Goal: Transaction & Acquisition: Book appointment/travel/reservation

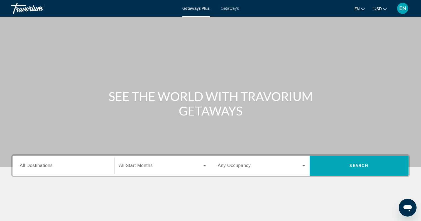
click at [230, 8] on span "Getaways" at bounding box center [230, 8] width 18 height 4
click at [47, 170] on div "Search widget" at bounding box center [63, 166] width 87 height 16
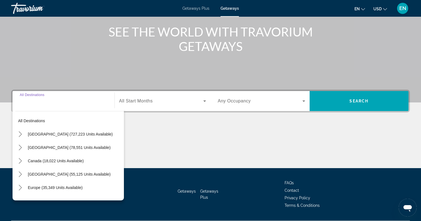
scroll to position [80, 0]
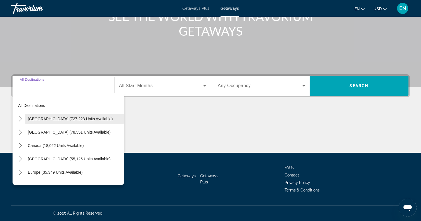
click at [63, 117] on span "[GEOGRAPHIC_DATA] (727,223 units available)" at bounding box center [70, 119] width 85 height 4
type input "**********"
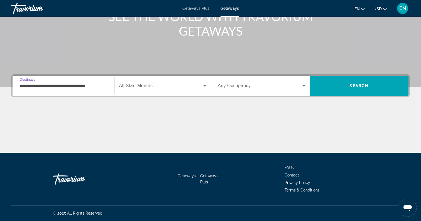
click at [205, 86] on icon "Search widget" at bounding box center [204, 85] width 3 height 1
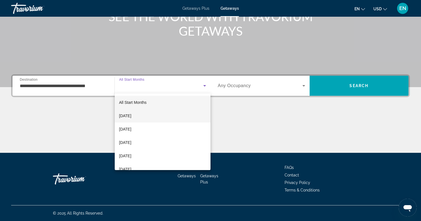
click at [169, 114] on mat-option "[DATE]" at bounding box center [163, 115] width 96 height 13
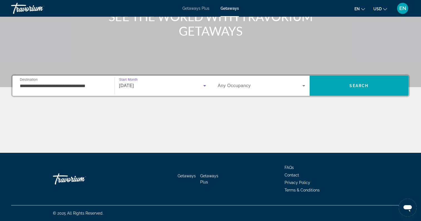
click at [302, 85] on icon "Search widget" at bounding box center [303, 85] width 7 height 7
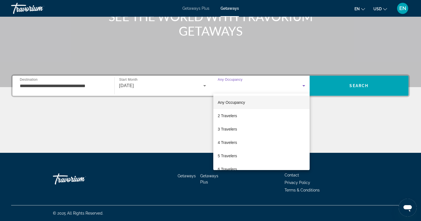
click at [341, 82] on div at bounding box center [210, 110] width 421 height 221
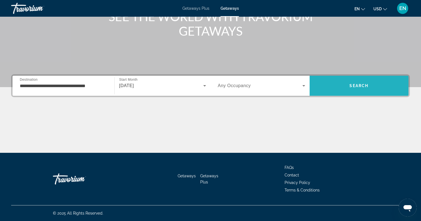
click at [341, 88] on span "Search" at bounding box center [358, 85] width 99 height 13
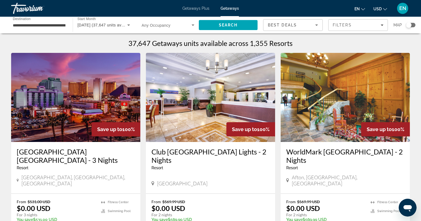
click at [408, 25] on div "Search widget" at bounding box center [409, 25] width 6 height 6
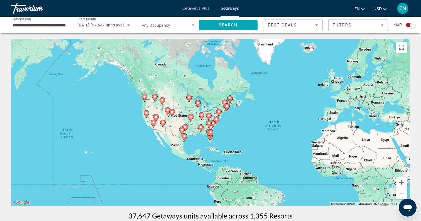
drag, startPoint x: 104, startPoint y: 77, endPoint x: 185, endPoint y: 88, distance: 81.9
click at [185, 88] on div "To activate drag with keyboard, press Alt + Enter. Once in keyboard drag state,…" at bounding box center [210, 122] width 398 height 167
click at [402, 183] on button "Zoom in" at bounding box center [401, 182] width 11 height 11
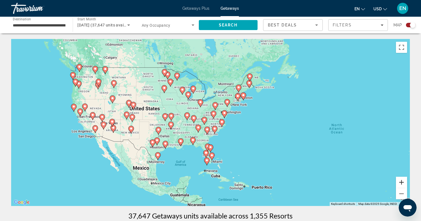
click at [402, 183] on button "Zoom in" at bounding box center [401, 182] width 11 height 11
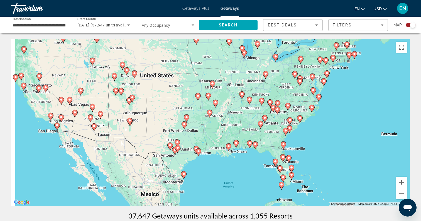
drag, startPoint x: 242, startPoint y: 160, endPoint x: 328, endPoint y: 141, distance: 87.9
click at [328, 141] on div "To activate drag with keyboard, press Alt + Enter. Once in keyboard drag state,…" at bounding box center [210, 122] width 398 height 167
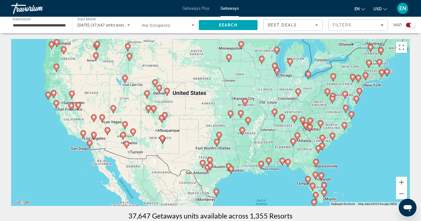
drag, startPoint x: 159, startPoint y: 93, endPoint x: 181, endPoint y: 109, distance: 27.3
click at [181, 109] on div "To activate drag with keyboard, press Alt + Enter. Once in keyboard drag state,…" at bounding box center [210, 122] width 398 height 167
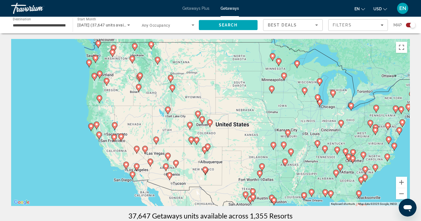
drag, startPoint x: 177, startPoint y: 102, endPoint x: 223, endPoint y: 137, distance: 57.6
click at [223, 137] on div "To activate drag with keyboard, press Alt + Enter. Once in keyboard drag state,…" at bounding box center [210, 122] width 398 height 167
click at [404, 184] on button "Zoom in" at bounding box center [401, 182] width 11 height 11
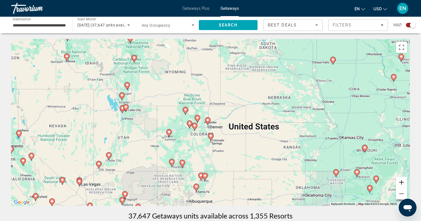
click at [402, 182] on button "Zoom in" at bounding box center [401, 182] width 11 height 11
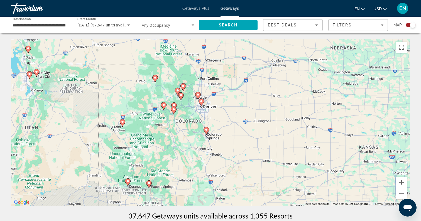
drag, startPoint x: 267, startPoint y: 161, endPoint x: 260, endPoint y: 124, distance: 37.1
click at [260, 124] on div "To activate drag with keyboard, press Alt + Enter. Once in keyboard drag state,…" at bounding box center [210, 122] width 398 height 167
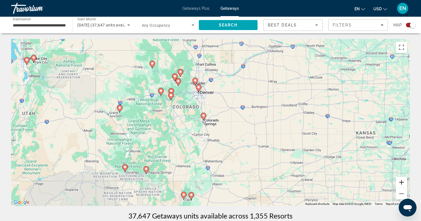
click at [402, 180] on button "Zoom in" at bounding box center [401, 182] width 11 height 11
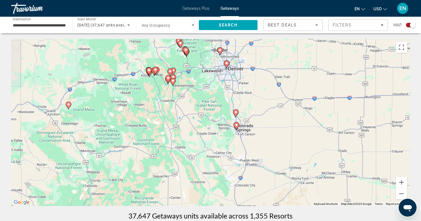
drag, startPoint x: 244, startPoint y: 133, endPoint x: 285, endPoint y: 139, distance: 41.1
click at [285, 139] on div "To activate drag with keyboard, press Alt + Enter. Once in keyboard drag state,…" at bounding box center [210, 122] width 398 height 167
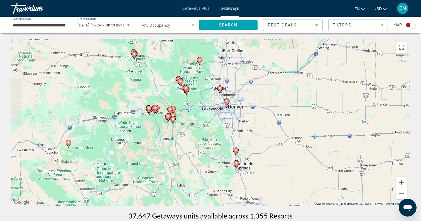
drag, startPoint x: 200, startPoint y: 56, endPoint x: 199, endPoint y: 96, distance: 39.8
click at [199, 96] on div "To activate drag with keyboard, press Alt + Enter. Once in keyboard drag state,…" at bounding box center [210, 122] width 398 height 167
click at [402, 182] on button "Zoom in" at bounding box center [401, 182] width 11 height 11
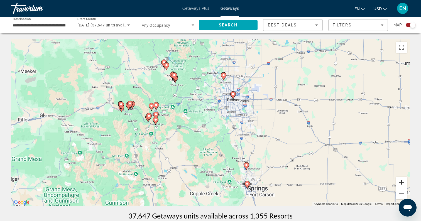
click at [402, 182] on button "Zoom in" at bounding box center [401, 182] width 11 height 11
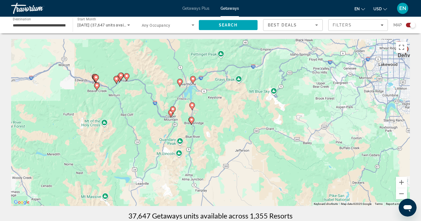
drag, startPoint x: 172, startPoint y: 148, endPoint x: 306, endPoint y: 144, distance: 133.9
click at [306, 144] on div "To activate drag with keyboard, press Alt + Enter. Once in keyboard drag state,…" at bounding box center [210, 122] width 398 height 167
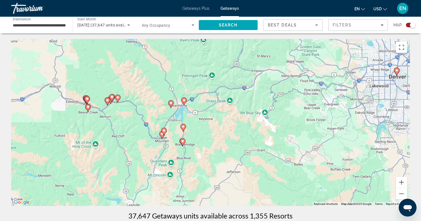
drag, startPoint x: 301, startPoint y: 112, endPoint x: 277, endPoint y: 129, distance: 28.4
click at [277, 129] on div "To activate drag with keyboard, press Alt + Enter. Once in keyboard drag state,…" at bounding box center [210, 122] width 398 height 167
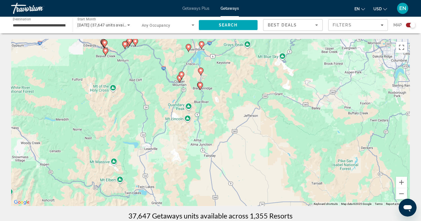
drag, startPoint x: 211, startPoint y: 149, endPoint x: 229, endPoint y: 92, distance: 59.7
click at [229, 92] on div "To activate drag with keyboard, press Alt + Enter. Once in keyboard drag state,…" at bounding box center [210, 122] width 398 height 167
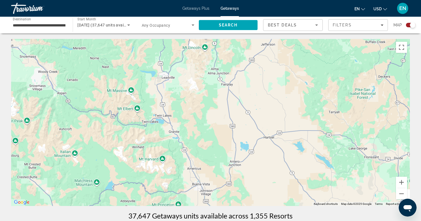
drag, startPoint x: 218, startPoint y: 187, endPoint x: 191, endPoint y: 129, distance: 64.3
click at [191, 129] on div "To activate drag with keyboard, press Alt + Enter. Once in keyboard drag state,…" at bounding box center [210, 122] width 398 height 167
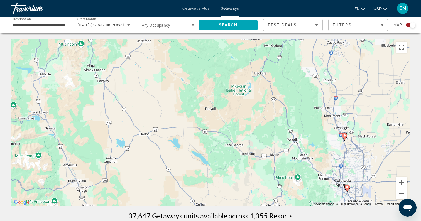
drag, startPoint x: 298, startPoint y: 120, endPoint x: 230, endPoint y: 99, distance: 70.6
click at [230, 99] on div "To activate drag with keyboard, press Alt + Enter. Once in keyboard drag state,…" at bounding box center [210, 122] width 398 height 167
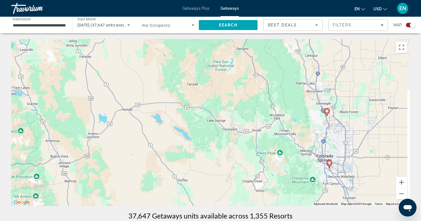
drag, startPoint x: 328, startPoint y: 191, endPoint x: 306, endPoint y: 153, distance: 44.1
click at [306, 153] on div "To activate drag with keyboard, press Alt + Enter. Once in keyboard drag state,…" at bounding box center [210, 122] width 398 height 167
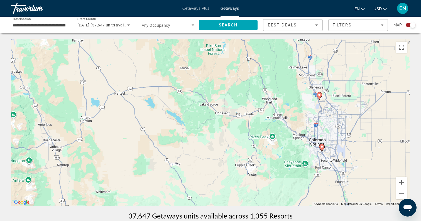
click at [322, 147] on image "Main content" at bounding box center [321, 146] width 3 height 3
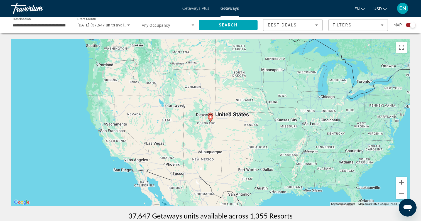
click at [211, 113] on icon "Main content" at bounding box center [210, 116] width 5 height 7
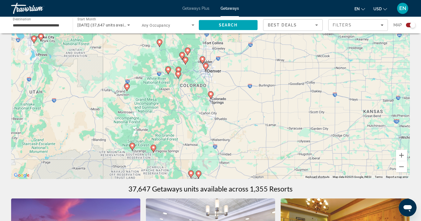
scroll to position [32, 0]
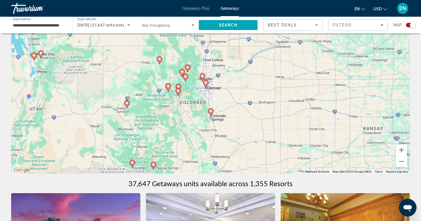
drag, startPoint x: 213, startPoint y: 116, endPoint x: 213, endPoint y: 138, distance: 22.0
click at [213, 138] on div "To navigate, press the arrow keys. To activate drag with keyboard, press Alt + …" at bounding box center [210, 90] width 398 height 167
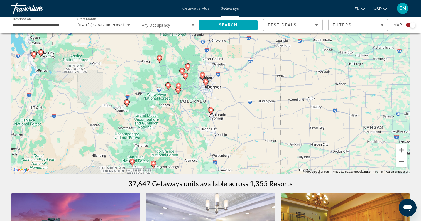
click at [211, 110] on image "Main content" at bounding box center [210, 109] width 3 height 3
type input "**********"
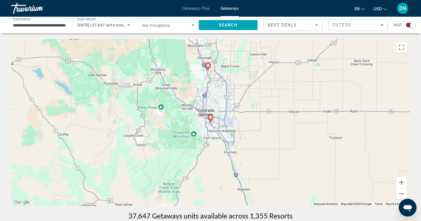
scroll to position [0, 0]
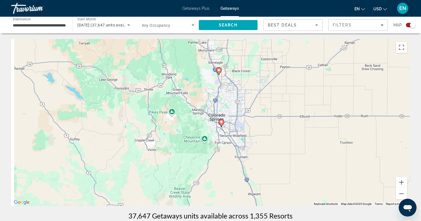
drag, startPoint x: 163, startPoint y: 62, endPoint x: 230, endPoint y: 128, distance: 93.9
click at [230, 128] on div "To navigate, press the arrow keys. To activate drag with keyboard, press Alt + …" at bounding box center [210, 122] width 398 height 167
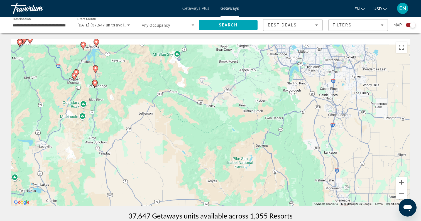
drag, startPoint x: 205, startPoint y: 93, endPoint x: 261, endPoint y: 141, distance: 74.8
click at [262, 141] on div "To navigate, press the arrow keys. To activate drag with keyboard, press Alt + …" at bounding box center [210, 122] width 398 height 167
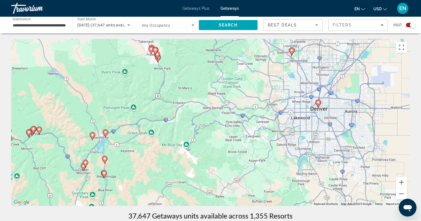
drag, startPoint x: 251, startPoint y: 83, endPoint x: 244, endPoint y: 166, distance: 83.7
click at [244, 166] on div "To navigate, press the arrow keys. To activate drag with keyboard, press Alt + …" at bounding box center [210, 122] width 398 height 167
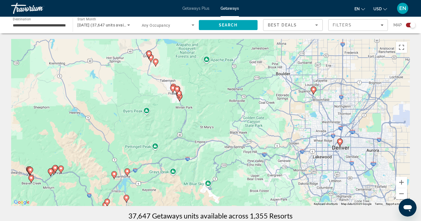
drag, startPoint x: 243, startPoint y: 88, endPoint x: 270, endPoint y: 106, distance: 32.0
click at [270, 106] on div "To navigate, press the arrow keys. To activate drag with keyboard, press Alt + …" at bounding box center [210, 122] width 398 height 167
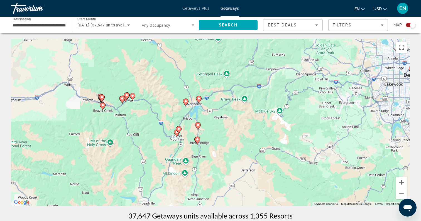
drag, startPoint x: 250, startPoint y: 133, endPoint x: 323, endPoint y: 59, distance: 103.7
click at [323, 59] on div "To navigate, press the arrow keys. To activate drag with keyboard, press Alt + …" at bounding box center [210, 122] width 398 height 167
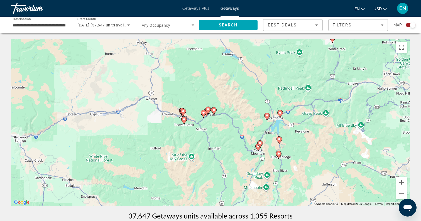
drag, startPoint x: 144, startPoint y: 122, endPoint x: 225, endPoint y: 137, distance: 81.8
click at [225, 137] on div "To navigate, press the arrow keys. To activate drag with keyboard, press Alt + …" at bounding box center [210, 122] width 398 height 167
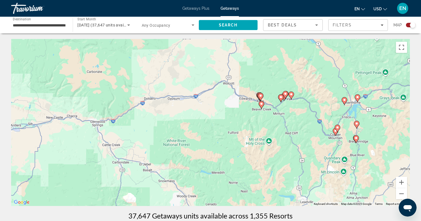
drag, startPoint x: 216, startPoint y: 138, endPoint x: 257, endPoint y: 126, distance: 43.2
click at [257, 126] on div "To navigate, press the arrow keys. To activate drag with keyboard, press Alt + …" at bounding box center [210, 122] width 398 height 167
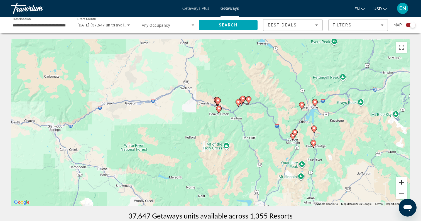
click at [402, 182] on button "Zoom in" at bounding box center [401, 182] width 11 height 11
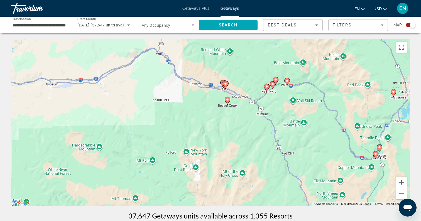
click at [266, 88] on image "Main content" at bounding box center [266, 86] width 3 height 3
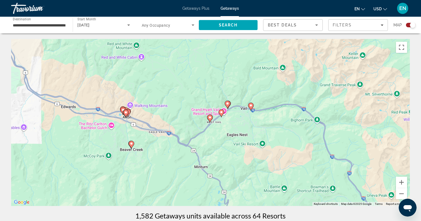
drag, startPoint x: 225, startPoint y: 169, endPoint x: 224, endPoint y: 92, distance: 76.5
click at [224, 92] on div "To activate drag with keyboard, press Alt + Enter. Once in keyboard drag state,…" at bounding box center [210, 122] width 398 height 167
click at [251, 107] on image "Main content" at bounding box center [250, 105] width 3 height 3
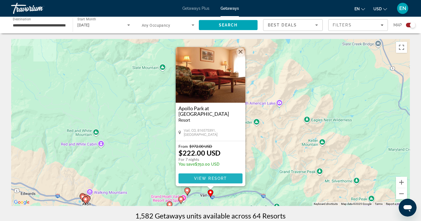
click at [216, 74] on img "Main content" at bounding box center [211, 75] width 70 height 56
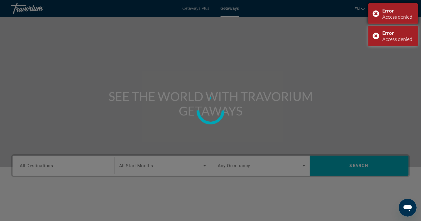
click at [376, 13] on div "Error Access denied." at bounding box center [392, 13] width 49 height 21
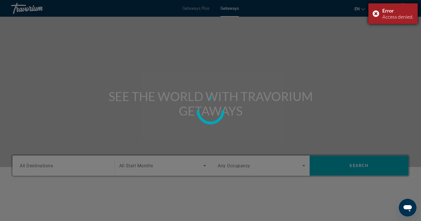
click at [375, 12] on div "Error Access denied." at bounding box center [392, 13] width 49 height 21
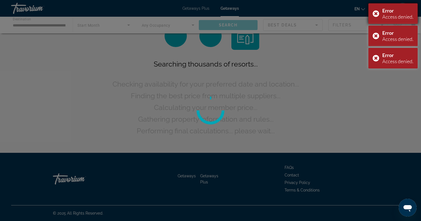
click at [377, 13] on div "Error Access denied." at bounding box center [392, 13] width 49 height 21
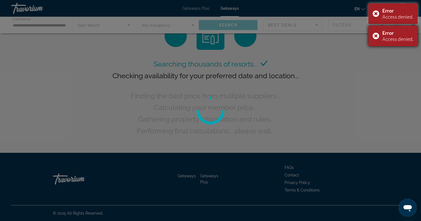
click at [377, 34] on div "Error Access denied." at bounding box center [392, 36] width 49 height 21
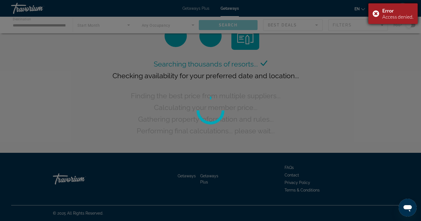
click at [375, 13] on div "Error Access denied." at bounding box center [392, 13] width 49 height 21
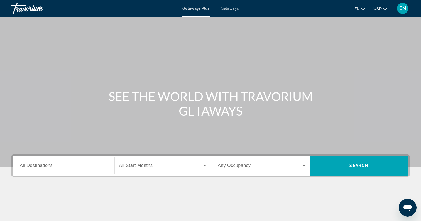
click at [53, 168] on input "Destination All Destinations" at bounding box center [63, 166] width 87 height 7
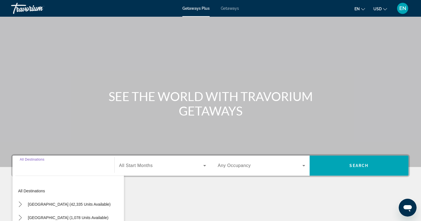
scroll to position [80, 0]
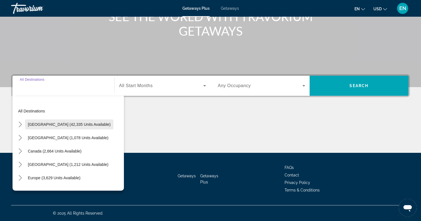
click at [61, 125] on span "United States (42,335 units available)" at bounding box center [69, 124] width 83 height 4
type input "**********"
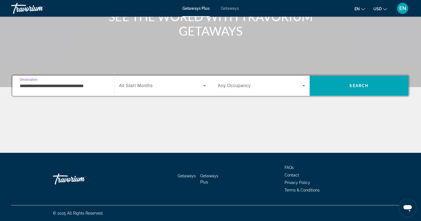
click at [169, 85] on span "Search widget" at bounding box center [161, 85] width 84 height 7
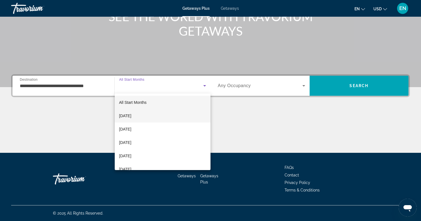
click at [150, 119] on mat-option "[DATE]" at bounding box center [163, 115] width 96 height 13
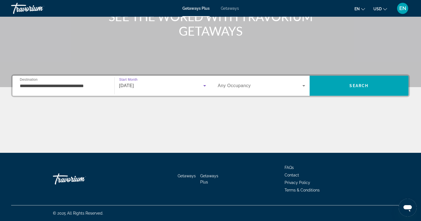
click at [304, 87] on icon "Search widget" at bounding box center [303, 85] width 7 height 7
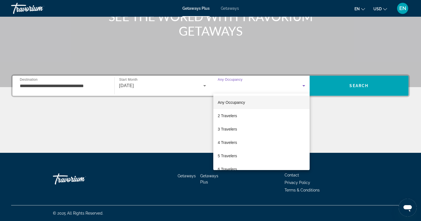
click at [313, 83] on div at bounding box center [210, 110] width 421 height 221
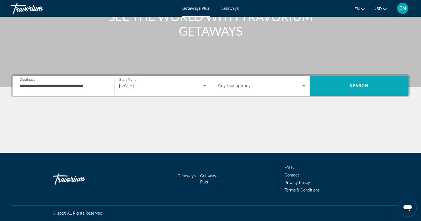
click at [353, 82] on span "Search" at bounding box center [358, 85] width 99 height 13
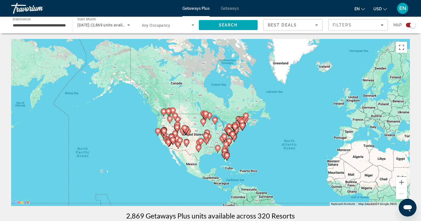
drag, startPoint x: 182, startPoint y: 116, endPoint x: 282, endPoint y: 144, distance: 103.7
click at [283, 144] on div "To activate drag with keyboard, press Alt + Enter. Once in keyboard drag state,…" at bounding box center [210, 122] width 398 height 167
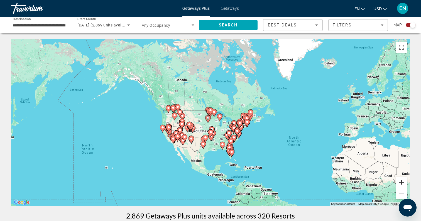
click at [402, 182] on button "Zoom in" at bounding box center [401, 182] width 11 height 11
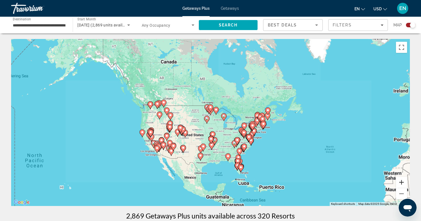
click at [402, 182] on button "Zoom in" at bounding box center [401, 182] width 11 height 11
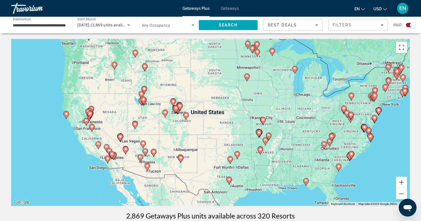
drag, startPoint x: 220, startPoint y: 172, endPoint x: 267, endPoint y: 126, distance: 65.9
click at [267, 126] on div "To activate drag with keyboard, press Alt + Enter. Once in keyboard drag state,…" at bounding box center [210, 122] width 398 height 167
click at [403, 182] on button "Zoom in" at bounding box center [401, 182] width 11 height 11
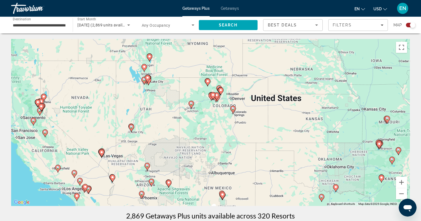
drag, startPoint x: 170, startPoint y: 148, endPoint x: 242, endPoint y: 145, distance: 71.9
click at [242, 145] on div "To activate drag with keyboard, press Alt + Enter. Once in keyboard drag state,…" at bounding box center [210, 122] width 398 height 167
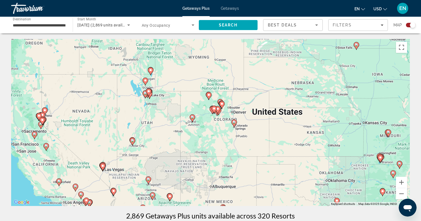
drag, startPoint x: 232, startPoint y: 92, endPoint x: 232, endPoint y: 104, distance: 12.5
click at [232, 104] on div "To activate drag with keyboard, press Alt + Enter. Once in keyboard drag state,…" at bounding box center [210, 122] width 398 height 167
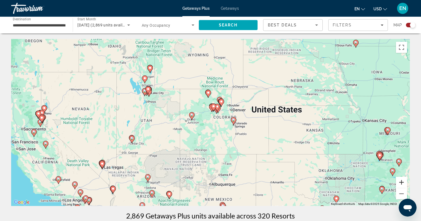
click at [402, 181] on button "Zoom in" at bounding box center [401, 182] width 11 height 11
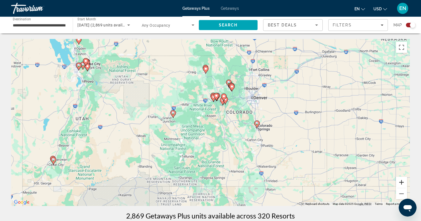
click at [402, 181] on button "Zoom in" at bounding box center [401, 182] width 11 height 11
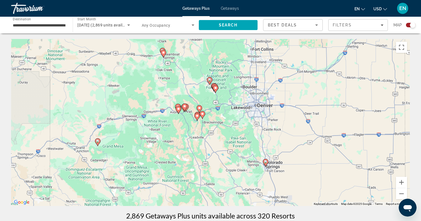
drag, startPoint x: 225, startPoint y: 93, endPoint x: 187, endPoint y: 125, distance: 50.0
click at [187, 125] on div "To activate drag with keyboard, press Alt + Enter. Once in keyboard drag state,…" at bounding box center [210, 122] width 398 height 167
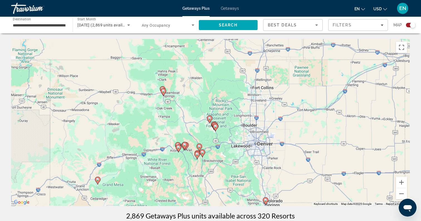
drag, startPoint x: 193, startPoint y: 58, endPoint x: 193, endPoint y: 98, distance: 40.6
click at [193, 99] on div "To activate drag with keyboard, press Alt + Enter. Once in keyboard drag state,…" at bounding box center [210, 122] width 398 height 167
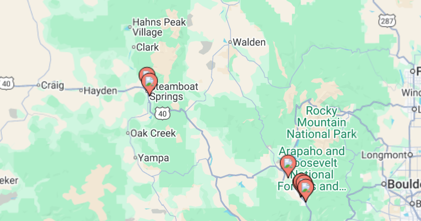
click at [161, 90] on image "Main content" at bounding box center [162, 91] width 3 height 3
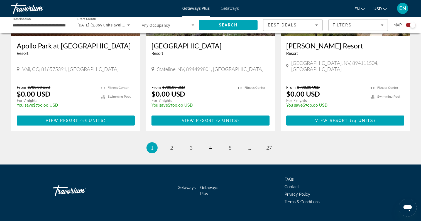
scroll to position [860, 0]
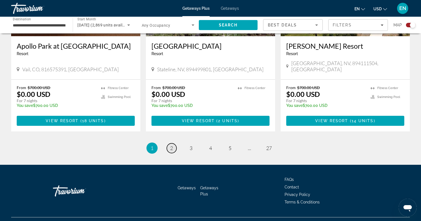
click at [172, 145] on span "2" at bounding box center [171, 148] width 3 height 6
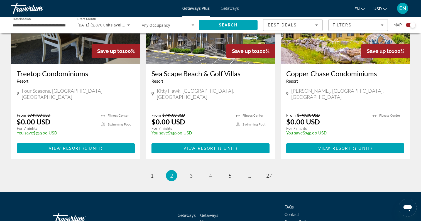
scroll to position [850, 0]
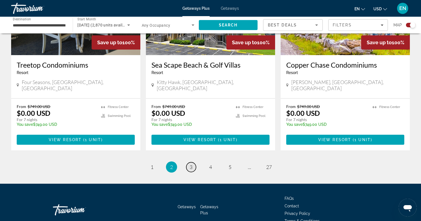
click at [193, 162] on link "page 3" at bounding box center [191, 167] width 10 height 10
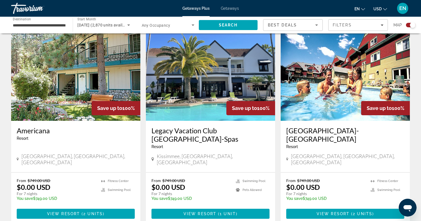
scroll to position [612, 0]
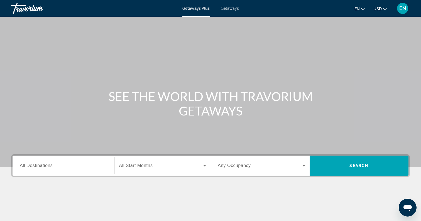
click at [51, 168] on span "All Destinations" at bounding box center [36, 165] width 33 height 5
click at [51, 168] on input "Destination All Destinations" at bounding box center [63, 166] width 87 height 7
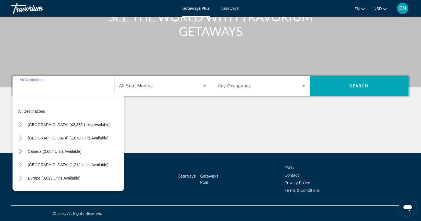
scroll to position [80, 0]
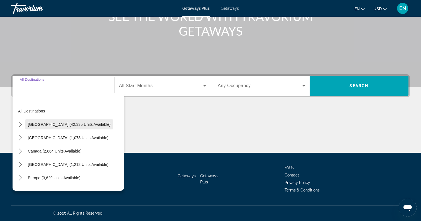
click at [75, 126] on span "United States (42,335 units available)" at bounding box center [69, 124] width 83 height 4
type input "**********"
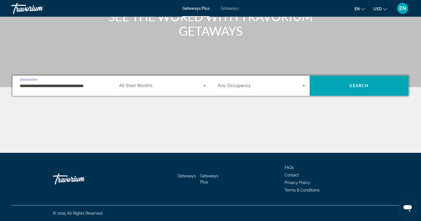
click at [161, 90] on div "Search widget" at bounding box center [162, 86] width 87 height 16
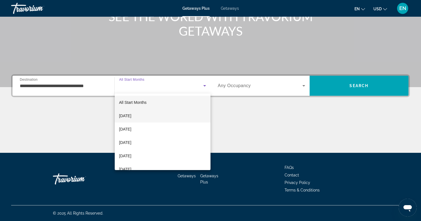
click at [142, 120] on mat-option "[DATE]" at bounding box center [163, 115] width 96 height 13
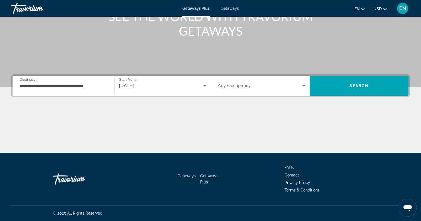
click at [151, 86] on div "[DATE]" at bounding box center [161, 85] width 84 height 7
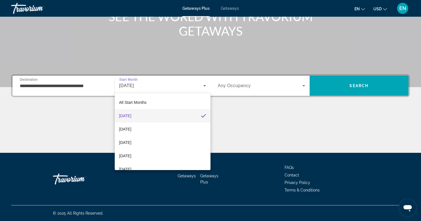
click at [245, 123] on div at bounding box center [210, 110] width 421 height 221
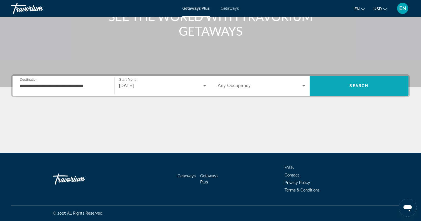
click at [344, 86] on span "Search" at bounding box center [358, 85] width 99 height 13
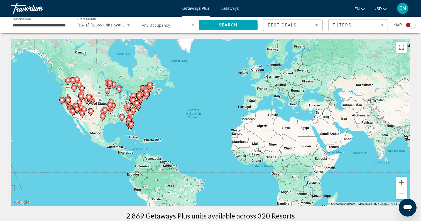
click at [413, 25] on div "Search widget" at bounding box center [413, 25] width 6 height 6
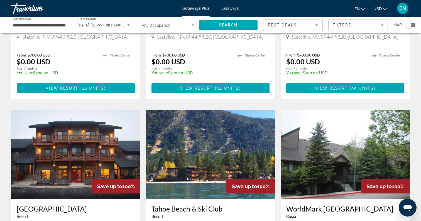
scroll to position [352, 0]
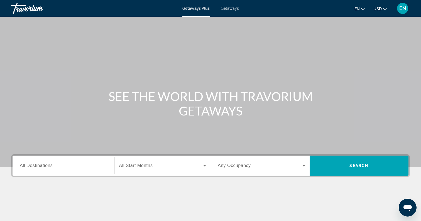
click at [47, 164] on span "All Destinations" at bounding box center [36, 165] width 33 height 5
click at [47, 164] on input "Destination All Destinations" at bounding box center [63, 166] width 87 height 7
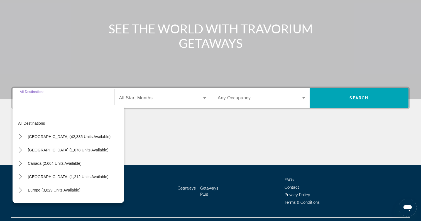
scroll to position [80, 0]
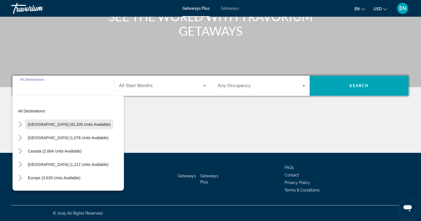
click at [71, 127] on span "Select destination: United States (42,335 units available)" at bounding box center [69, 124] width 88 height 13
type input "**********"
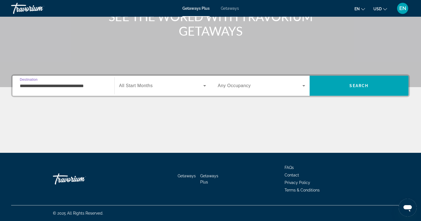
click at [148, 88] on span "Search widget" at bounding box center [161, 85] width 84 height 7
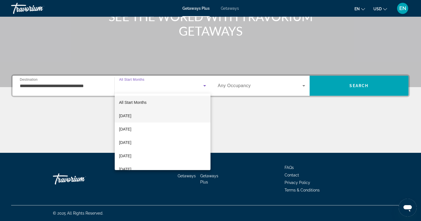
click at [160, 111] on mat-option "[DATE]" at bounding box center [163, 115] width 96 height 13
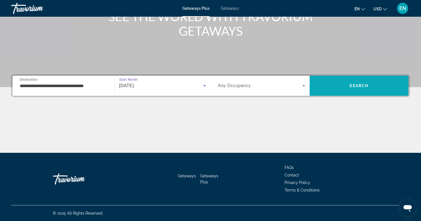
click at [343, 83] on span "Search" at bounding box center [358, 85] width 99 height 13
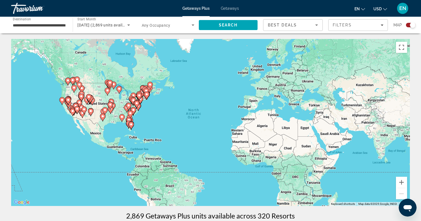
click at [413, 24] on div "Search widget" at bounding box center [413, 25] width 6 height 6
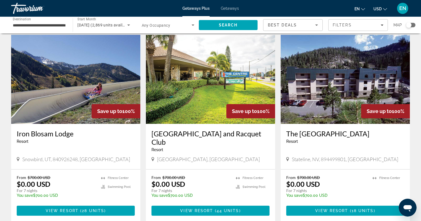
scroll to position [20, 0]
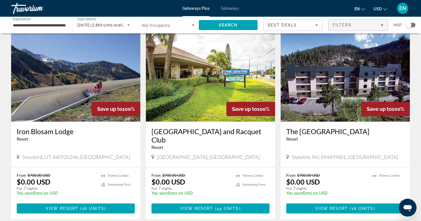
click at [384, 24] on span "Filters" at bounding box center [357, 24] width 59 height 13
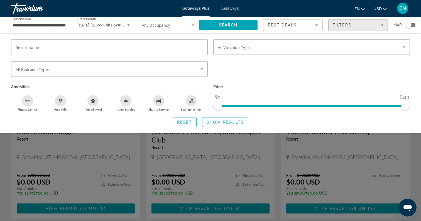
click at [384, 24] on span "Filters" at bounding box center [357, 24] width 59 height 13
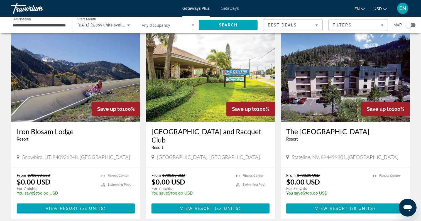
click at [261, 87] on img "Main content" at bounding box center [210, 77] width 129 height 89
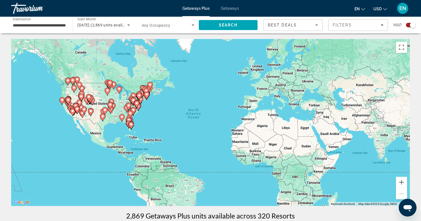
click at [410, 26] on div "Search widget" at bounding box center [413, 25] width 6 height 6
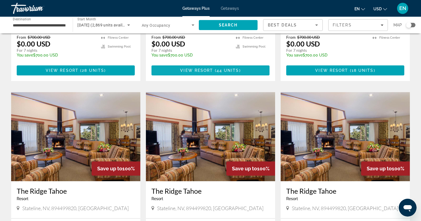
scroll to position [159, 0]
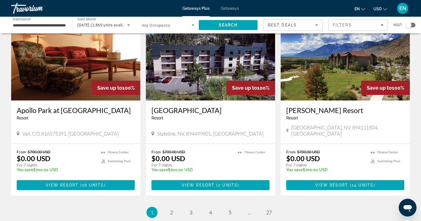
scroll to position [625, 0]
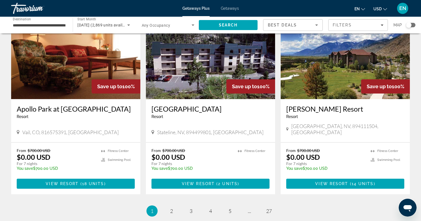
click at [63, 105] on h3 "Apollo Park at [GEOGRAPHIC_DATA]" at bounding box center [76, 109] width 118 height 8
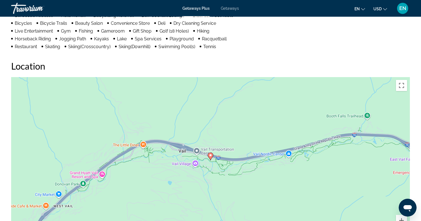
scroll to position [522, 0]
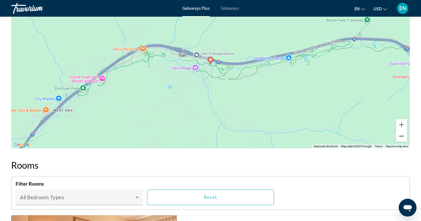
click at [401, 137] on button "Zoom out" at bounding box center [401, 136] width 11 height 11
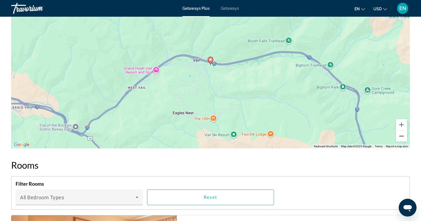
click at [401, 137] on button "Zoom out" at bounding box center [401, 136] width 11 height 11
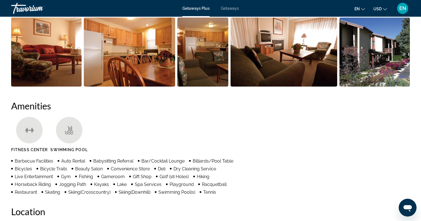
scroll to position [275, 0]
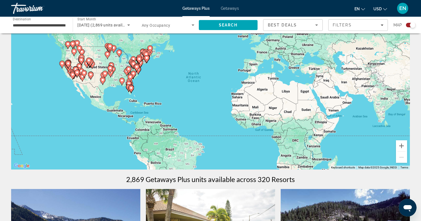
scroll to position [14, 0]
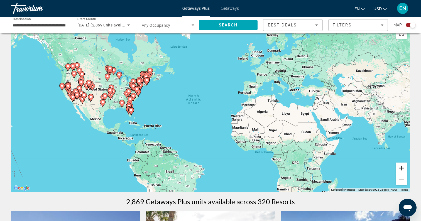
click at [398, 168] on button "Zoom in" at bounding box center [401, 168] width 11 height 11
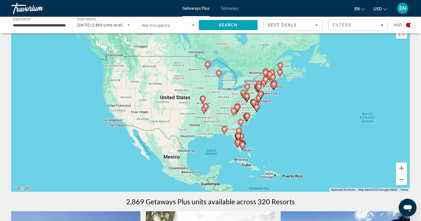
drag, startPoint x: 90, startPoint y: 118, endPoint x: 282, endPoint y: 144, distance: 193.4
click at [282, 144] on div "To activate drag with keyboard, press Alt + Enter. Once in keyboard drag state,…" at bounding box center [210, 108] width 398 height 167
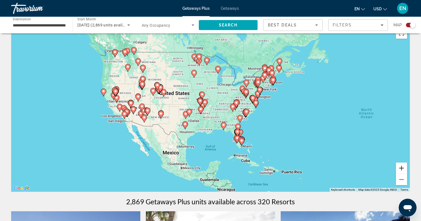
click at [403, 168] on button "Zoom in" at bounding box center [401, 168] width 11 height 11
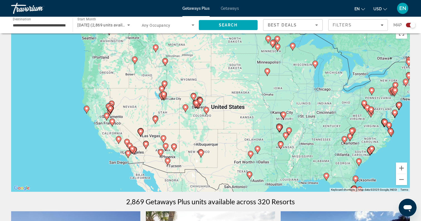
drag, startPoint x: 144, startPoint y: 97, endPoint x: 235, endPoint y: 125, distance: 95.0
click at [236, 125] on div "To activate drag with keyboard, press Alt + Enter. Once in keyboard drag state,…" at bounding box center [210, 108] width 398 height 167
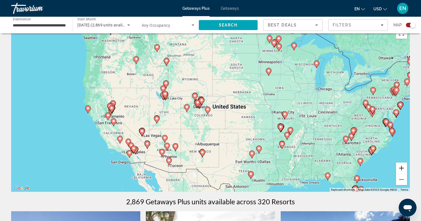
click at [400, 169] on button "Zoom in" at bounding box center [401, 168] width 11 height 11
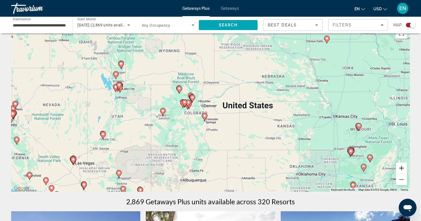
click at [400, 169] on button "Zoom in" at bounding box center [401, 168] width 11 height 11
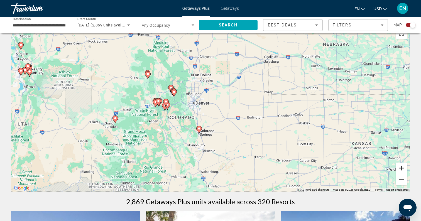
click at [400, 169] on button "Zoom in" at bounding box center [401, 168] width 11 height 11
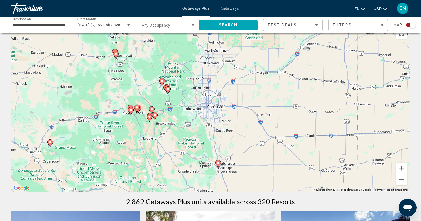
drag, startPoint x: 201, startPoint y: 138, endPoint x: 232, endPoint y: 146, distance: 31.7
click at [232, 146] on div "To activate drag with keyboard, press Alt + Enter. Once in keyboard drag state,…" at bounding box center [210, 108] width 398 height 167
click at [399, 168] on button "Zoom in" at bounding box center [401, 168] width 11 height 11
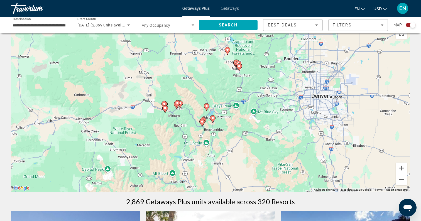
drag, startPoint x: 155, startPoint y: 129, endPoint x: 270, endPoint y: 120, distance: 115.3
click at [270, 120] on div "To activate drag with keyboard, press Alt + Enter. Once in keyboard drag state,…" at bounding box center [210, 108] width 398 height 167
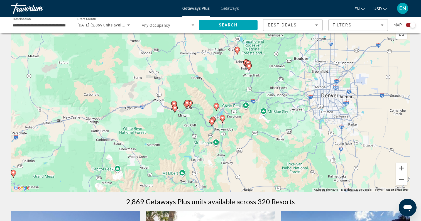
drag, startPoint x: 270, startPoint y: 120, endPoint x: 280, endPoint y: 120, distance: 10.3
click at [280, 120] on div "To activate drag with keyboard, press Alt + Enter. Once in keyboard drag state,…" at bounding box center [210, 108] width 398 height 167
click at [400, 166] on button "Zoom in" at bounding box center [401, 168] width 11 height 11
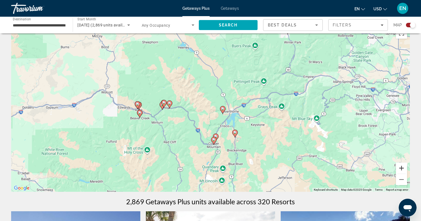
click at [400, 167] on button "Zoom in" at bounding box center [401, 168] width 11 height 11
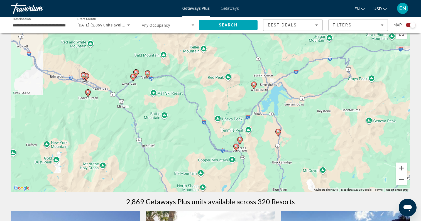
drag, startPoint x: 305, startPoint y: 149, endPoint x: 325, endPoint y: 119, distance: 36.4
click at [325, 119] on div "To activate drag with keyboard, press Alt + Enter. Once in keyboard drag state,…" at bounding box center [210, 108] width 398 height 167
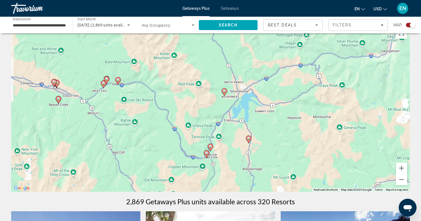
drag, startPoint x: 323, startPoint y: 119, endPoint x: 291, endPoint y: 125, distance: 32.4
click at [291, 125] on div "To activate drag with keyboard, press Alt + Enter. Once in keyboard drag state,…" at bounding box center [210, 108] width 398 height 167
click at [400, 180] on button "Zoom out" at bounding box center [401, 179] width 11 height 11
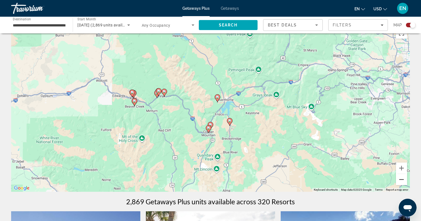
click at [400, 180] on button "Zoom out" at bounding box center [401, 179] width 11 height 11
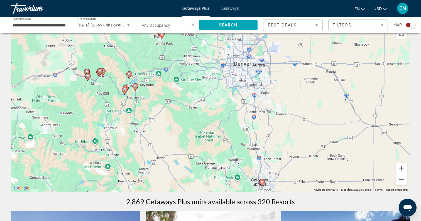
drag, startPoint x: 368, startPoint y: 127, endPoint x: 282, endPoint y: 101, distance: 89.6
click at [282, 101] on div "To activate drag with keyboard, press Alt + Enter. Once in keyboard drag state,…" at bounding box center [210, 108] width 398 height 167
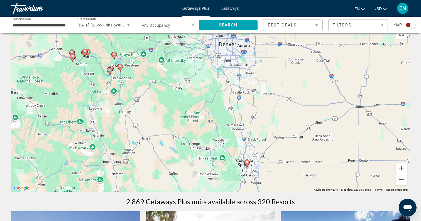
drag, startPoint x: 285, startPoint y: 131, endPoint x: 257, endPoint y: 99, distance: 43.0
click at [257, 99] on div "To activate drag with keyboard, press Alt + Enter. Once in keyboard drag state,…" at bounding box center [210, 108] width 398 height 167
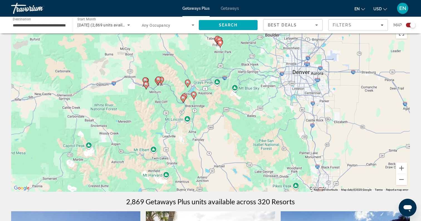
drag, startPoint x: 215, startPoint y: 120, endPoint x: 304, endPoint y: 159, distance: 96.4
click at [304, 159] on div "To activate drag with keyboard, press Alt + Enter. Once in keyboard drag state,…" at bounding box center [210, 108] width 398 height 167
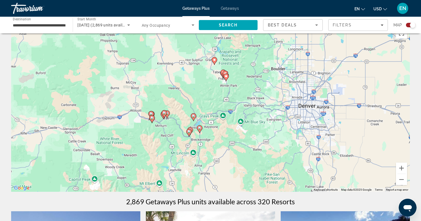
drag, startPoint x: 263, startPoint y: 127, endPoint x: 269, endPoint y: 162, distance: 35.9
click at [269, 162] on div "To activate drag with keyboard, press Alt + Enter. Once in keyboard drag state,…" at bounding box center [210, 108] width 398 height 167
click at [402, 169] on button "Zoom in" at bounding box center [401, 168] width 11 height 11
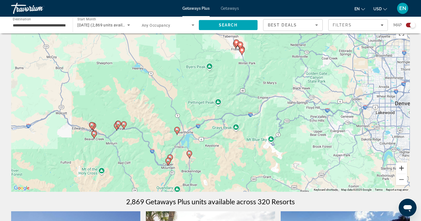
click at [402, 165] on button "Zoom in" at bounding box center [401, 168] width 11 height 11
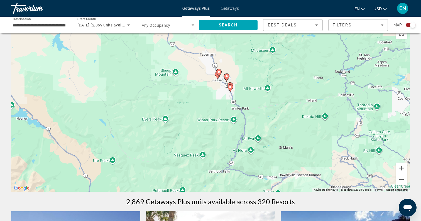
drag, startPoint x: 346, startPoint y: 102, endPoint x: 304, endPoint y: 193, distance: 100.6
click at [402, 181] on button "Zoom out" at bounding box center [401, 179] width 11 height 11
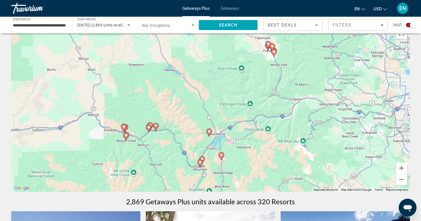
drag, startPoint x: 305, startPoint y: 144, endPoint x: 361, endPoint y: 99, distance: 71.1
click at [361, 99] on div "To activate drag with keyboard, press Alt + Enter. Once in keyboard drag state,…" at bounding box center [210, 108] width 398 height 167
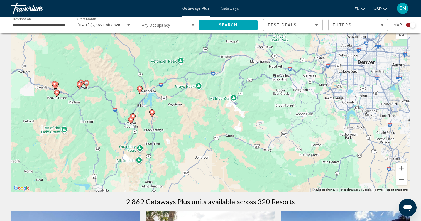
drag, startPoint x: 352, startPoint y: 163, endPoint x: 281, endPoint y: 120, distance: 82.9
click at [281, 119] on div "To activate drag with keyboard, press Alt + Enter. Once in keyboard drag state,…" at bounding box center [210, 108] width 398 height 167
click at [402, 177] on button "Zoom out" at bounding box center [401, 179] width 11 height 11
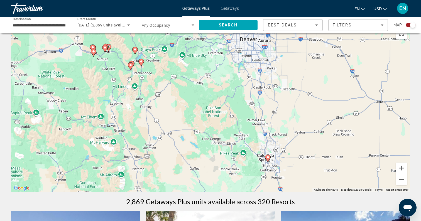
drag, startPoint x: 337, startPoint y: 144, endPoint x: 287, endPoint y: 90, distance: 73.4
click at [287, 90] on div "To activate drag with keyboard, press Alt + Enter. Once in keyboard drag state,…" at bounding box center [210, 108] width 398 height 167
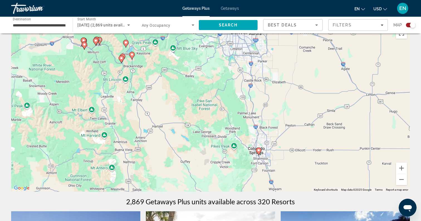
click at [258, 150] on image "Main content" at bounding box center [258, 150] width 3 height 3
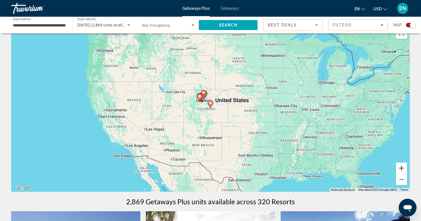
click at [403, 167] on button "Zoom in" at bounding box center [401, 168] width 11 height 11
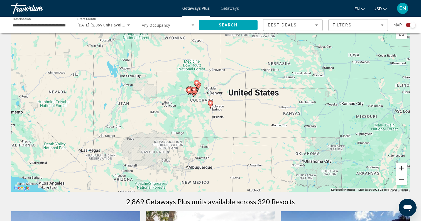
click at [403, 167] on button "Zoom in" at bounding box center [401, 168] width 11 height 11
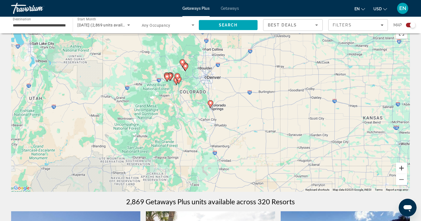
click at [403, 167] on button "Zoom in" at bounding box center [401, 168] width 11 height 11
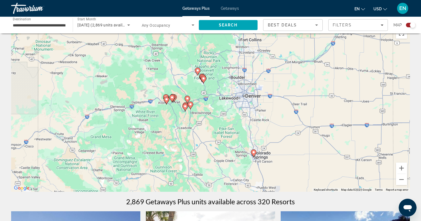
drag, startPoint x: 263, startPoint y: 82, endPoint x: 307, endPoint y: 132, distance: 67.2
click at [307, 132] on div "To activate drag with keyboard, press Alt + Enter. Once in keyboard drag state,…" at bounding box center [210, 108] width 398 height 167
click at [379, 21] on span "Filters" at bounding box center [357, 24] width 59 height 13
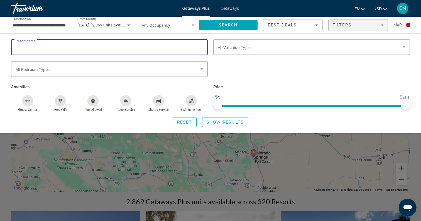
click at [123, 46] on input "Resort name" at bounding box center [110, 47] width 188 height 7
click at [248, 46] on span "All Vacation Types" at bounding box center [235, 47] width 34 height 4
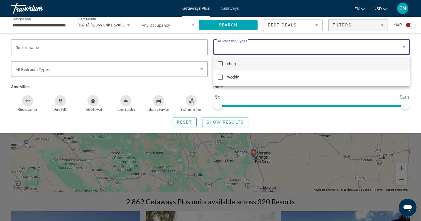
click at [248, 46] on div at bounding box center [210, 110] width 421 height 221
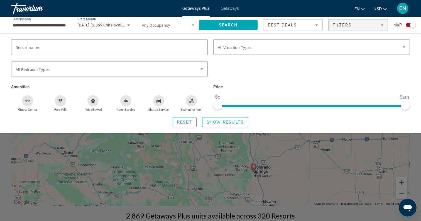
scroll to position [0, 0]
click at [146, 73] on div "Search widget" at bounding box center [110, 69] width 188 height 16
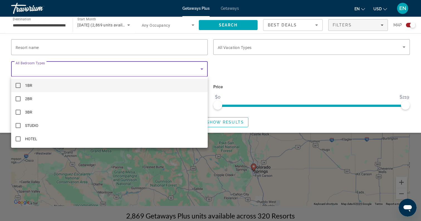
click at [230, 68] on div at bounding box center [210, 110] width 421 height 221
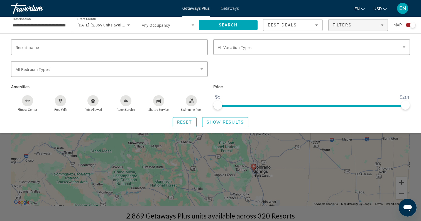
click at [316, 145] on div "Search widget" at bounding box center [210, 151] width 421 height 137
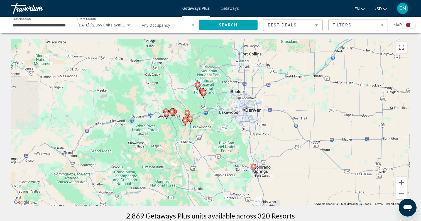
click at [253, 166] on image "Main content" at bounding box center [253, 166] width 3 height 3
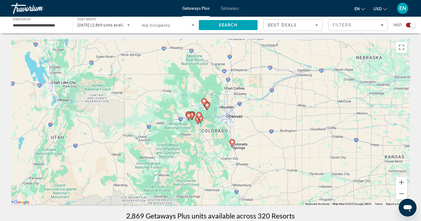
click at [232, 142] on image "Main content" at bounding box center [231, 141] width 3 height 3
type input "**********"
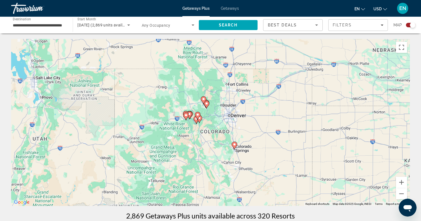
click at [232, 142] on div "To navigate, press the arrow keys. To activate drag with keyboard, press Alt + …" at bounding box center [210, 122] width 398 height 167
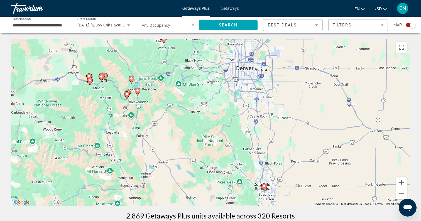
click at [263, 186] on image "Main content" at bounding box center [263, 185] width 3 height 3
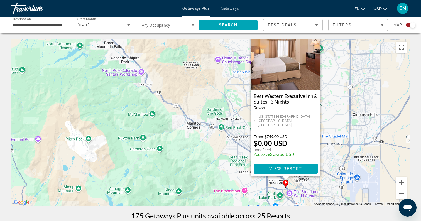
drag, startPoint x: 294, startPoint y: 173, endPoint x: 220, endPoint y: 166, distance: 74.7
click at [220, 166] on div "To activate drag with keyboard, press Alt + Enter. Once in keyboard drag state,…" at bounding box center [210, 122] width 398 height 167
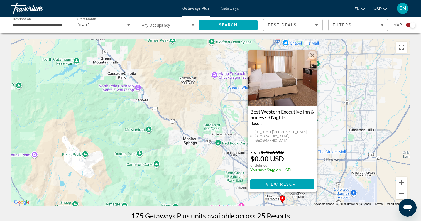
drag, startPoint x: 210, startPoint y: 143, endPoint x: 208, endPoint y: 156, distance: 13.3
click at [208, 156] on div "To activate drag with keyboard, press Alt + Enter. Once in keyboard drag state,…" at bounding box center [210, 122] width 398 height 167
click at [401, 194] on button "Zoom out" at bounding box center [401, 193] width 11 height 11
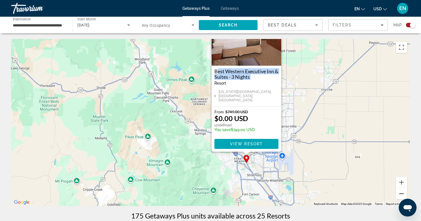
click at [401, 194] on button "Zoom out" at bounding box center [401, 193] width 11 height 11
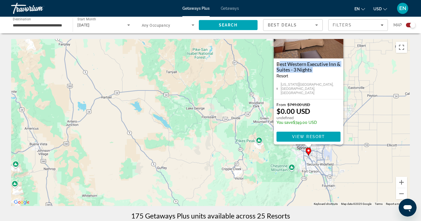
drag, startPoint x: 221, startPoint y: 152, endPoint x: 303, endPoint y: 164, distance: 82.6
click at [303, 164] on div "To activate drag with keyboard, press Alt + Enter. Once in keyboard drag state,…" at bounding box center [210, 122] width 398 height 167
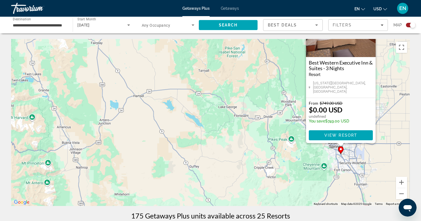
drag, startPoint x: 273, startPoint y: 162, endPoint x: 306, endPoint y: 162, distance: 33.4
click at [306, 162] on div "To activate drag with keyboard, press Alt + Enter. Once in keyboard drag state,…" at bounding box center [210, 122] width 398 height 167
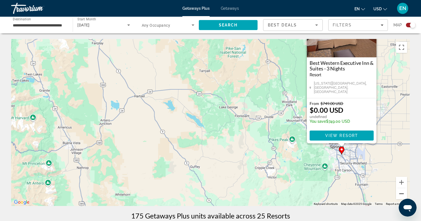
click at [403, 194] on button "Zoom out" at bounding box center [401, 193] width 11 height 11
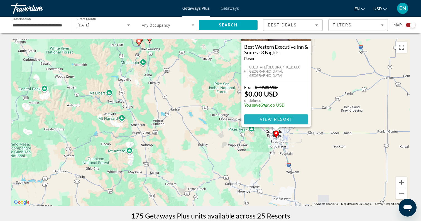
click at [270, 119] on span "View Resort" at bounding box center [276, 119] width 33 height 4
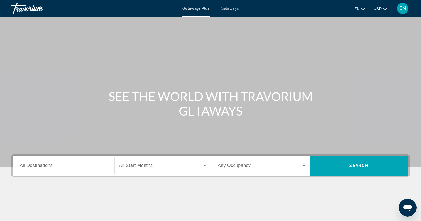
click at [44, 166] on span "All Destinations" at bounding box center [36, 165] width 33 height 5
click at [44, 166] on input "Destination All Destinations" at bounding box center [63, 166] width 87 height 7
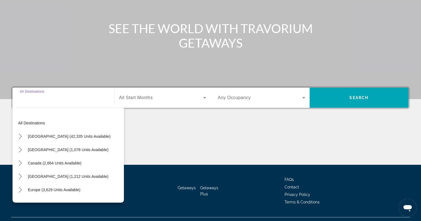
scroll to position [80, 0]
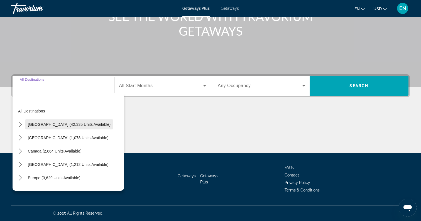
click at [52, 126] on span "[GEOGRAPHIC_DATA] (42,335 units available)" at bounding box center [69, 124] width 83 height 4
type input "**********"
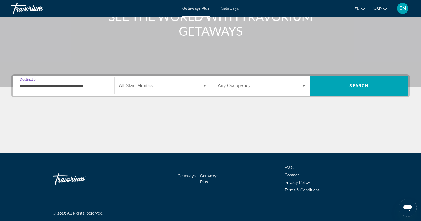
click at [205, 86] on icon "Search widget" at bounding box center [204, 85] width 3 height 1
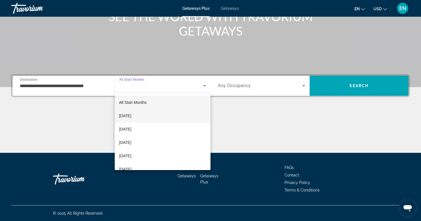
click at [131, 115] on span "[DATE]" at bounding box center [125, 115] width 12 height 7
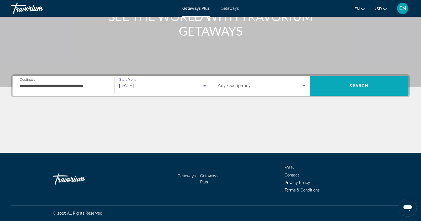
click at [343, 91] on span "Search" at bounding box center [358, 85] width 99 height 13
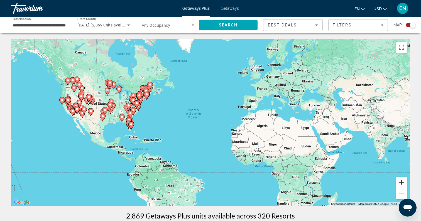
click at [401, 182] on button "Zoom in" at bounding box center [401, 182] width 11 height 11
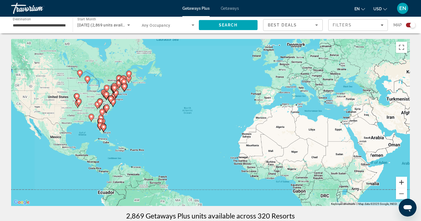
click at [401, 182] on button "Zoom in" at bounding box center [401, 182] width 11 height 11
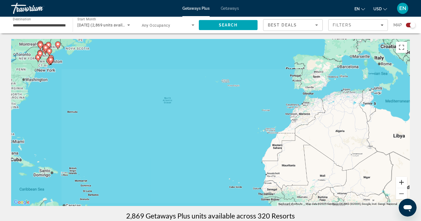
click at [401, 182] on button "Zoom in" at bounding box center [401, 182] width 11 height 11
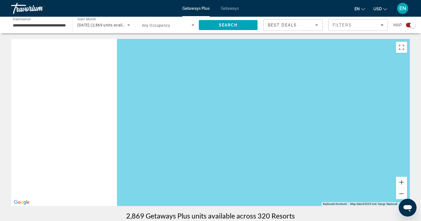
drag, startPoint x: 137, startPoint y: 131, endPoint x: 385, endPoint y: 139, distance: 247.8
click at [386, 139] on div "Main content" at bounding box center [210, 122] width 398 height 167
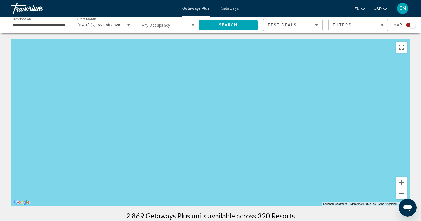
drag, startPoint x: 205, startPoint y: 110, endPoint x: 417, endPoint y: 137, distance: 213.8
click at [311, 126] on div "Main content" at bounding box center [210, 122] width 398 height 167
click at [402, 193] on button "Zoom out" at bounding box center [401, 193] width 11 height 11
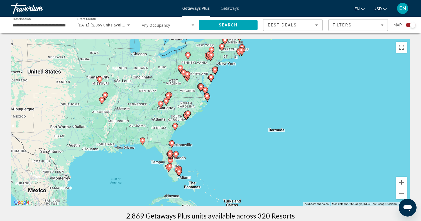
drag, startPoint x: 178, startPoint y: 129, endPoint x: 344, endPoint y: 139, distance: 166.5
click at [344, 139] on div "To activate drag with keyboard, press Alt + Enter. Once in keyboard drag state,…" at bounding box center [210, 122] width 398 height 167
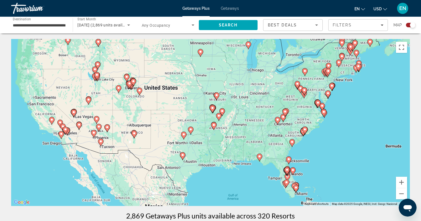
drag, startPoint x: 191, startPoint y: 93, endPoint x: 316, endPoint y: 110, distance: 125.8
click at [317, 110] on div "To activate drag with keyboard, press Alt + Enter. Once in keyboard drag state,…" at bounding box center [210, 122] width 398 height 167
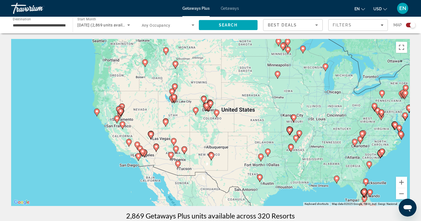
drag, startPoint x: 153, startPoint y: 103, endPoint x: 219, endPoint y: 125, distance: 69.9
click at [219, 125] on div "To activate drag with keyboard, press Alt + Enter. Once in keyboard drag state,…" at bounding box center [210, 122] width 398 height 167
click at [402, 183] on button "Zoom in" at bounding box center [401, 182] width 11 height 11
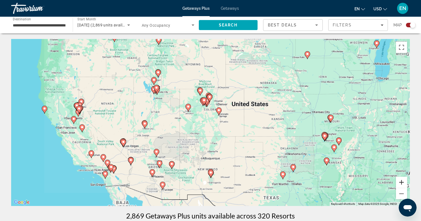
click at [402, 183] on button "Zoom in" at bounding box center [401, 182] width 11 height 11
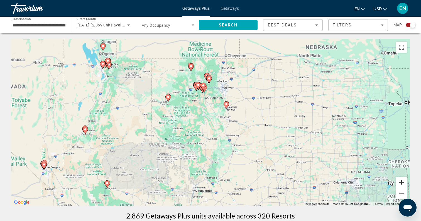
click at [402, 183] on button "Zoom in" at bounding box center [401, 182] width 11 height 11
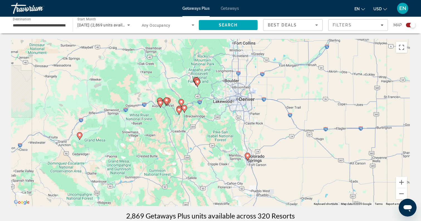
drag, startPoint x: 306, startPoint y: 88, endPoint x: 297, endPoint y: 165, distance: 78.1
click at [297, 165] on div "To activate drag with keyboard, press Alt + Enter. Once in keyboard drag state,…" at bounding box center [210, 122] width 398 height 167
click at [247, 155] on image "Main content" at bounding box center [247, 155] width 3 height 3
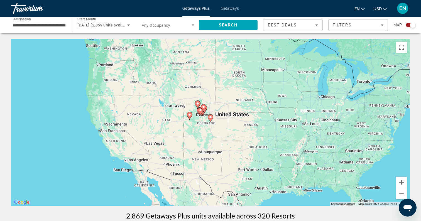
click at [211, 117] on image "Main content" at bounding box center [210, 116] width 3 height 3
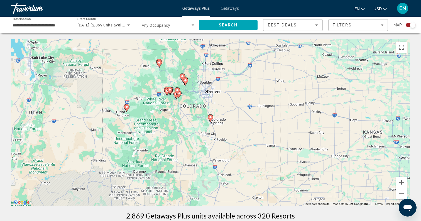
click at [211, 117] on image "Main content" at bounding box center [210, 116] width 3 height 3
type input "**********"
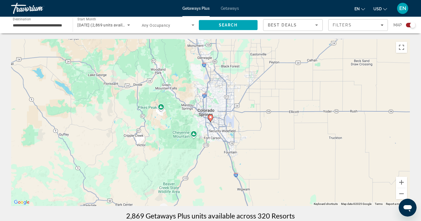
click at [210, 117] on image "Main content" at bounding box center [210, 116] width 3 height 3
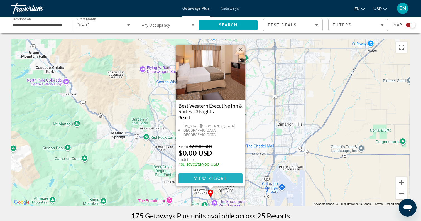
click at [209, 177] on span "View Resort" at bounding box center [210, 178] width 33 height 4
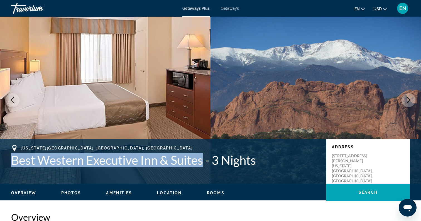
drag, startPoint x: 11, startPoint y: 157, endPoint x: 203, endPoint y: 161, distance: 192.9
click at [203, 161] on div "Colorado Springs, CO, USA Best Western Executive Inn & Suites - 3 Nights Addres…" at bounding box center [210, 161] width 421 height 33
copy h1 "Best Western Executive Inn & Suites"
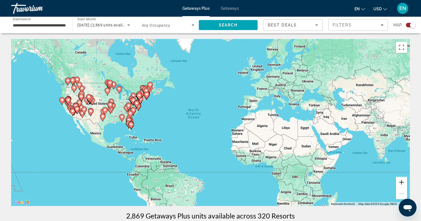
click at [398, 181] on button "Zoom in" at bounding box center [401, 182] width 11 height 11
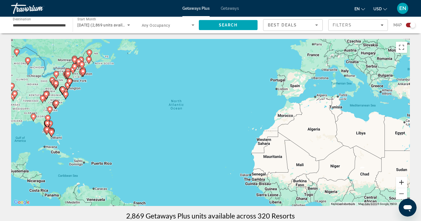
click at [400, 180] on button "Zoom in" at bounding box center [401, 182] width 11 height 11
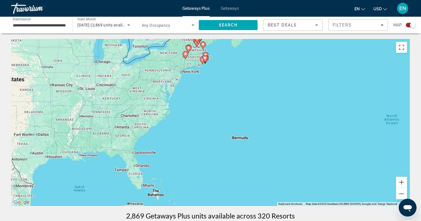
drag, startPoint x: 88, startPoint y: 106, endPoint x: 341, endPoint y: 139, distance: 254.5
click at [341, 140] on div "To activate drag with keyboard, press Alt + Enter. Once in keyboard drag state,…" at bounding box center [210, 122] width 398 height 167
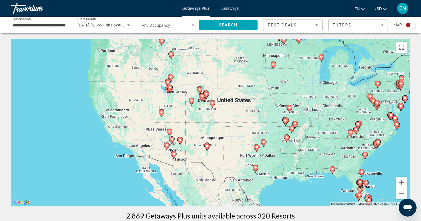
drag, startPoint x: 194, startPoint y: 116, endPoint x: 418, endPoint y: 135, distance: 224.5
click at [402, 183] on button "Zoom in" at bounding box center [401, 182] width 11 height 11
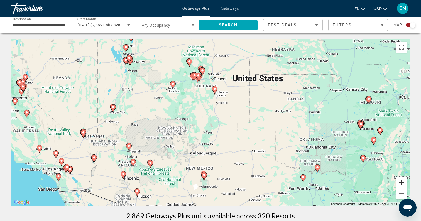
click at [402, 183] on button "Zoom in" at bounding box center [401, 182] width 11 height 11
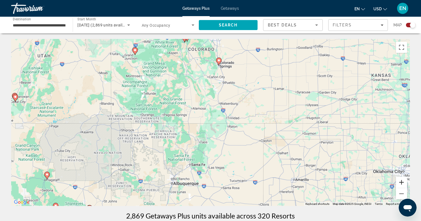
click at [402, 183] on button "Zoom in" at bounding box center [401, 182] width 11 height 11
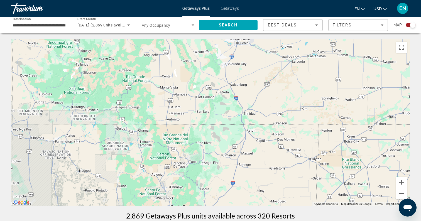
click at [400, 193] on button "Zoom out" at bounding box center [401, 193] width 11 height 11
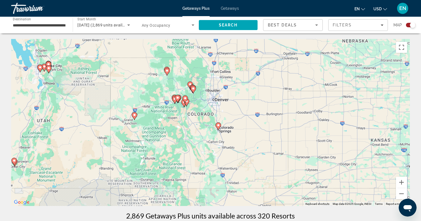
drag, startPoint x: 275, startPoint y: 84, endPoint x: 274, endPoint y: 152, distance: 67.9
click at [274, 151] on div "To activate drag with keyboard, press Alt + Enter. Once in keyboard drag state,…" at bounding box center [210, 122] width 398 height 167
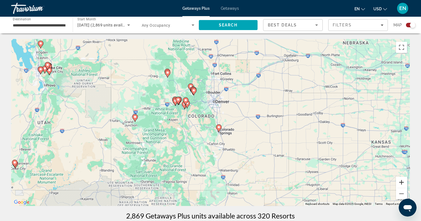
click at [398, 185] on button "Zoom in" at bounding box center [401, 182] width 11 height 11
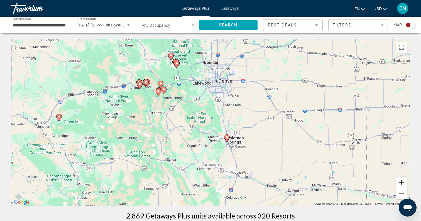
click at [398, 184] on button "Zoom in" at bounding box center [401, 182] width 11 height 11
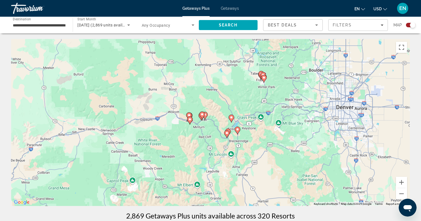
drag, startPoint x: 117, startPoint y: 106, endPoint x: 238, endPoint y: 172, distance: 138.0
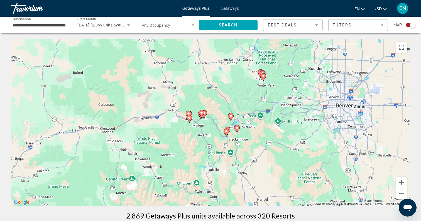
click at [238, 172] on div "To activate drag with keyboard, press Alt + Enter. Once in keyboard drag state,…" at bounding box center [210, 122] width 398 height 167
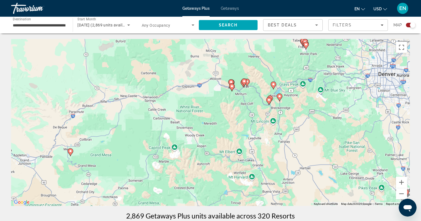
drag, startPoint x: 260, startPoint y: 167, endPoint x: 302, endPoint y: 136, distance: 52.6
click at [302, 136] on div "To activate drag with keyboard, press Alt + Enter. Once in keyboard drag state,…" at bounding box center [210, 122] width 398 height 167
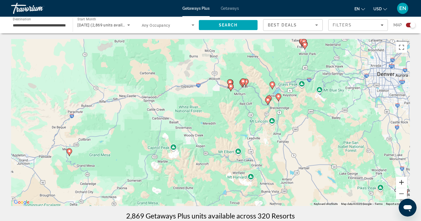
click at [403, 182] on button "Zoom in" at bounding box center [401, 182] width 11 height 11
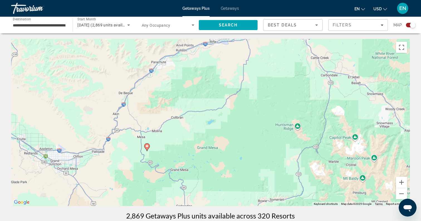
drag, startPoint x: 93, startPoint y: 146, endPoint x: 312, endPoint y: 106, distance: 221.8
click at [312, 107] on div "To activate drag with keyboard, press Alt + Enter. Once in keyboard drag state,…" at bounding box center [210, 122] width 398 height 167
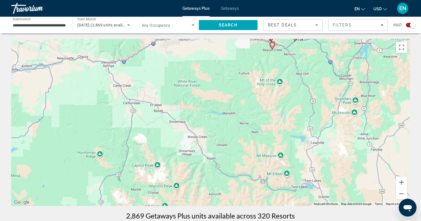
drag, startPoint x: 336, startPoint y: 109, endPoint x: 136, endPoint y: 139, distance: 202.4
click at [136, 139] on div "To activate drag with keyboard, press Alt + Enter. Once in keyboard drag state,…" at bounding box center [210, 122] width 398 height 167
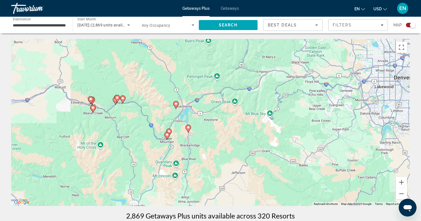
drag, startPoint x: 230, startPoint y: 118, endPoint x: 55, endPoint y: 176, distance: 183.7
click at [55, 176] on div "To activate drag with keyboard, press Alt + Enter. Once in keyboard drag state,…" at bounding box center [210, 122] width 398 height 167
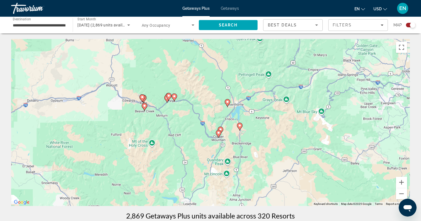
drag, startPoint x: 51, startPoint y: 173, endPoint x: 103, endPoint y: 172, distance: 52.6
click at [103, 172] on div "To activate drag with keyboard, press Alt + Enter. Once in keyboard drag state,…" at bounding box center [210, 122] width 398 height 167
click at [403, 183] on button "Zoom in" at bounding box center [401, 182] width 11 height 11
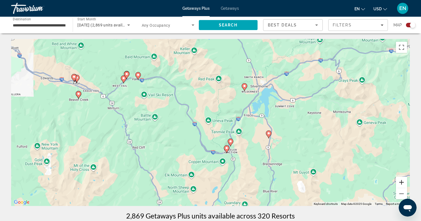
click at [401, 183] on button "Zoom in" at bounding box center [401, 182] width 11 height 11
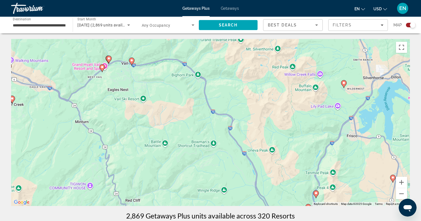
drag, startPoint x: 354, startPoint y: 176, endPoint x: 418, endPoint y: 201, distance: 68.7
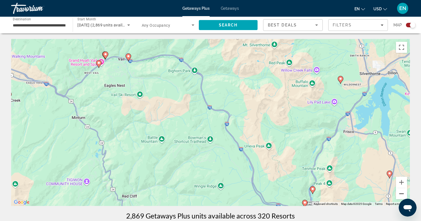
click at [403, 192] on button "Zoom out" at bounding box center [401, 193] width 11 height 11
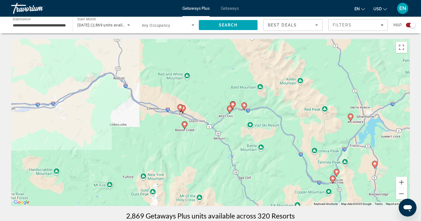
drag, startPoint x: 249, startPoint y: 140, endPoint x: 324, endPoint y: 158, distance: 77.9
click at [324, 158] on div "To activate drag with keyboard, press Alt + Enter. Once in keyboard drag state,…" at bounding box center [210, 122] width 398 height 167
click at [403, 179] on button "Zoom in" at bounding box center [401, 182] width 11 height 11
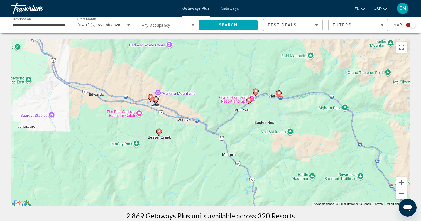
click at [248, 100] on image "Main content" at bounding box center [248, 99] width 3 height 3
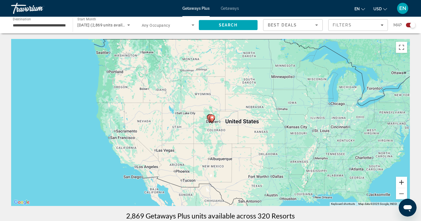
click at [403, 182] on button "Zoom in" at bounding box center [401, 182] width 11 height 11
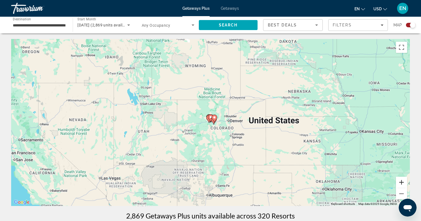
click at [403, 182] on button "Zoom in" at bounding box center [401, 182] width 11 height 11
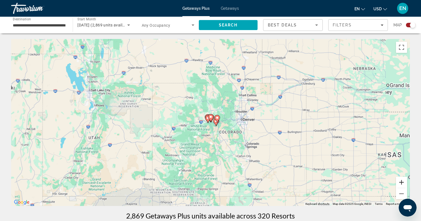
click at [403, 182] on button "Zoom in" at bounding box center [401, 182] width 11 height 11
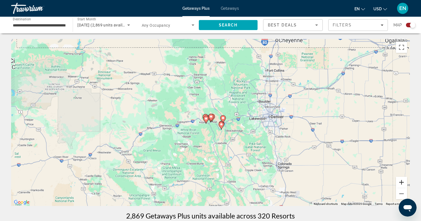
click at [403, 182] on button "Zoom in" at bounding box center [401, 182] width 11 height 11
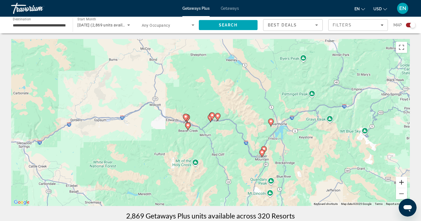
click at [403, 182] on button "Zoom in" at bounding box center [401, 182] width 11 height 11
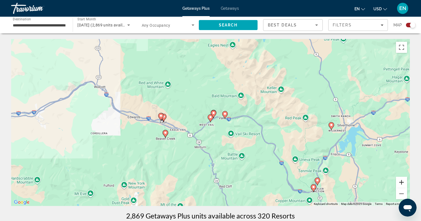
click at [403, 182] on button "Zoom in" at bounding box center [401, 182] width 11 height 11
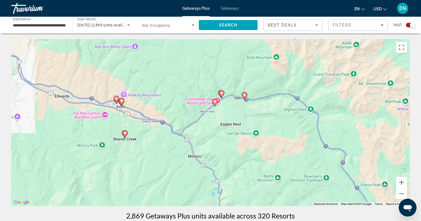
drag, startPoint x: 287, startPoint y: 147, endPoint x: 292, endPoint y: 127, distance: 20.0
click at [291, 127] on div "To activate drag with keyboard, press Alt + Enter. Once in keyboard drag state,…" at bounding box center [210, 122] width 398 height 167
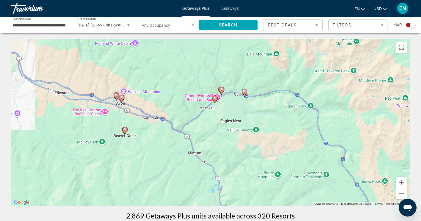
click at [221, 90] on image "Main content" at bounding box center [221, 89] width 3 height 3
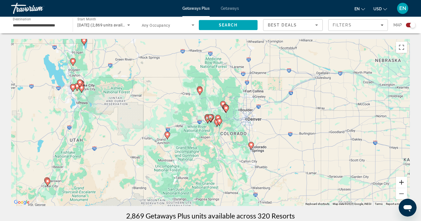
click at [403, 182] on button "Zoom in" at bounding box center [401, 182] width 11 height 11
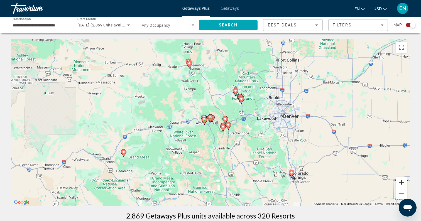
click at [403, 182] on button "Zoom in" at bounding box center [401, 182] width 11 height 11
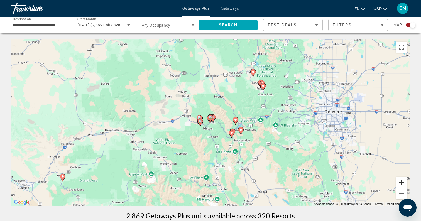
click at [403, 182] on button "Zoom in" at bounding box center [401, 182] width 11 height 11
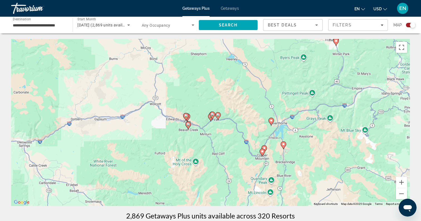
drag, startPoint x: 302, startPoint y: 125, endPoint x: 302, endPoint y: 122, distance: 2.9
click at [303, 122] on div "To activate drag with keyboard, press Alt + Enter. Once in keyboard drag state,…" at bounding box center [210, 122] width 398 height 167
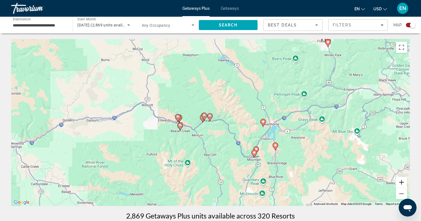
click at [402, 184] on button "Zoom in" at bounding box center [401, 182] width 11 height 11
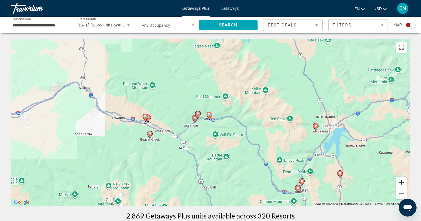
click at [402, 184] on button "Zoom in" at bounding box center [401, 182] width 11 height 11
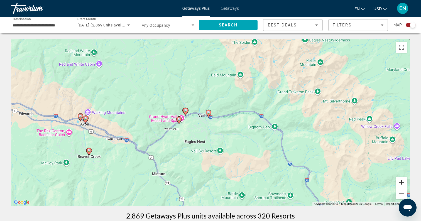
click at [400, 180] on button "Zoom in" at bounding box center [401, 182] width 11 height 11
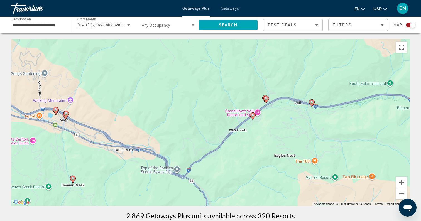
drag, startPoint x: 187, startPoint y: 167, endPoint x: 293, endPoint y: 161, distance: 106.4
click at [293, 161] on div "To activate drag with keyboard, press Alt + Enter. Once in keyboard drag state,…" at bounding box center [210, 122] width 398 height 167
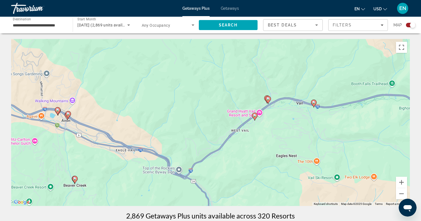
click at [255, 116] on image "Main content" at bounding box center [254, 115] width 3 height 3
type input "**********"
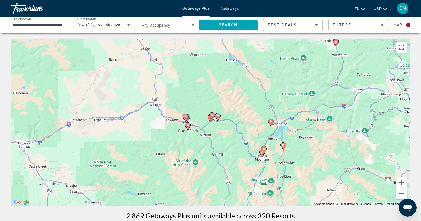
click at [218, 118] on icon "Main content" at bounding box center [217, 116] width 5 height 7
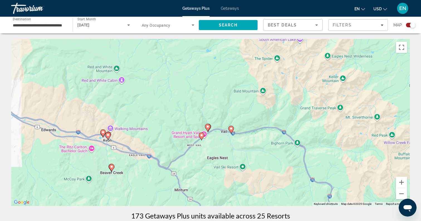
drag, startPoint x: 221, startPoint y: 160, endPoint x: 242, endPoint y: 93, distance: 70.1
click at [242, 93] on div "To activate drag with keyboard, press Alt + Enter. Once in keyboard drag state,…" at bounding box center [210, 122] width 398 height 167
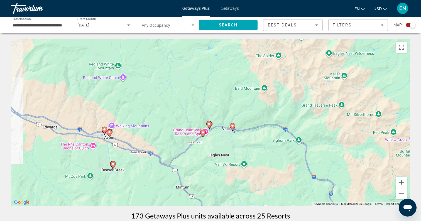
click at [232, 125] on image "Main content" at bounding box center [232, 125] width 3 height 3
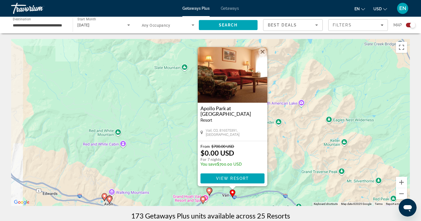
click at [209, 190] on image "Main content" at bounding box center [208, 190] width 3 height 3
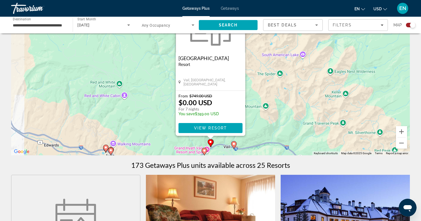
scroll to position [50, 0]
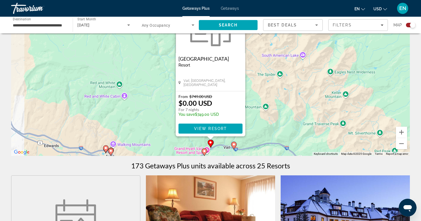
click at [204, 151] on image "Main content" at bounding box center [204, 150] width 3 height 3
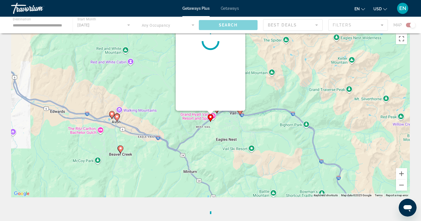
scroll to position [0, 0]
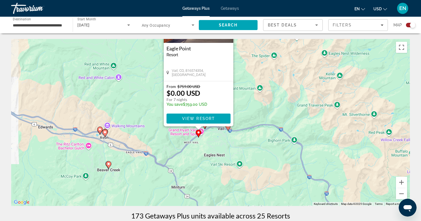
drag, startPoint x: 276, startPoint y: 169, endPoint x: 264, endPoint y: 109, distance: 62.1
click at [264, 109] on div "To activate drag with keyboard, press Alt + Enter. Once in keyboard drag state,…" at bounding box center [210, 122] width 398 height 167
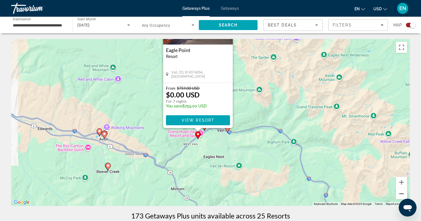
click at [400, 193] on button "Zoom out" at bounding box center [401, 193] width 11 height 11
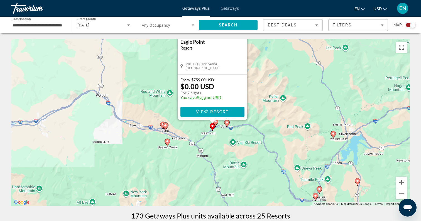
drag, startPoint x: 304, startPoint y: 155, endPoint x: 314, endPoint y: 155, distance: 9.2
click at [314, 155] on div "To activate drag with keyboard, press Alt + Enter. Once in keyboard drag state,…" at bounding box center [210, 122] width 398 height 167
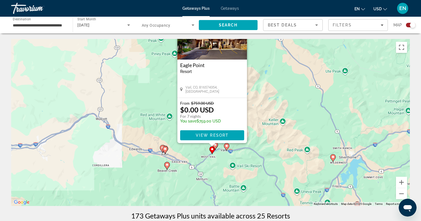
drag, startPoint x: 249, startPoint y: 138, endPoint x: 245, endPoint y: 166, distance: 28.1
click at [246, 166] on div "To activate drag with keyboard, press Alt + Enter. Once in keyboard drag state,…" at bounding box center [210, 122] width 398 height 167
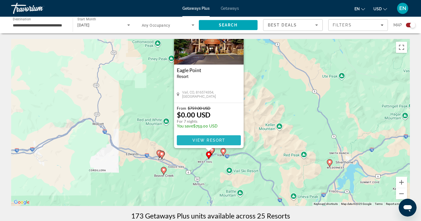
click at [211, 140] on span "View Resort" at bounding box center [208, 140] width 33 height 4
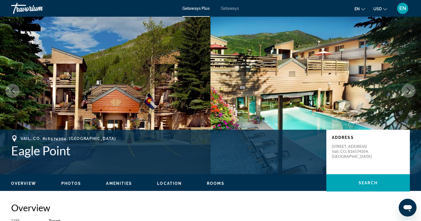
scroll to position [9, 0]
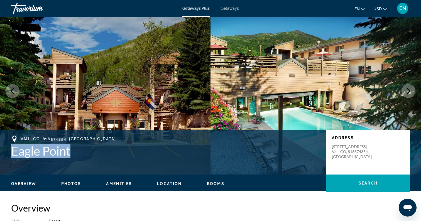
drag, startPoint x: 69, startPoint y: 147, endPoint x: 13, endPoint y: 148, distance: 55.9
click at [13, 148] on h1 "Eagle Point" at bounding box center [165, 151] width 309 height 14
copy h1 "Eagle Point"
click at [405, 88] on icon "Next image" at bounding box center [408, 91] width 7 height 7
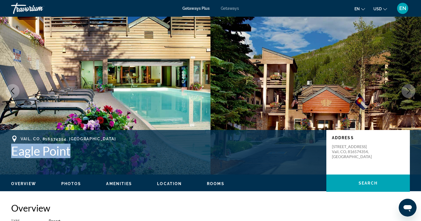
click at [407, 92] on icon "Next image" at bounding box center [408, 91] width 7 height 7
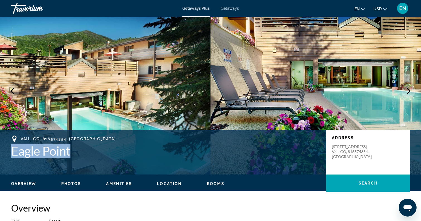
click at [407, 92] on icon "Next image" at bounding box center [408, 91] width 7 height 7
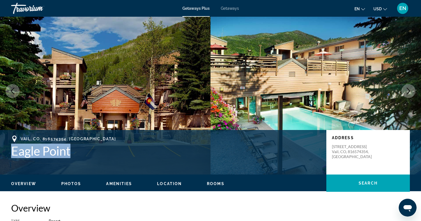
click at [407, 92] on icon "Next image" at bounding box center [408, 91] width 7 height 7
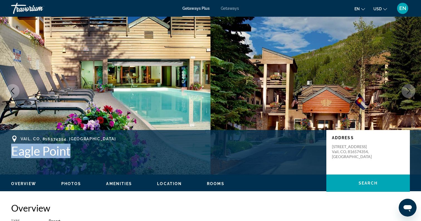
click at [407, 92] on icon "Next image" at bounding box center [408, 91] width 7 height 7
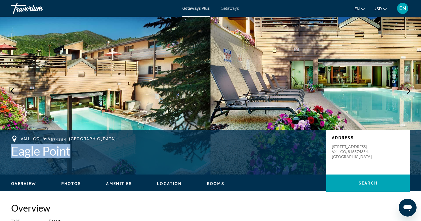
click at [407, 92] on icon "Next image" at bounding box center [408, 91] width 7 height 7
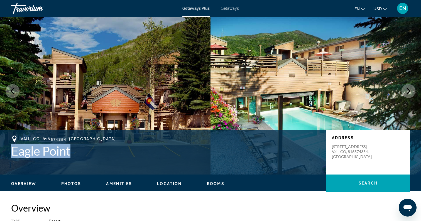
click at [407, 92] on icon "Next image" at bounding box center [408, 91] width 7 height 7
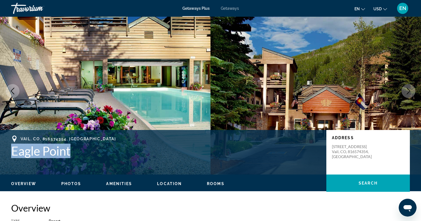
click at [407, 92] on icon "Next image" at bounding box center [408, 91] width 7 height 7
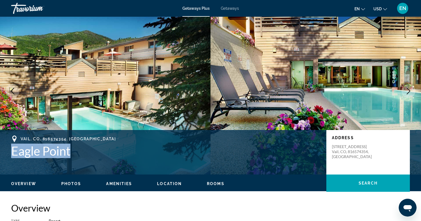
click at [407, 89] on icon "Next image" at bounding box center [409, 91] width 4 height 7
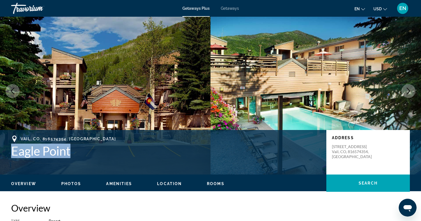
click at [408, 90] on icon "Next image" at bounding box center [408, 91] width 7 height 7
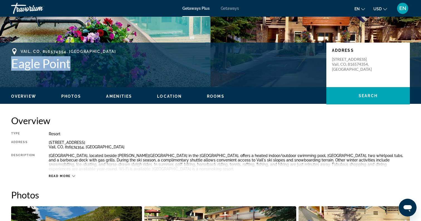
scroll to position [99, 0]
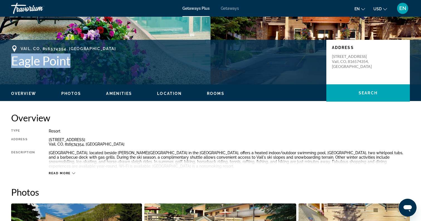
click at [64, 174] on span "Read more" at bounding box center [60, 173] width 22 height 4
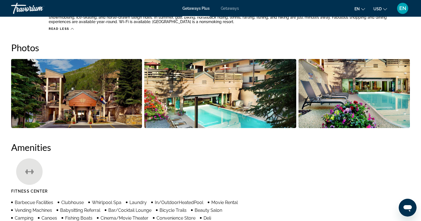
scroll to position [250, 0]
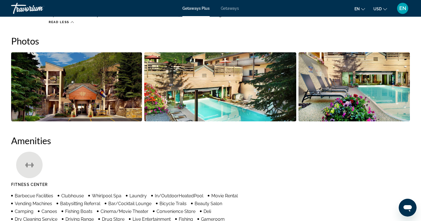
click at [246, 42] on h2 "Photos" at bounding box center [210, 40] width 398 height 11
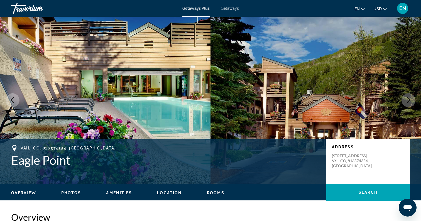
scroll to position [0, 0]
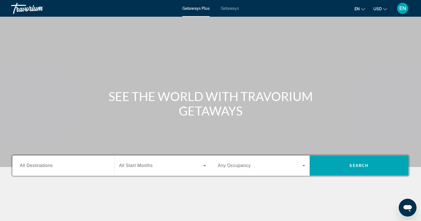
click at [99, 169] on div "Search widget" at bounding box center [63, 166] width 87 height 16
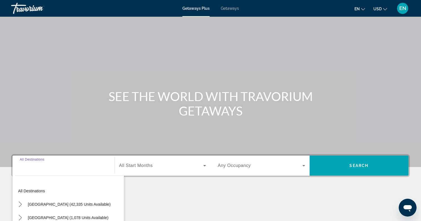
scroll to position [80, 0]
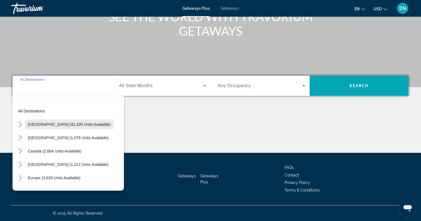
click at [70, 125] on span "[GEOGRAPHIC_DATA] (42,335 units available)" at bounding box center [69, 124] width 83 height 4
type input "**********"
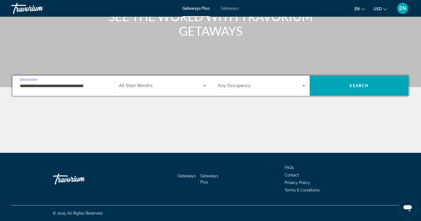
click at [167, 88] on span "Search widget" at bounding box center [161, 85] width 84 height 7
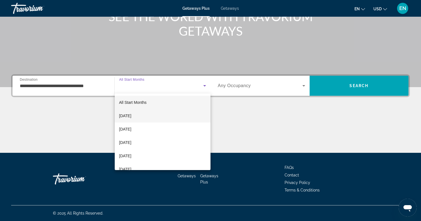
click at [131, 116] on span "[DATE]" at bounding box center [125, 115] width 12 height 7
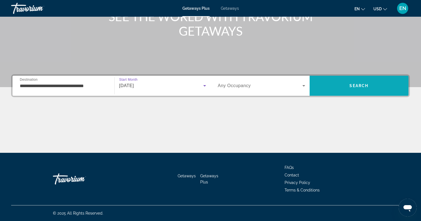
click at [361, 85] on span "Search" at bounding box center [358, 85] width 19 height 4
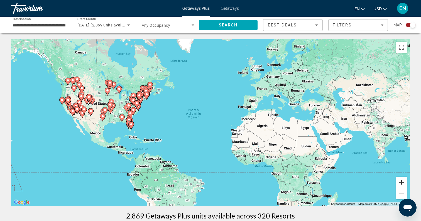
click at [400, 183] on button "Zoom in" at bounding box center [401, 182] width 11 height 11
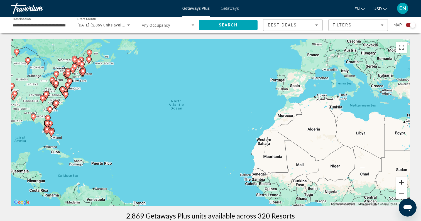
click at [400, 183] on button "Zoom in" at bounding box center [401, 182] width 11 height 11
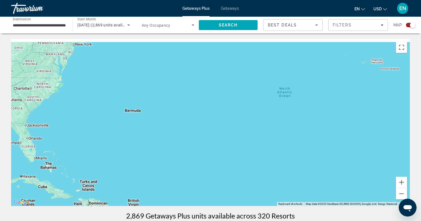
drag, startPoint x: 160, startPoint y: 124, endPoint x: 326, endPoint y: 138, distance: 166.4
click at [326, 138] on div "To activate drag with keyboard, press Alt + Enter. Once in keyboard drag state,…" at bounding box center [210, 122] width 398 height 167
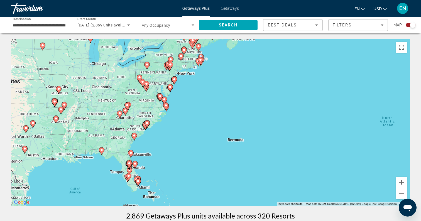
drag, startPoint x: 169, startPoint y: 132, endPoint x: 258, endPoint y: 129, distance: 88.8
click at [258, 129] on div "To activate drag with keyboard, press Alt + Enter. Once in keyboard drag state,…" at bounding box center [210, 122] width 398 height 167
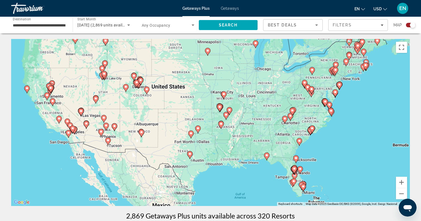
drag, startPoint x: 190, startPoint y: 108, endPoint x: 257, endPoint y: 120, distance: 67.3
click at [257, 120] on div "To activate drag with keyboard, press Alt + Enter. Once in keyboard drag state,…" at bounding box center [210, 122] width 398 height 167
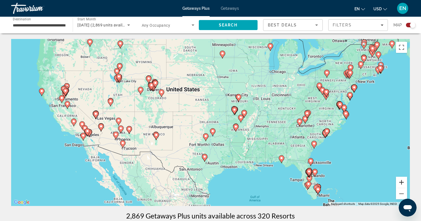
click at [404, 183] on button "Zoom in" at bounding box center [401, 182] width 11 height 11
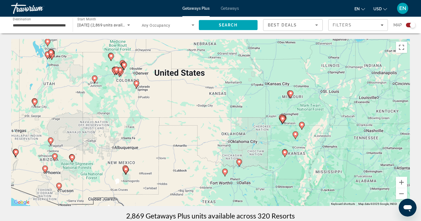
drag, startPoint x: 135, startPoint y: 80, endPoint x: 168, endPoint y: 105, distance: 41.7
click at [168, 105] on div "To activate drag with keyboard, press Alt + Enter. Once in keyboard drag state,…" at bounding box center [210, 122] width 398 height 167
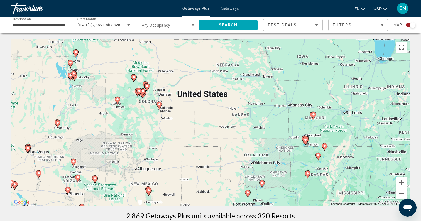
drag, startPoint x: 168, startPoint y: 105, endPoint x: 184, endPoint y: 117, distance: 19.6
click at [185, 118] on div "To activate drag with keyboard, press Alt + Enter. Once in keyboard drag state,…" at bounding box center [210, 122] width 398 height 167
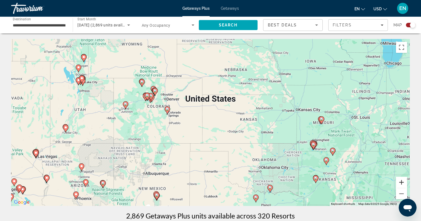
click at [403, 183] on button "Zoom in" at bounding box center [401, 182] width 11 height 11
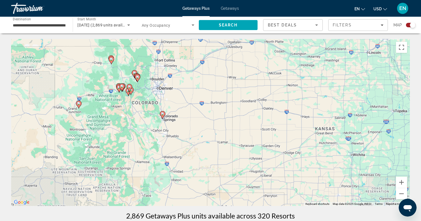
drag, startPoint x: 183, startPoint y: 100, endPoint x: 227, endPoint y: 115, distance: 45.8
click at [227, 115] on div "To activate drag with keyboard, press Alt + Enter. Once in keyboard drag state,…" at bounding box center [210, 122] width 398 height 167
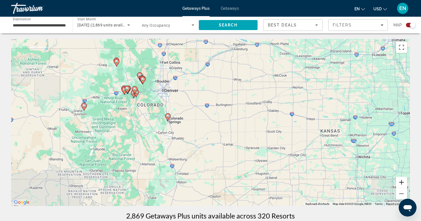
click at [401, 180] on button "Zoom in" at bounding box center [401, 182] width 11 height 11
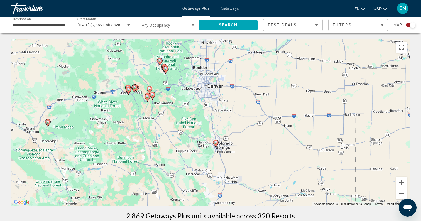
drag, startPoint x: 244, startPoint y: 126, endPoint x: 336, endPoint y: 153, distance: 95.5
click at [336, 153] on div "To activate drag with keyboard, press Alt + Enter. Once in keyboard drag state,…" at bounding box center [210, 122] width 398 height 167
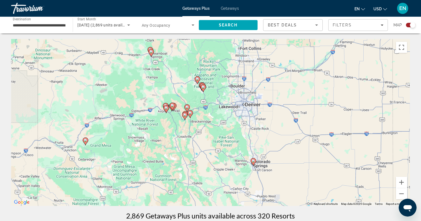
drag, startPoint x: 261, startPoint y: 109, endPoint x: 299, endPoint y: 127, distance: 42.2
click at [299, 127] on div "To activate drag with keyboard, press Alt + Enter. Once in keyboard drag state,…" at bounding box center [210, 122] width 398 height 167
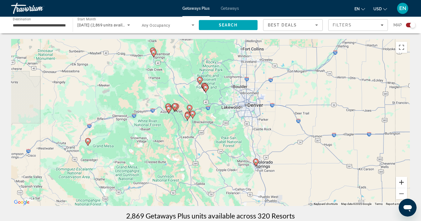
click at [402, 182] on button "Zoom in" at bounding box center [401, 182] width 11 height 11
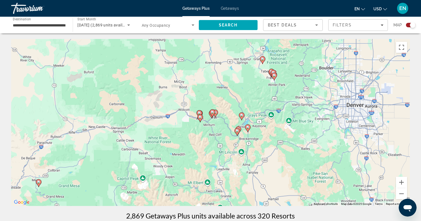
drag, startPoint x: 241, startPoint y: 115, endPoint x: 314, endPoint y: 131, distance: 74.4
click at [314, 131] on div "To activate drag with keyboard, press Alt + Enter. Once in keyboard drag state,…" at bounding box center [210, 122] width 398 height 167
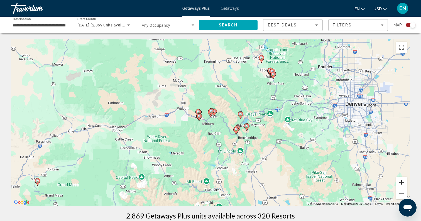
click at [404, 184] on button "Zoom in" at bounding box center [401, 182] width 11 height 11
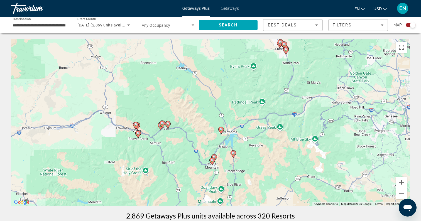
drag, startPoint x: 376, startPoint y: 159, endPoint x: 324, endPoint y: 190, distance: 61.1
click at [324, 190] on div "To activate drag with keyboard, press Alt + Enter. Once in keyboard drag state,…" at bounding box center [210, 122] width 398 height 167
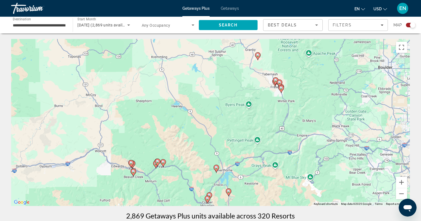
drag, startPoint x: 328, startPoint y: 170, endPoint x: 326, endPoint y: 189, distance: 19.1
click at [326, 189] on div "To activate drag with keyboard, press Alt + Enter. Once in keyboard drag state,…" at bounding box center [210, 122] width 398 height 167
click at [133, 171] on image "Main content" at bounding box center [133, 171] width 3 height 3
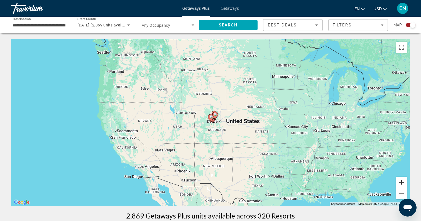
click at [405, 182] on button "Zoom in" at bounding box center [401, 182] width 11 height 11
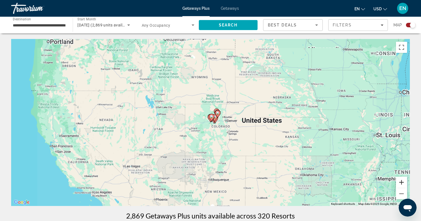
click at [405, 182] on button "Zoom in" at bounding box center [401, 182] width 11 height 11
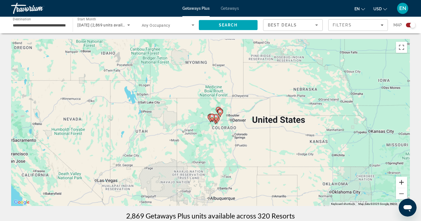
click at [405, 182] on button "Zoom in" at bounding box center [401, 182] width 11 height 11
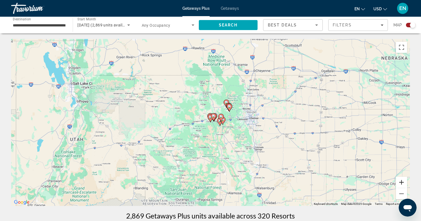
click at [405, 182] on button "Zoom in" at bounding box center [401, 182] width 11 height 11
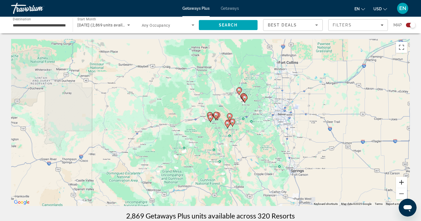
click at [405, 182] on button "Zoom in" at bounding box center [401, 182] width 11 height 11
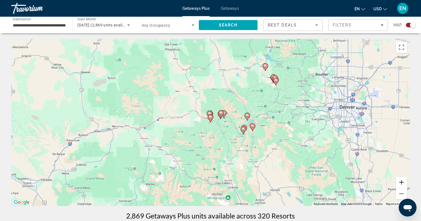
click at [405, 182] on button "Zoom in" at bounding box center [401, 182] width 11 height 11
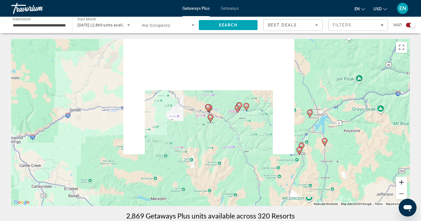
click at [405, 183] on button "Zoom in" at bounding box center [401, 182] width 11 height 11
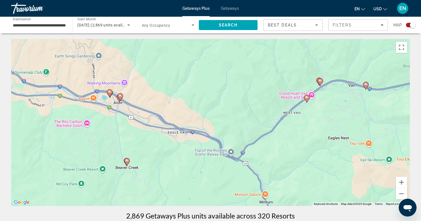
drag, startPoint x: 372, startPoint y: 143, endPoint x: 287, endPoint y: 186, distance: 95.2
click at [287, 186] on div "To activate drag with keyboard, press Alt + Enter. Once in keyboard drag state,…" at bounding box center [210, 122] width 398 height 167
click at [307, 99] on image "Main content" at bounding box center [306, 97] width 3 height 3
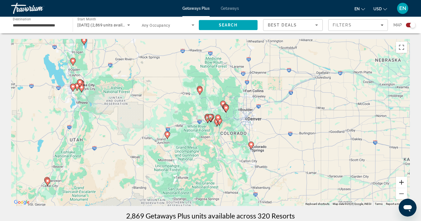
click at [402, 183] on button "Zoom in" at bounding box center [401, 182] width 11 height 11
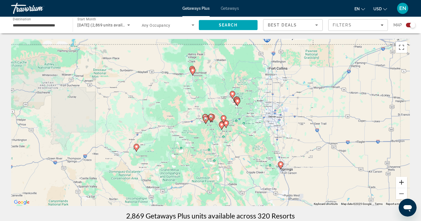
click at [402, 183] on button "Zoom in" at bounding box center [401, 182] width 11 height 11
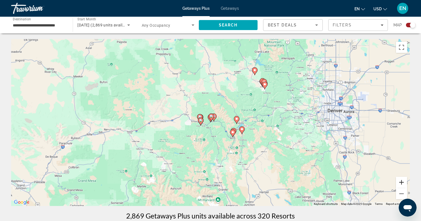
click at [402, 183] on button "Zoom in" at bounding box center [401, 182] width 11 height 11
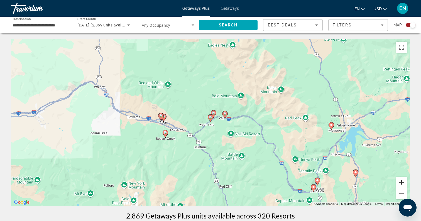
click at [402, 183] on button "Zoom in" at bounding box center [401, 182] width 11 height 11
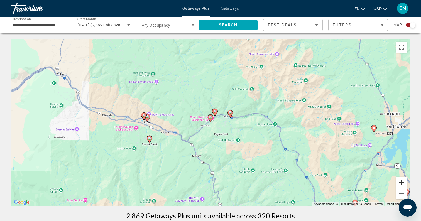
click at [402, 183] on button "Zoom in" at bounding box center [401, 182] width 11 height 11
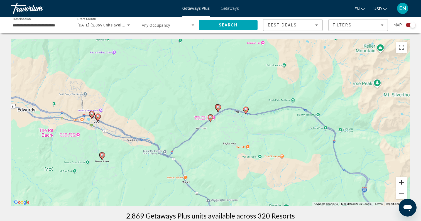
click at [402, 183] on button "Zoom in" at bounding box center [401, 182] width 11 height 11
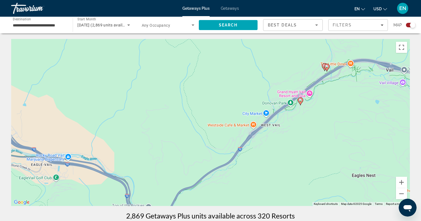
drag, startPoint x: 284, startPoint y: 143, endPoint x: 373, endPoint y: 125, distance: 90.8
click at [373, 125] on div "To activate drag with keyboard, press Alt + Enter. Once in keyboard drag state,…" at bounding box center [210, 122] width 398 height 167
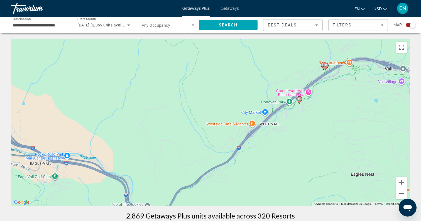
click at [403, 195] on button "Zoom out" at bounding box center [401, 193] width 11 height 11
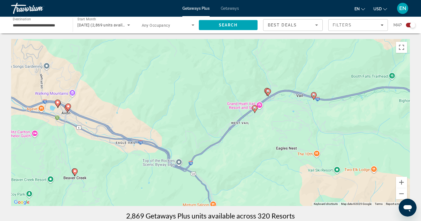
click at [268, 92] on image "Main content" at bounding box center [267, 91] width 3 height 3
type input "**********"
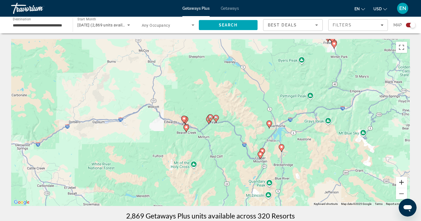
click at [403, 182] on button "Zoom in" at bounding box center [401, 182] width 11 height 11
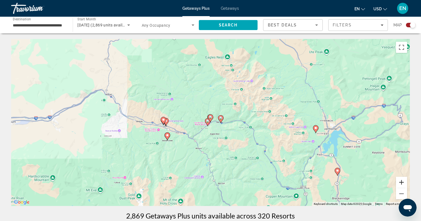
click at [403, 182] on button "Zoom in" at bounding box center [401, 182] width 11 height 11
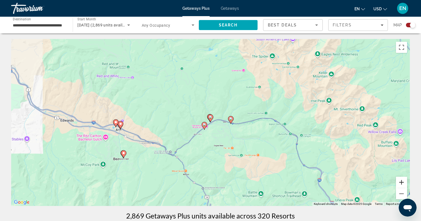
click at [403, 182] on button "Zoom in" at bounding box center [401, 182] width 11 height 11
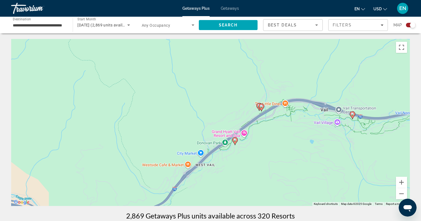
drag, startPoint x: 278, startPoint y: 148, endPoint x: 376, endPoint y: 131, distance: 99.2
click at [376, 131] on div "To activate drag with keyboard, press Alt + Enter. Once in keyboard drag state,…" at bounding box center [210, 122] width 398 height 167
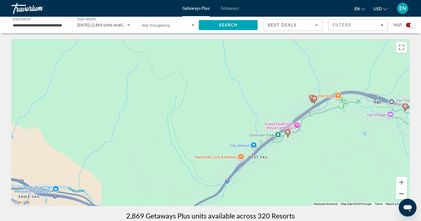
click at [401, 194] on button "Zoom out" at bounding box center [401, 193] width 11 height 11
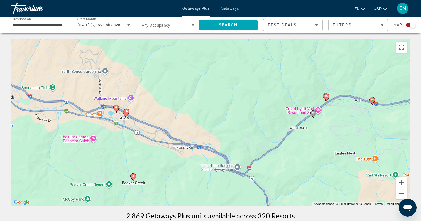
drag, startPoint x: 114, startPoint y: 156, endPoint x: 190, endPoint y: 139, distance: 77.6
click at [190, 139] on div "To activate drag with keyboard, press Alt + Enter. Once in keyboard drag state,…" at bounding box center [210, 122] width 398 height 167
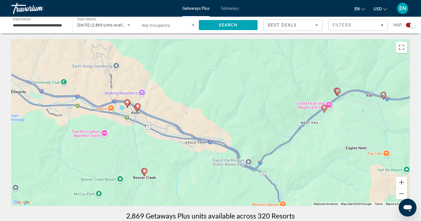
click at [145, 171] on image "Main content" at bounding box center [144, 170] width 3 height 3
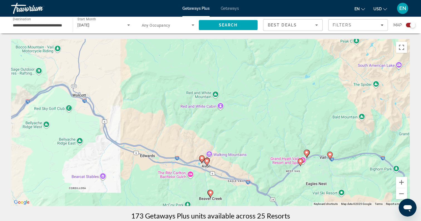
click at [211, 193] on image "Main content" at bounding box center [210, 192] width 3 height 3
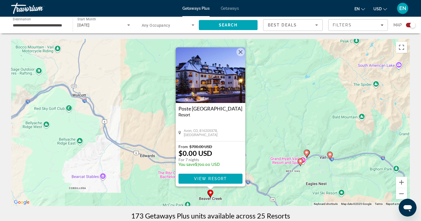
click at [241, 51] on button "Close" at bounding box center [240, 52] width 8 height 8
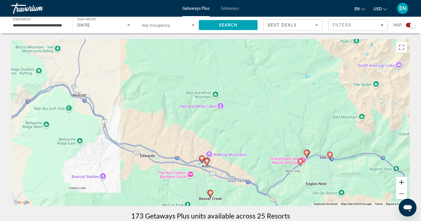
click at [405, 180] on button "Zoom in" at bounding box center [401, 182] width 11 height 11
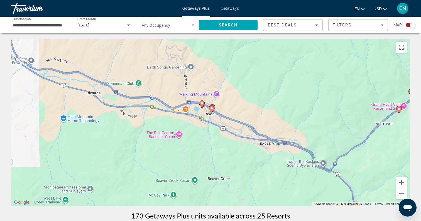
drag, startPoint x: 252, startPoint y: 176, endPoint x: 260, endPoint y: 78, distance: 98.3
click at [260, 78] on div "To activate drag with keyboard, press Alt + Enter. Once in keyboard drag state,…" at bounding box center [210, 122] width 398 height 167
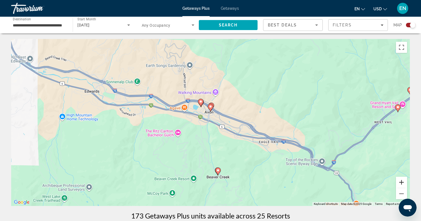
click at [401, 181] on button "Zoom in" at bounding box center [401, 182] width 11 height 11
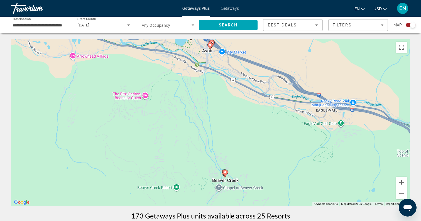
drag, startPoint x: 298, startPoint y: 147, endPoint x: 298, endPoint y: 96, distance: 51.8
click at [298, 96] on div "To activate drag with keyboard, press Alt + Enter. Once in keyboard drag state,…" at bounding box center [210, 122] width 398 height 167
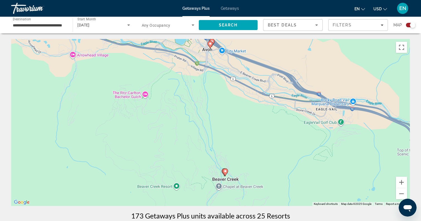
click at [225, 171] on image "Main content" at bounding box center [224, 170] width 3 height 3
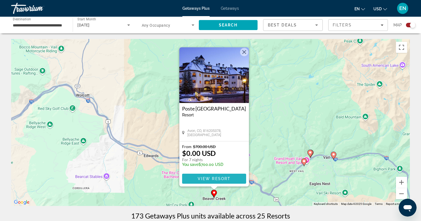
click at [217, 178] on span "View Resort" at bounding box center [214, 178] width 33 height 4
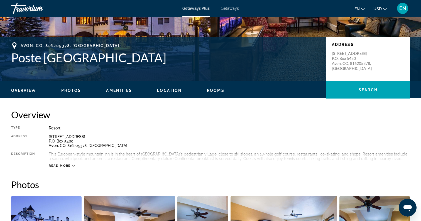
scroll to position [102, 0]
click at [67, 165] on span "Read more" at bounding box center [60, 166] width 22 height 4
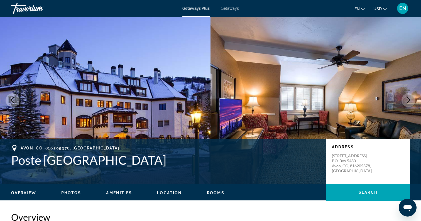
scroll to position [0, 0]
click at [407, 99] on icon "Next image" at bounding box center [408, 100] width 7 height 7
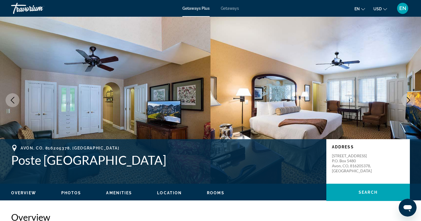
click at [407, 99] on icon "Next image" at bounding box center [408, 100] width 7 height 7
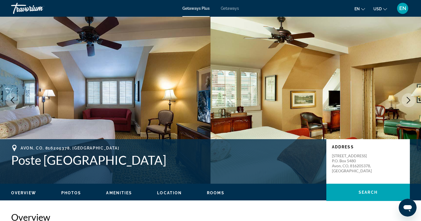
click at [407, 99] on icon "Next image" at bounding box center [408, 100] width 7 height 7
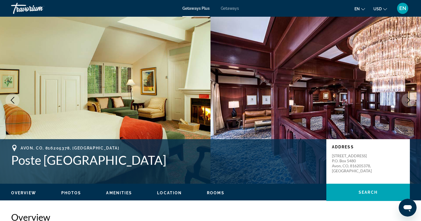
click at [407, 99] on icon "Next image" at bounding box center [408, 100] width 7 height 7
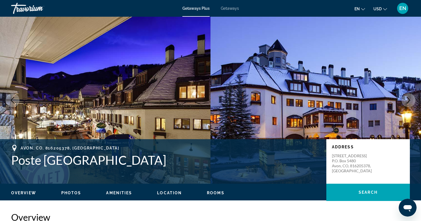
click at [407, 99] on icon "Next image" at bounding box center [408, 100] width 7 height 7
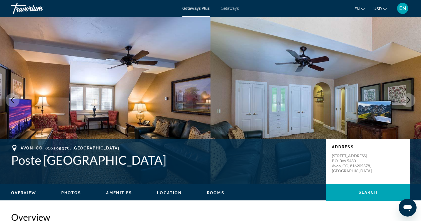
click at [407, 99] on icon "Next image" at bounding box center [408, 100] width 7 height 7
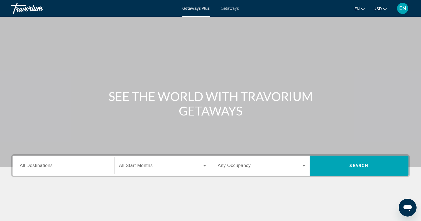
click at [104, 165] on input "Destination All Destinations" at bounding box center [63, 166] width 87 height 7
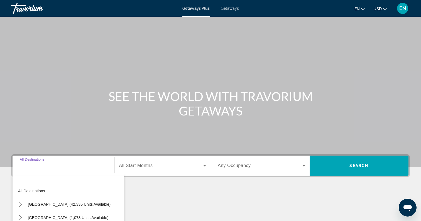
scroll to position [80, 0]
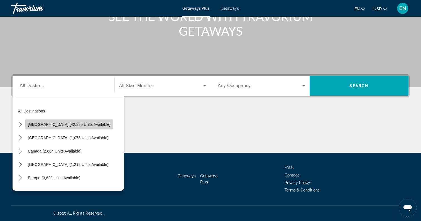
click at [80, 124] on span "[GEOGRAPHIC_DATA] (42,335 units available)" at bounding box center [69, 124] width 83 height 4
type input "**********"
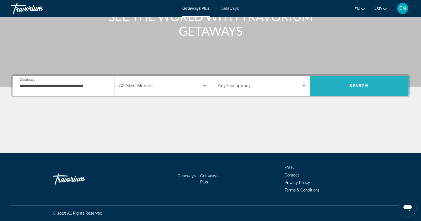
click at [361, 84] on span "Search" at bounding box center [358, 85] width 19 height 4
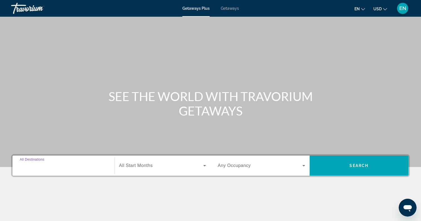
click at [92, 163] on input "Destination All Destinations" at bounding box center [63, 166] width 87 height 7
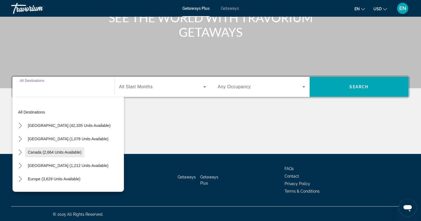
scroll to position [80, 0]
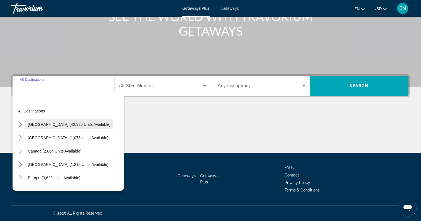
click at [70, 124] on span "[GEOGRAPHIC_DATA] (42,335 units available)" at bounding box center [69, 124] width 83 height 4
type input "**********"
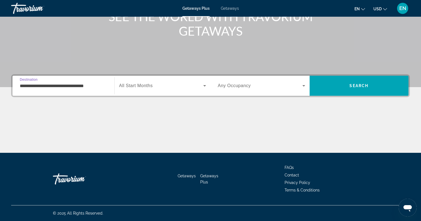
click at [168, 89] on div "Search widget" at bounding box center [162, 86] width 87 height 16
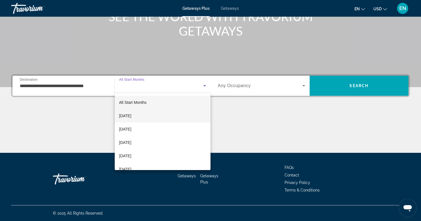
click at [146, 116] on mat-option "[DATE]" at bounding box center [163, 115] width 96 height 13
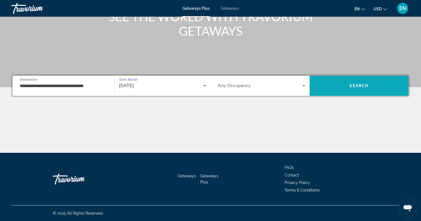
click at [366, 86] on span "Search" at bounding box center [358, 85] width 19 height 4
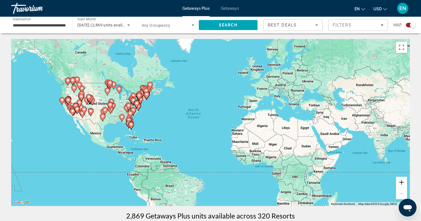
click at [403, 181] on button "Zoom in" at bounding box center [401, 182] width 11 height 11
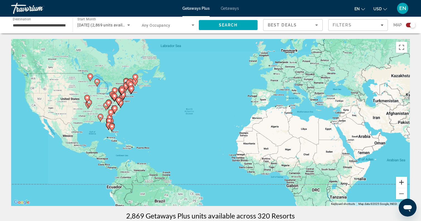
click at [403, 181] on button "Zoom in" at bounding box center [401, 182] width 11 height 11
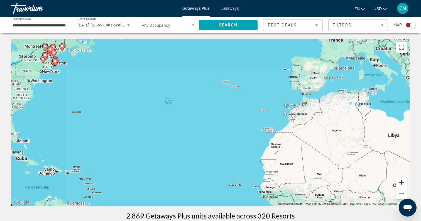
click at [403, 181] on button "Zoom in" at bounding box center [401, 182] width 11 height 11
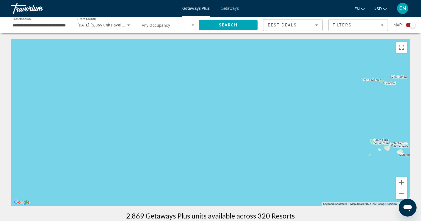
drag, startPoint x: 105, startPoint y: 129, endPoint x: 343, endPoint y: 146, distance: 238.8
click at [344, 146] on div "Main content" at bounding box center [210, 122] width 398 height 167
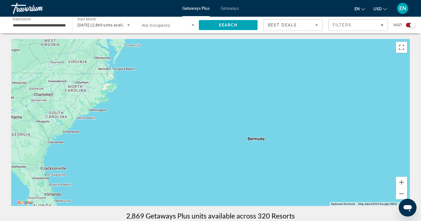
drag, startPoint x: 174, startPoint y: 119, endPoint x: 395, endPoint y: 146, distance: 222.5
click at [396, 146] on div "Main content" at bounding box center [210, 122] width 398 height 167
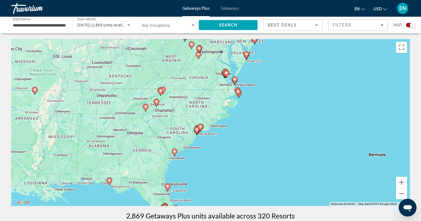
drag, startPoint x: 262, startPoint y: 121, endPoint x: 396, endPoint y: 134, distance: 134.8
click at [396, 134] on div "To activate drag with keyboard, press Alt + Enter. Once in keyboard drag state,…" at bounding box center [210, 122] width 398 height 167
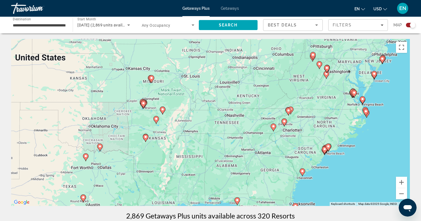
drag, startPoint x: 274, startPoint y: 129, endPoint x: 365, endPoint y: 138, distance: 91.4
click at [366, 138] on div "To activate drag with keyboard, press Alt + Enter. Once in keyboard drag state,…" at bounding box center [210, 122] width 398 height 167
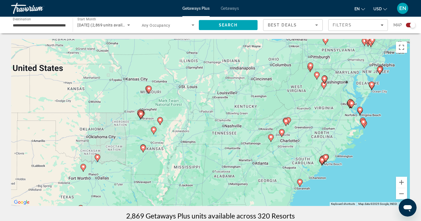
drag, startPoint x: 366, startPoint y: 153, endPoint x: 364, endPoint y: 164, distance: 11.4
click at [364, 164] on div "To activate drag with keyboard, press Alt + Enter. Once in keyboard drag state,…" at bounding box center [210, 122] width 398 height 167
click at [401, 194] on button "Zoom out" at bounding box center [401, 193] width 11 height 11
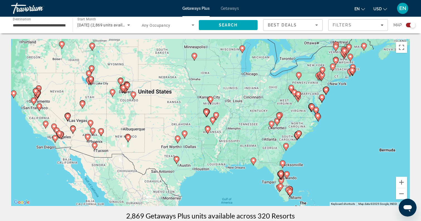
drag, startPoint x: 187, startPoint y: 159, endPoint x: 219, endPoint y: 155, distance: 32.3
click at [219, 155] on div "To activate drag with keyboard, press Alt + Enter. Once in keyboard drag state,…" at bounding box center [210, 122] width 398 height 167
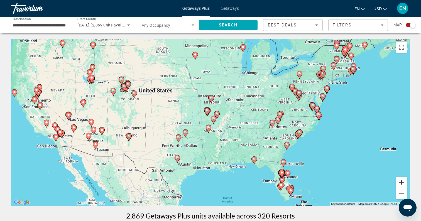
click at [400, 181] on button "Zoom in" at bounding box center [401, 182] width 11 height 11
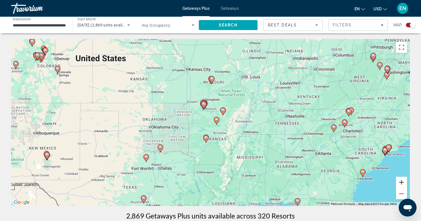
click at [400, 181] on button "Zoom in" at bounding box center [401, 182] width 11 height 11
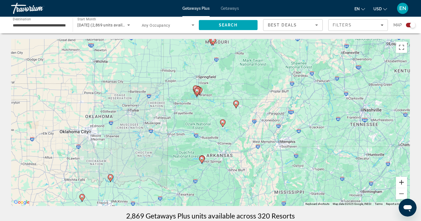
click at [403, 182] on button "Zoom in" at bounding box center [401, 182] width 11 height 11
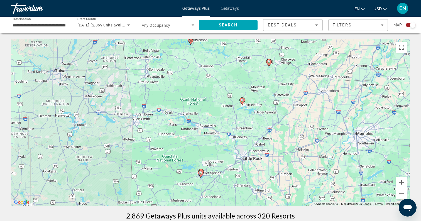
drag, startPoint x: 251, startPoint y: 177, endPoint x: 260, endPoint y: 142, distance: 36.6
click at [260, 142] on div "To activate drag with keyboard, press Alt + Enter. Once in keyboard drag state,…" at bounding box center [210, 122] width 398 height 167
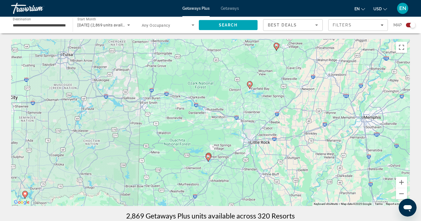
drag, startPoint x: 229, startPoint y: 171, endPoint x: 238, endPoint y: 160, distance: 14.2
click at [238, 160] on div "To activate drag with keyboard, press Alt + Enter. Once in keyboard drag state,…" at bounding box center [210, 122] width 398 height 167
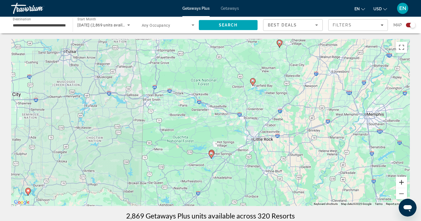
click at [400, 183] on button "Zoom in" at bounding box center [401, 182] width 11 height 11
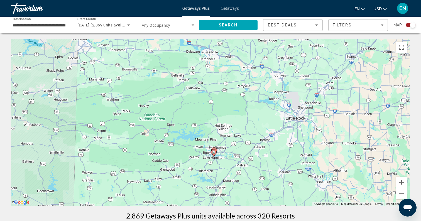
drag, startPoint x: 266, startPoint y: 175, endPoint x: 268, endPoint y: 136, distance: 39.3
click at [268, 136] on div "To activate drag with keyboard, press Alt + Enter. Once in keyboard drag state,…" at bounding box center [210, 122] width 398 height 167
click at [402, 182] on button "Zoom in" at bounding box center [401, 182] width 11 height 11
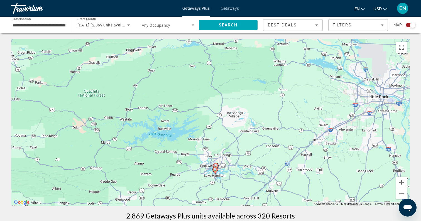
drag, startPoint x: 261, startPoint y: 163, endPoint x: 260, endPoint y: 147, distance: 15.9
click at [260, 147] on div "To activate drag with keyboard, press Alt + Enter. Once in keyboard drag state,…" at bounding box center [210, 122] width 398 height 167
click at [215, 164] on image "Main content" at bounding box center [215, 165] width 3 height 3
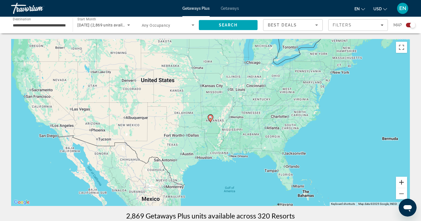
click at [402, 182] on button "Zoom in" at bounding box center [401, 182] width 11 height 11
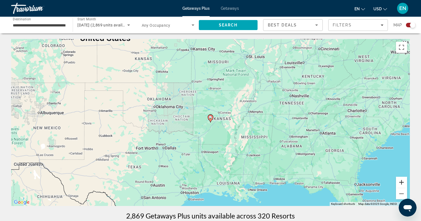
click at [402, 182] on button "Zoom in" at bounding box center [401, 182] width 11 height 11
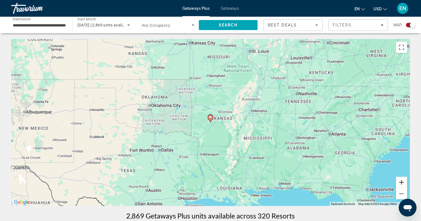
click at [402, 182] on button "Zoom in" at bounding box center [401, 182] width 11 height 11
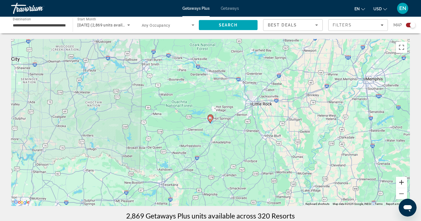
click at [399, 184] on button "Zoom in" at bounding box center [401, 182] width 11 height 11
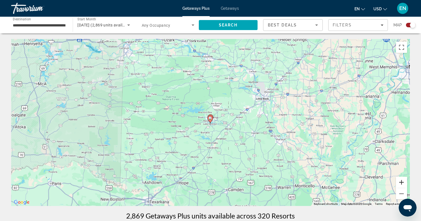
click at [399, 184] on button "Zoom in" at bounding box center [401, 182] width 11 height 11
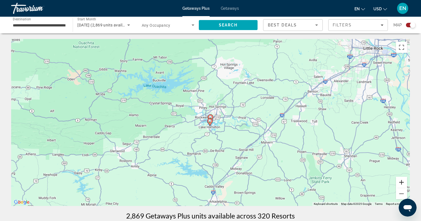
click at [399, 184] on button "Zoom in" at bounding box center [401, 182] width 11 height 11
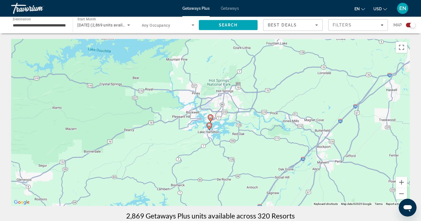
click at [209, 126] on image "Main content" at bounding box center [209, 125] width 3 height 3
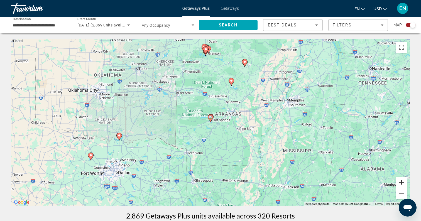
click at [403, 184] on button "Zoom in" at bounding box center [401, 182] width 11 height 11
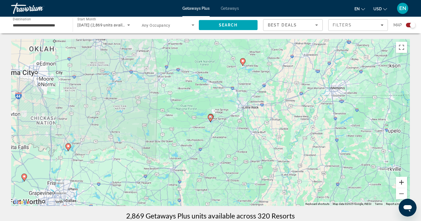
click at [403, 184] on button "Zoom in" at bounding box center [401, 182] width 11 height 11
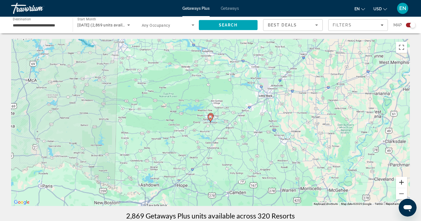
click at [403, 184] on button "Zoom in" at bounding box center [401, 182] width 11 height 11
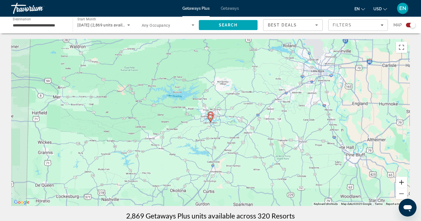
click at [403, 184] on button "Zoom in" at bounding box center [401, 182] width 11 height 11
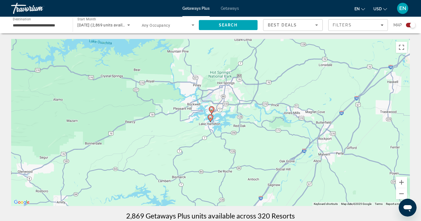
click at [211, 109] on image "Main content" at bounding box center [211, 108] width 3 height 3
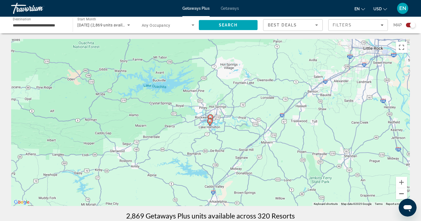
click at [400, 194] on button "Zoom out" at bounding box center [401, 193] width 11 height 11
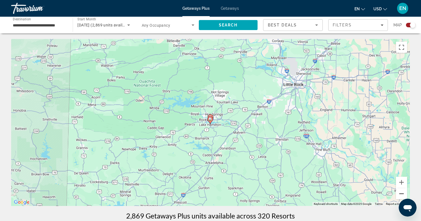
click at [400, 194] on button "Zoom out" at bounding box center [401, 193] width 11 height 11
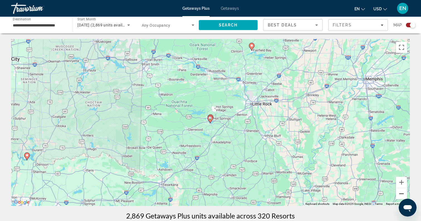
click at [400, 194] on button "Zoom out" at bounding box center [401, 193] width 11 height 11
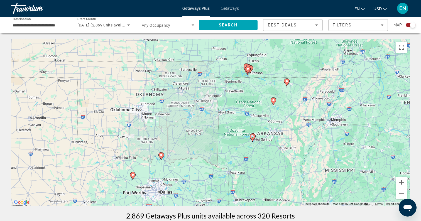
drag, startPoint x: 255, startPoint y: 168, endPoint x: 297, endPoint y: 187, distance: 46.8
click at [297, 187] on div "To activate drag with keyboard, press Alt + Enter. Once in keyboard drag state,…" at bounding box center [210, 122] width 398 height 167
click at [402, 179] on button "Zoom in" at bounding box center [401, 182] width 11 height 11
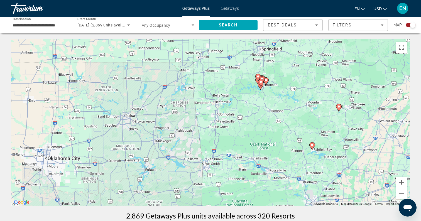
drag, startPoint x: 317, startPoint y: 111, endPoint x: 293, endPoint y: 172, distance: 66.1
click at [293, 173] on div "To activate drag with keyboard, press Alt + Enter. Once in keyboard drag state,…" at bounding box center [210, 122] width 398 height 167
click at [401, 193] on button "Zoom out" at bounding box center [401, 193] width 11 height 11
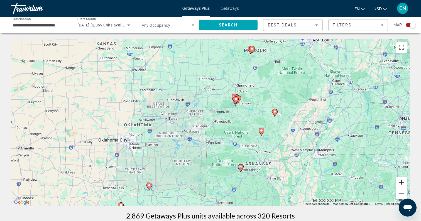
click at [402, 179] on button "Zoom in" at bounding box center [401, 182] width 11 height 11
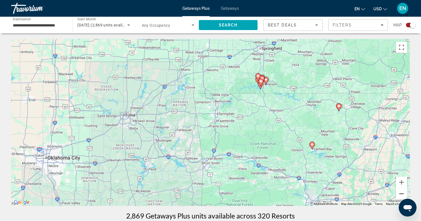
click at [402, 193] on button "Zoom out" at bounding box center [401, 193] width 11 height 11
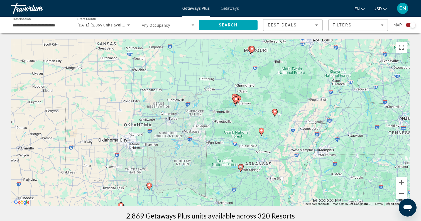
click at [402, 193] on button "Zoom out" at bounding box center [401, 193] width 11 height 11
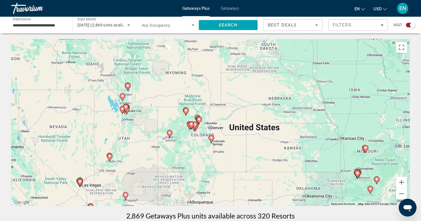
drag, startPoint x: 107, startPoint y: 100, endPoint x: 278, endPoint y: 190, distance: 193.4
click at [278, 190] on div "To activate drag with keyboard, press Alt + Enter. Once in keyboard drag state,…" at bounding box center [210, 122] width 398 height 167
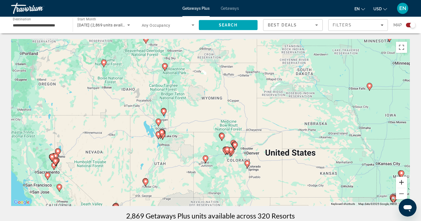
click at [403, 180] on button "Zoom in" at bounding box center [401, 182] width 11 height 11
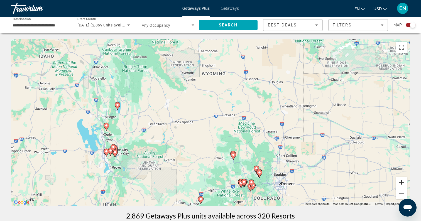
click at [402, 180] on button "Zoom in" at bounding box center [401, 182] width 11 height 11
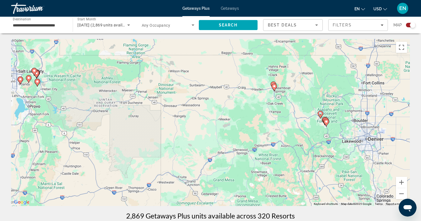
drag, startPoint x: 286, startPoint y: 174, endPoint x: 304, endPoint y: 69, distance: 107.0
click at [304, 68] on div "To activate drag with keyboard, press Alt + Enter. Once in keyboard drag state,…" at bounding box center [210, 122] width 398 height 167
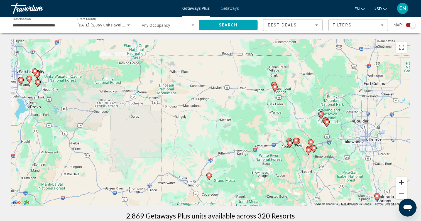
click at [400, 182] on button "Zoom in" at bounding box center [401, 182] width 11 height 11
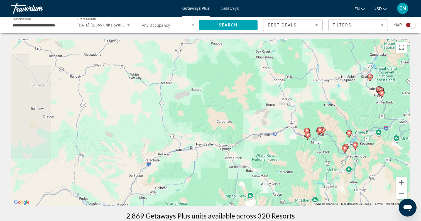
drag, startPoint x: 372, startPoint y: 178, endPoint x: 310, endPoint y: 144, distance: 71.1
click at [310, 144] on div "To activate drag with keyboard, press Alt + Enter. Once in keyboard drag state,…" at bounding box center [210, 122] width 398 height 167
click at [401, 191] on button "Zoom out" at bounding box center [401, 193] width 11 height 11
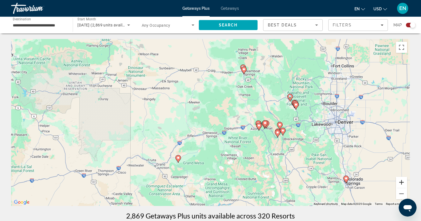
click at [402, 181] on button "Zoom in" at bounding box center [401, 182] width 11 height 11
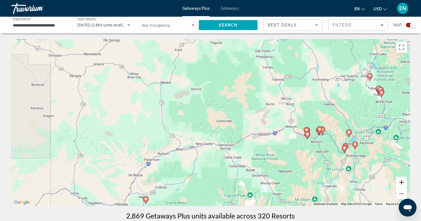
click at [402, 181] on button "Zoom in" at bounding box center [401, 182] width 11 height 11
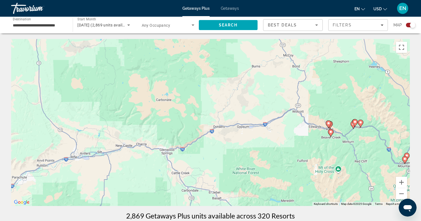
drag, startPoint x: 389, startPoint y: 163, endPoint x: 312, endPoint y: 140, distance: 79.7
click at [312, 140] on div "To activate drag with keyboard, press Alt + Enter. Once in keyboard drag state,…" at bounding box center [210, 122] width 398 height 167
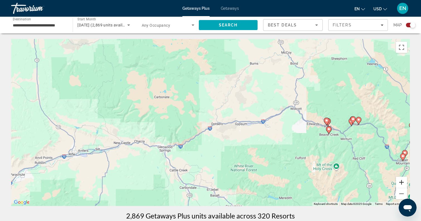
click at [404, 184] on button "Zoom in" at bounding box center [401, 182] width 11 height 11
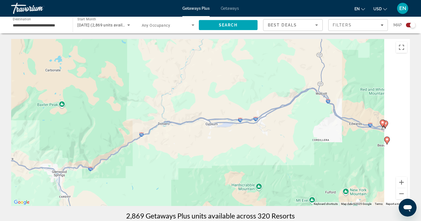
drag, startPoint x: 397, startPoint y: 157, endPoint x: 247, endPoint y: 161, distance: 150.9
click at [247, 161] on div "To activate drag with keyboard, press Alt + Enter. Once in keyboard drag state,…" at bounding box center [210, 122] width 398 height 167
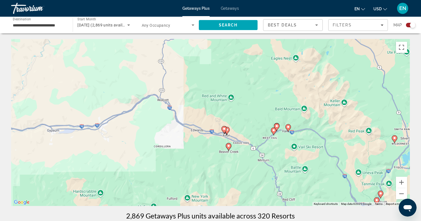
drag, startPoint x: 299, startPoint y: 163, endPoint x: 230, endPoint y: 163, distance: 69.0
click at [230, 163] on div "To activate drag with keyboard, press Alt + Enter. Once in keyboard drag state,…" at bounding box center [210, 122] width 398 height 167
click at [228, 145] on image "Main content" at bounding box center [228, 144] width 3 height 3
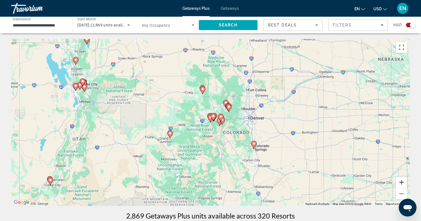
click at [400, 181] on button "Zoom in" at bounding box center [401, 182] width 11 height 11
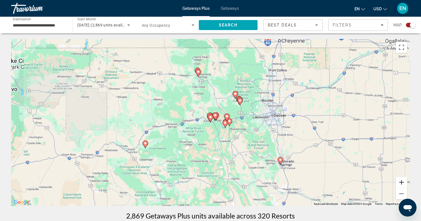
click at [400, 181] on button "Zoom in" at bounding box center [401, 182] width 11 height 11
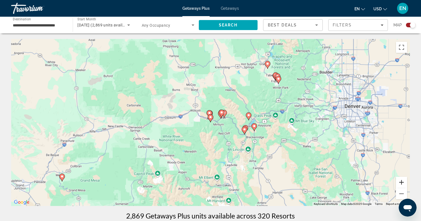
click at [400, 181] on button "Zoom in" at bounding box center [401, 182] width 11 height 11
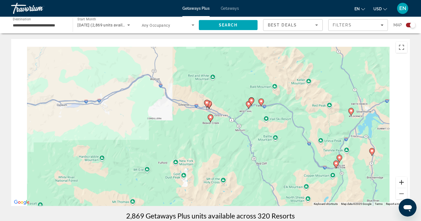
click at [400, 181] on button "Zoom in" at bounding box center [401, 182] width 11 height 11
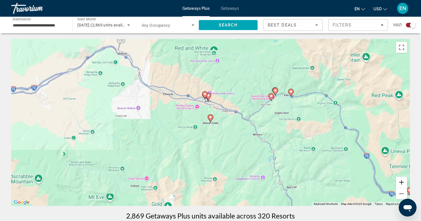
click at [400, 181] on button "Zoom in" at bounding box center [401, 182] width 11 height 11
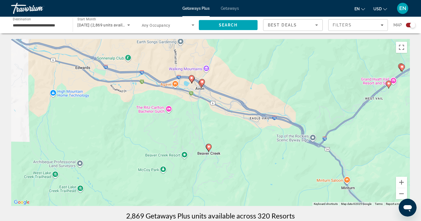
drag, startPoint x: 197, startPoint y: 75, endPoint x: 195, endPoint y: 105, distance: 30.4
click at [195, 105] on div "To activate drag with keyboard, press Alt + Enter. Once in keyboard drag state,…" at bounding box center [210, 122] width 398 height 167
click at [191, 77] on image "Main content" at bounding box center [191, 77] width 3 height 3
type input "**********"
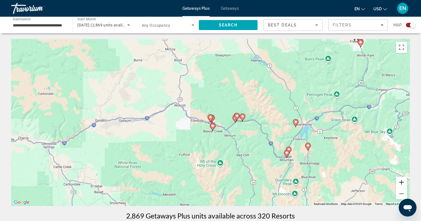
click at [403, 179] on button "Zoom in" at bounding box center [401, 182] width 11 height 11
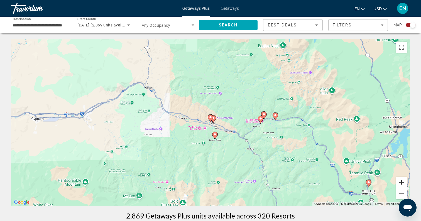
click at [403, 179] on button "Zoom in" at bounding box center [401, 182] width 11 height 11
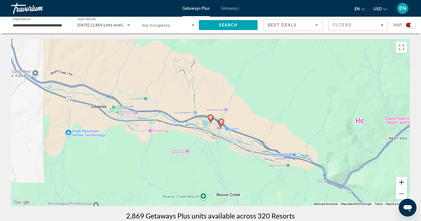
click at [403, 179] on button "Zoom in" at bounding box center [401, 182] width 11 height 11
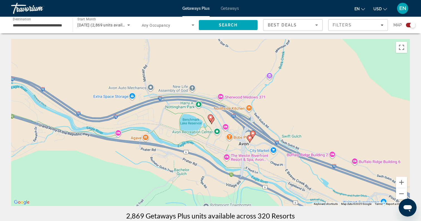
click at [253, 132] on image "Main content" at bounding box center [252, 133] width 3 height 3
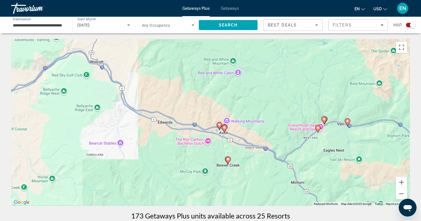
drag, startPoint x: 229, startPoint y: 168, endPoint x: 243, endPoint y: 102, distance: 67.5
click at [243, 102] on div "To activate drag with keyboard, press Alt + Enter. Once in keyboard drag state,…" at bounding box center [210, 122] width 398 height 167
click at [224, 126] on image "Main content" at bounding box center [224, 126] width 3 height 3
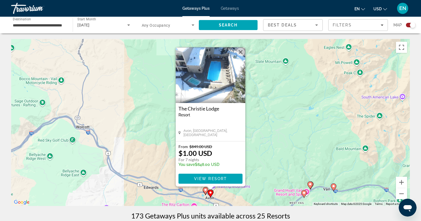
click at [241, 51] on button "Close" at bounding box center [240, 52] width 8 height 8
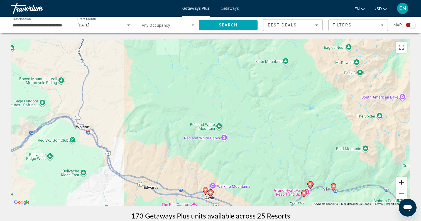
click at [402, 181] on button "Zoom in" at bounding box center [401, 182] width 11 height 11
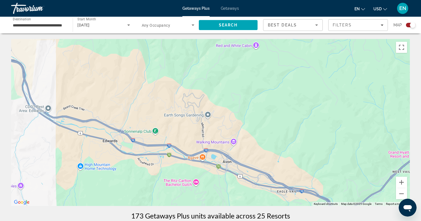
drag, startPoint x: 252, startPoint y: 186, endPoint x: 270, endPoint y: 74, distance: 113.6
click at [270, 74] on div "Main content" at bounding box center [210, 122] width 398 height 167
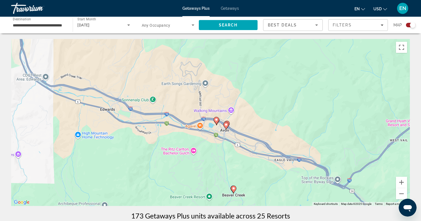
drag, startPoint x: 257, startPoint y: 118, endPoint x: 253, endPoint y: 78, distance: 39.4
click at [253, 79] on div "To activate drag with keyboard, press Alt + Enter. Once in keyboard drag state,…" at bounding box center [210, 122] width 398 height 167
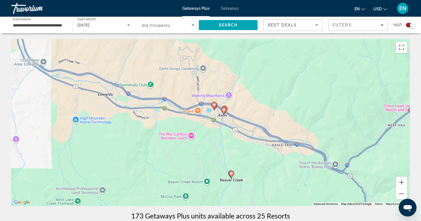
click at [226, 107] on gmp-advanced-marker "Main content" at bounding box center [224, 111] width 6 height 8
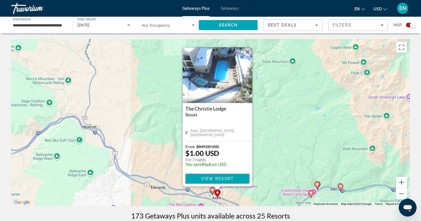
click at [246, 54] on button "Close" at bounding box center [247, 52] width 8 height 8
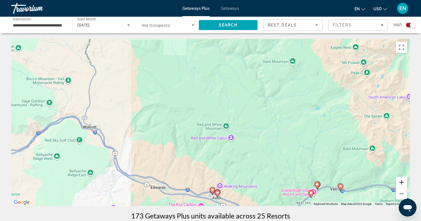
click at [399, 181] on button "Zoom in" at bounding box center [401, 182] width 11 height 11
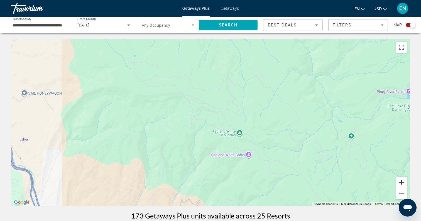
click at [399, 181] on button "Zoom in" at bounding box center [401, 182] width 11 height 11
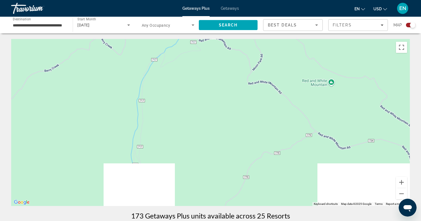
drag, startPoint x: 299, startPoint y: 183, endPoint x: 296, endPoint y: 79, distance: 104.7
click at [296, 80] on div "Main content" at bounding box center [210, 122] width 398 height 167
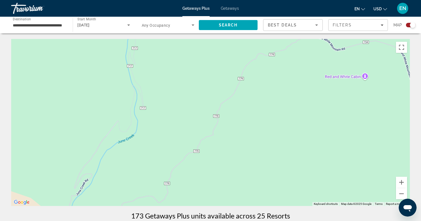
drag, startPoint x: 278, startPoint y: 122, endPoint x: 278, endPoint y: 27, distance: 94.6
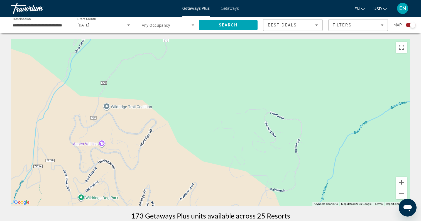
drag, startPoint x: 273, startPoint y: 65, endPoint x: 270, endPoint y: -21, distance: 85.5
click at [270, 0] on html "**********" at bounding box center [210, 110] width 421 height 221
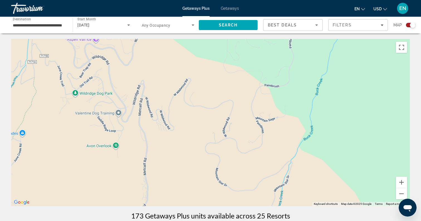
drag, startPoint x: 257, startPoint y: 104, endPoint x: 256, endPoint y: 17, distance: 86.8
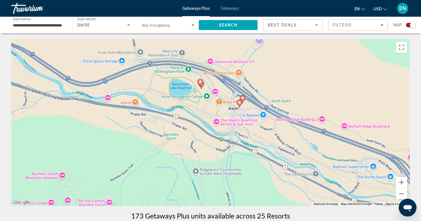
drag, startPoint x: 249, startPoint y: 66, endPoint x: 211, endPoint y: 65, distance: 37.6
click at [211, 65] on div "To activate drag with keyboard, press Alt + Enter. Once in keyboard drag state,…" at bounding box center [210, 122] width 398 height 167
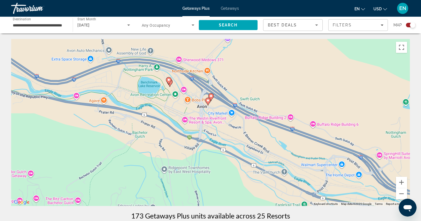
click at [211, 95] on image "Main content" at bounding box center [210, 95] width 3 height 3
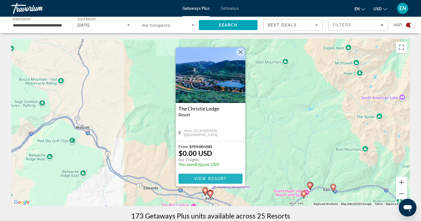
click at [206, 178] on span "View Resort" at bounding box center [210, 178] width 33 height 4
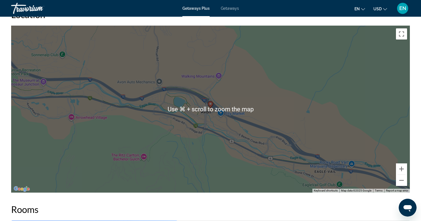
scroll to position [595, 0]
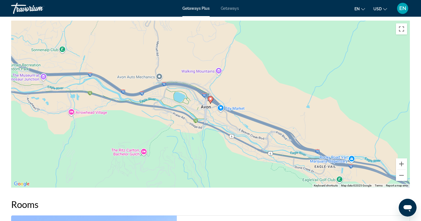
click at [210, 97] on image "Main content" at bounding box center [210, 98] width 3 height 3
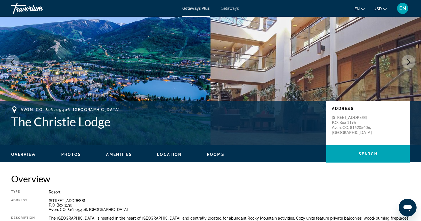
scroll to position [26, 0]
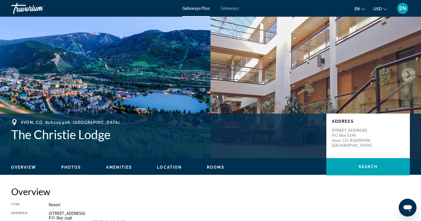
click at [410, 73] on icon "Next image" at bounding box center [408, 74] width 7 height 7
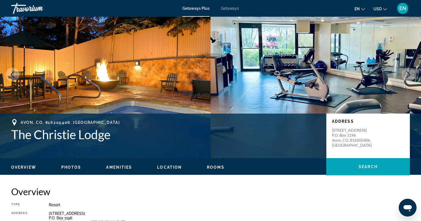
click at [410, 73] on icon "Next image" at bounding box center [408, 74] width 7 height 7
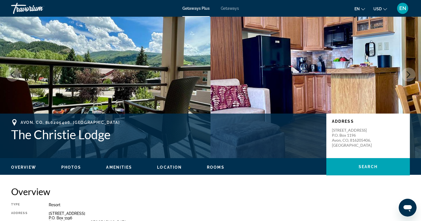
click at [410, 73] on icon "Next image" at bounding box center [408, 74] width 7 height 7
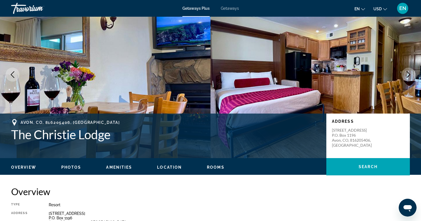
click at [410, 73] on icon "Next image" at bounding box center [408, 74] width 7 height 7
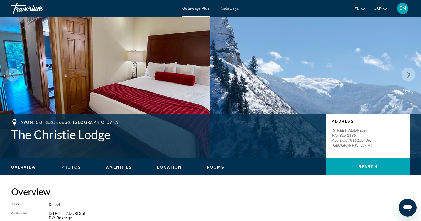
click at [410, 73] on icon "Next image" at bounding box center [408, 74] width 7 height 7
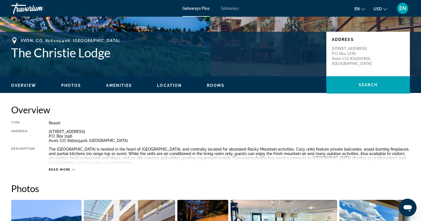
scroll to position [109, 0]
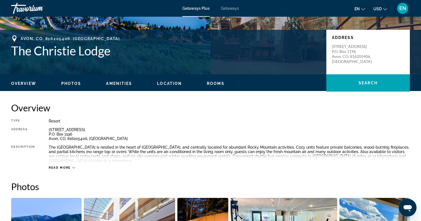
click at [65, 166] on span "Read more" at bounding box center [60, 168] width 22 height 4
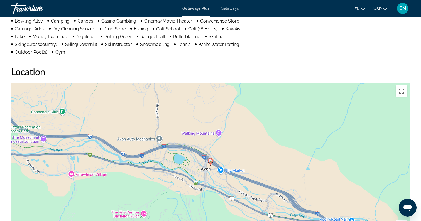
scroll to position [563, 0]
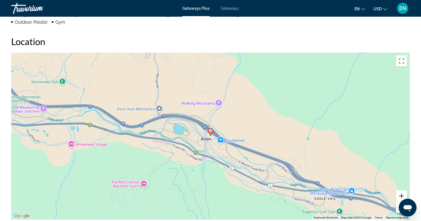
click at [402, 190] on button "Zoom in" at bounding box center [401, 195] width 11 height 11
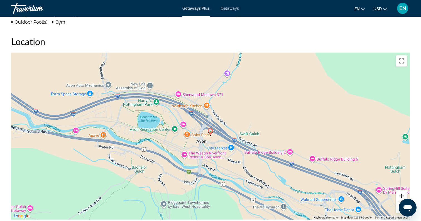
click at [402, 190] on button "Zoom in" at bounding box center [401, 195] width 11 height 11
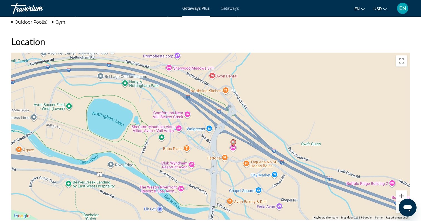
drag, startPoint x: 304, startPoint y: 161, endPoint x: 327, endPoint y: 172, distance: 26.0
click at [327, 172] on div "To activate drag with keyboard, press Alt + Enter. Once in keyboard drag state,…" at bounding box center [210, 136] width 398 height 167
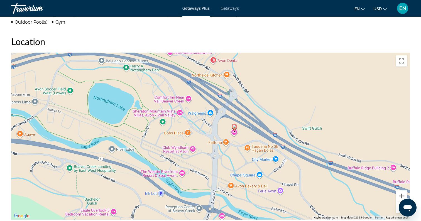
drag, startPoint x: 367, startPoint y: 194, endPoint x: 368, endPoint y: 177, distance: 17.0
click at [368, 177] on div "To activate drag with keyboard, press Alt + Enter. Once in keyboard drag state,…" at bounding box center [210, 136] width 398 height 167
click at [398, 202] on button "Zoom out" at bounding box center [401, 207] width 11 height 11
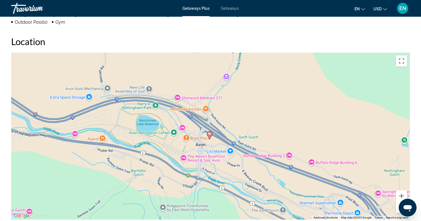
drag, startPoint x: 316, startPoint y: 156, endPoint x: 302, endPoint y: 161, distance: 14.9
click at [302, 161] on div "To activate drag with keyboard, press Alt + Enter. Once in keyboard drag state,…" at bounding box center [210, 136] width 398 height 167
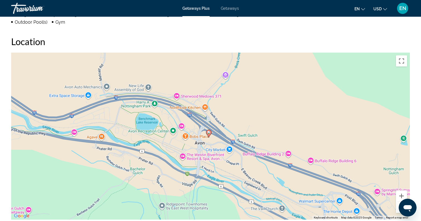
click at [414, 78] on div "Overview Type Resort All-Inclusive No All-Inclusive Address 47 East Beaver Cree…" at bounding box center [210, 86] width 421 height 875
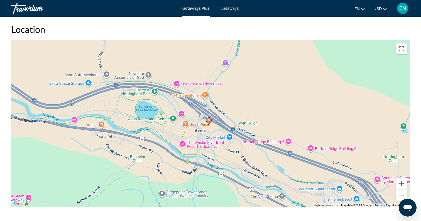
scroll to position [571, 0]
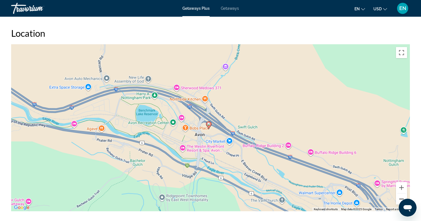
click at [401, 193] on button "Zoom out" at bounding box center [401, 198] width 11 height 11
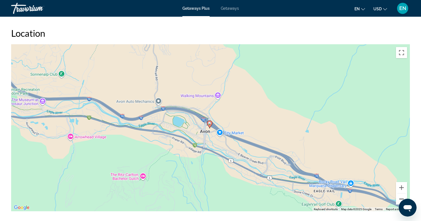
click at [401, 193] on button "Zoom out" at bounding box center [401, 198] width 11 height 11
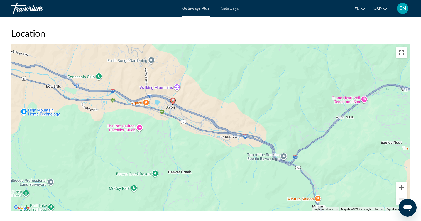
drag, startPoint x: 373, startPoint y: 157, endPoint x: 335, endPoint y: 134, distance: 44.4
click at [335, 134] on div "To activate drag with keyboard, press Alt + Enter. Once in keyboard drag state,…" at bounding box center [210, 127] width 398 height 167
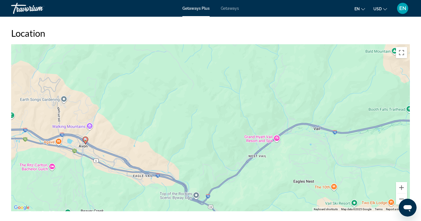
drag, startPoint x: 363, startPoint y: 130, endPoint x: 275, endPoint y: 168, distance: 96.5
click at [275, 168] on div "To activate drag with keyboard, press Alt + Enter. Once in keyboard drag state,…" at bounding box center [210, 127] width 398 height 167
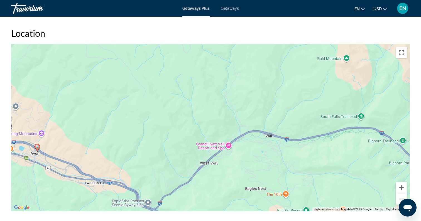
drag, startPoint x: 340, startPoint y: 162, endPoint x: 293, endPoint y: 171, distance: 48.1
click at [293, 171] on div "To activate drag with keyboard, press Alt + Enter. Once in keyboard drag state,…" at bounding box center [210, 127] width 398 height 167
click at [402, 182] on button "Zoom in" at bounding box center [401, 187] width 11 height 11
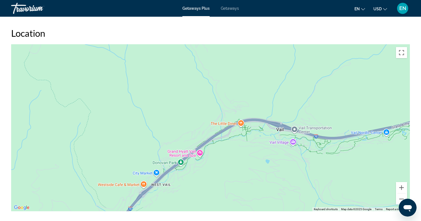
drag, startPoint x: 376, startPoint y: 160, endPoint x: 328, endPoint y: 146, distance: 49.8
click at [328, 146] on div "To activate drag with keyboard, press Alt + Enter. Once in keyboard drag state,…" at bounding box center [210, 127] width 398 height 167
click at [403, 182] on button "Zoom in" at bounding box center [401, 187] width 11 height 11
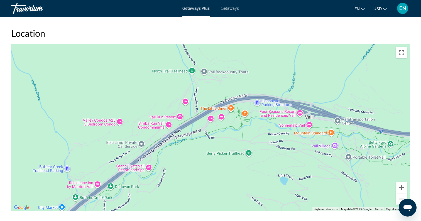
drag, startPoint x: 378, startPoint y: 166, endPoint x: 336, endPoint y: 152, distance: 44.2
click at [336, 152] on div "To activate drag with keyboard, press Alt + Enter. Once in keyboard drag state,…" at bounding box center [210, 127] width 398 height 167
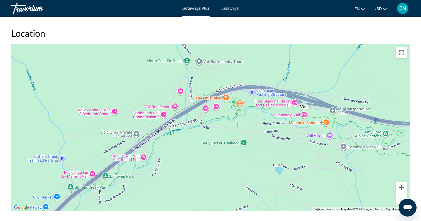
drag, startPoint x: 338, startPoint y: 167, endPoint x: 333, endPoint y: 156, distance: 12.1
click at [333, 156] on div "To activate drag with keyboard, press Alt + Enter. Once in keyboard drag state,…" at bounding box center [210, 127] width 398 height 167
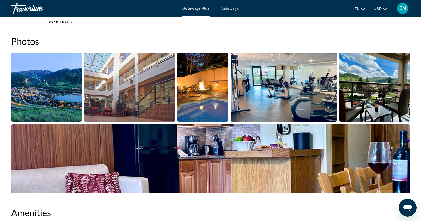
scroll to position [247, 0]
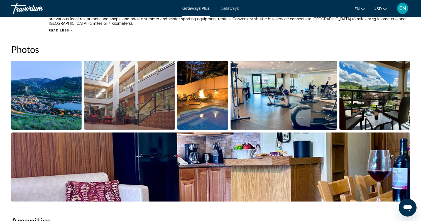
click at [216, 82] on img "Open full-screen image slider" at bounding box center [202, 95] width 51 height 69
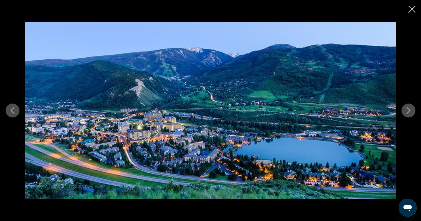
click at [406, 109] on icon "Next image" at bounding box center [408, 110] width 7 height 7
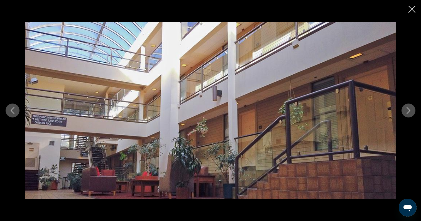
click at [406, 109] on icon "Next image" at bounding box center [408, 110] width 7 height 7
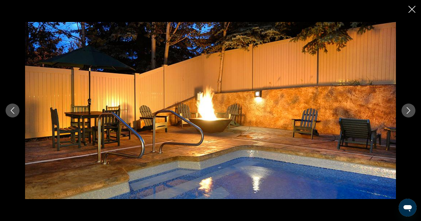
click at [406, 109] on icon "Next image" at bounding box center [408, 110] width 7 height 7
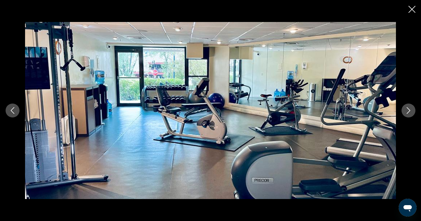
click at [406, 109] on icon "Next image" at bounding box center [408, 110] width 7 height 7
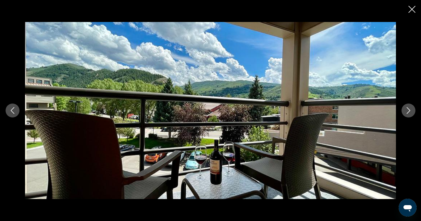
click at [406, 109] on icon "Next image" at bounding box center [408, 110] width 7 height 7
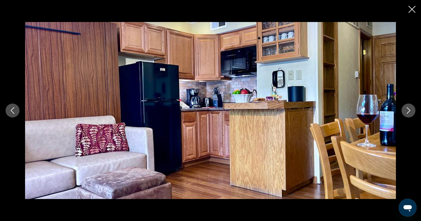
click at [406, 109] on icon "Next image" at bounding box center [408, 110] width 7 height 7
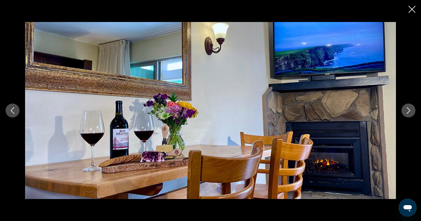
click at [406, 109] on icon "Next image" at bounding box center [408, 110] width 7 height 7
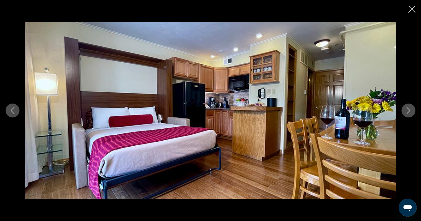
click at [406, 109] on icon "Next image" at bounding box center [408, 110] width 7 height 7
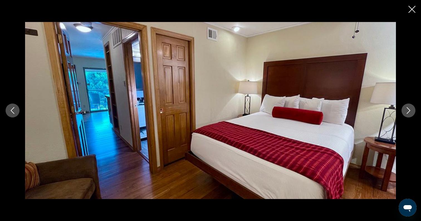
click at [406, 109] on icon "Next image" at bounding box center [408, 110] width 7 height 7
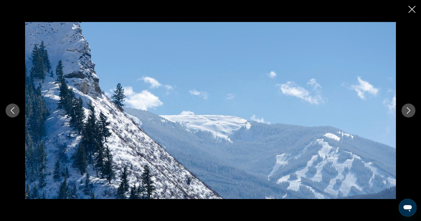
click at [406, 109] on icon "Next image" at bounding box center [408, 110] width 7 height 7
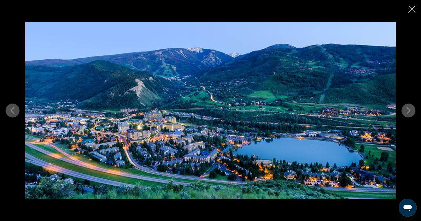
click at [406, 109] on icon "Next image" at bounding box center [408, 110] width 7 height 7
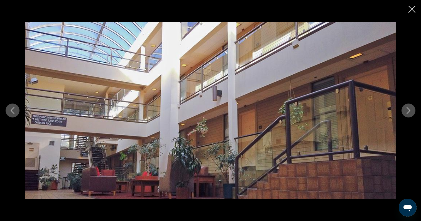
click at [406, 109] on icon "Next image" at bounding box center [408, 110] width 7 height 7
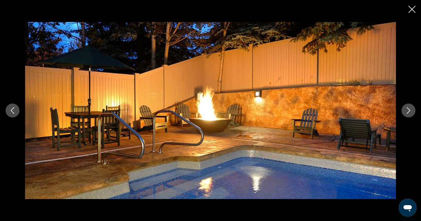
click at [406, 109] on icon "Next image" at bounding box center [408, 110] width 7 height 7
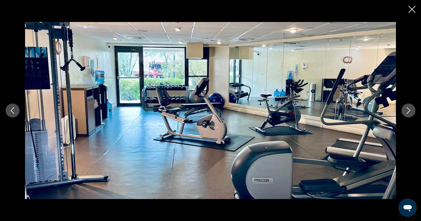
click at [406, 109] on icon "Next image" at bounding box center [408, 110] width 7 height 7
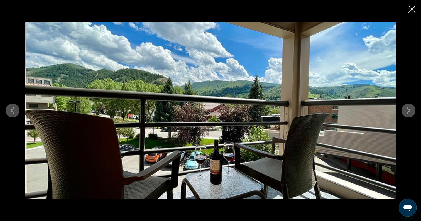
click at [406, 109] on icon "Next image" at bounding box center [408, 110] width 7 height 7
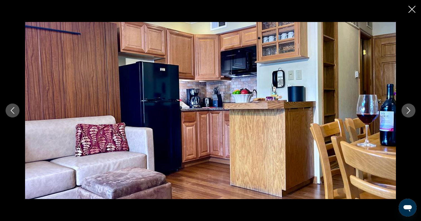
click at [406, 109] on icon "Next image" at bounding box center [408, 110] width 7 height 7
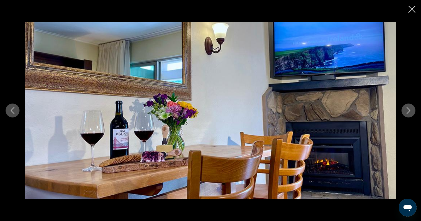
click at [406, 109] on icon "Next image" at bounding box center [408, 110] width 7 height 7
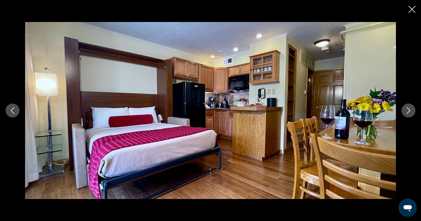
click at [413, 10] on icon "Close slideshow" at bounding box center [411, 9] width 7 height 7
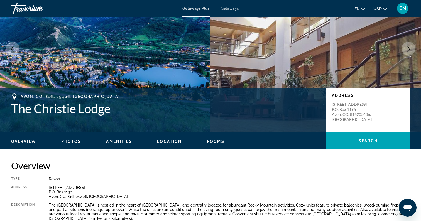
scroll to position [57, 0]
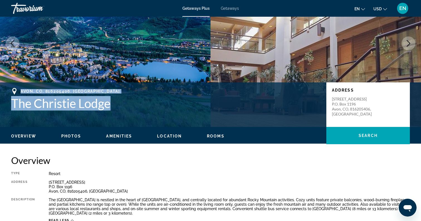
drag, startPoint x: 114, startPoint y: 100, endPoint x: 17, endPoint y: 87, distance: 98.7
click at [17, 88] on div "Avon, CO, 816205406, USA The Christie Lodge" at bounding box center [165, 99] width 309 height 23
copy div "Avon, CO, 816205406, USA The Christie Lodge"
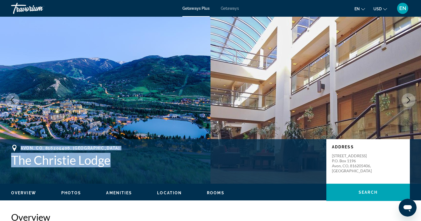
scroll to position [0, 0]
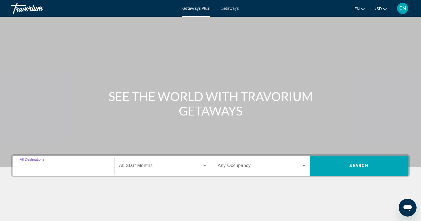
click at [95, 165] on input "Destination All Destinations" at bounding box center [63, 166] width 87 height 7
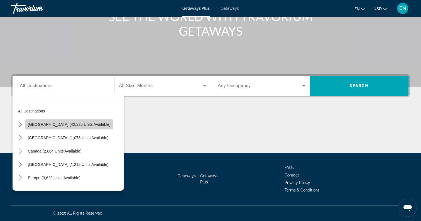
click at [78, 127] on span "Select destination: United States (42,335 units available)" at bounding box center [69, 124] width 88 height 13
type input "**********"
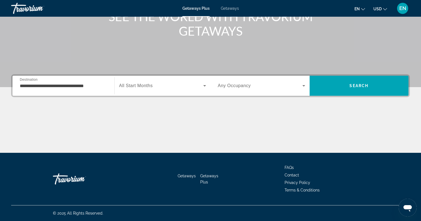
click at [149, 87] on span "All Start Months" at bounding box center [136, 85] width 34 height 5
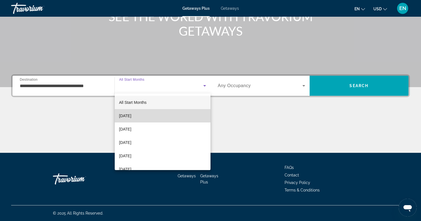
click at [131, 114] on span "[DATE]" at bounding box center [125, 115] width 12 height 7
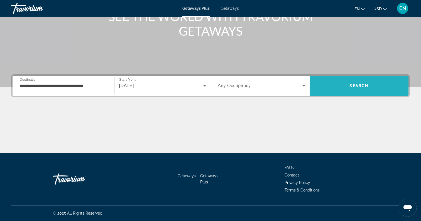
click at [348, 86] on span "Search" at bounding box center [358, 85] width 99 height 13
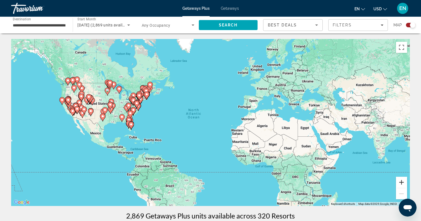
click at [402, 183] on button "Zoom in" at bounding box center [401, 182] width 11 height 11
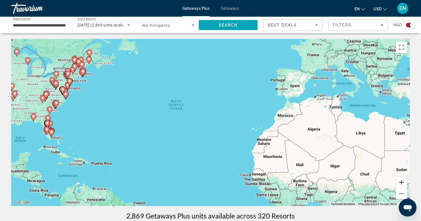
click at [402, 183] on button "Zoom in" at bounding box center [401, 182] width 11 height 11
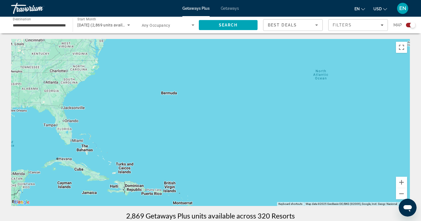
drag, startPoint x: 103, startPoint y: 142, endPoint x: 315, endPoint y: 132, distance: 212.8
click at [315, 132] on div "To activate drag with keyboard, press Alt + Enter. Once in keyboard drag state,…" at bounding box center [210, 122] width 398 height 167
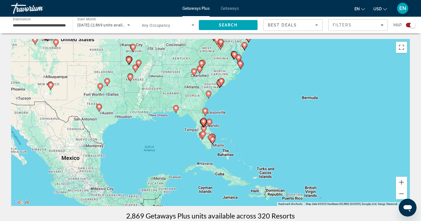
drag, startPoint x: 177, startPoint y: 117, endPoint x: 301, endPoint y: 122, distance: 123.9
click at [301, 122] on div "To activate drag with keyboard, press Alt + Enter. Once in keyboard drag state,…" at bounding box center [210, 122] width 398 height 167
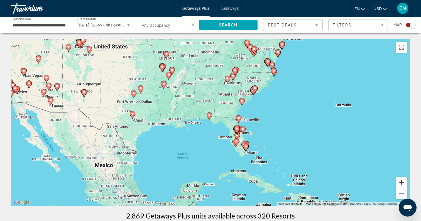
click at [400, 179] on button "Zoom in" at bounding box center [401, 182] width 11 height 11
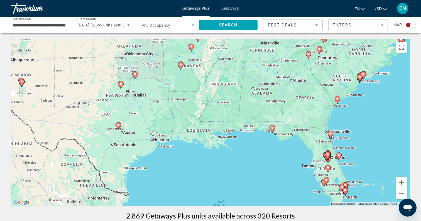
drag, startPoint x: 253, startPoint y: 139, endPoint x: 334, endPoint y: 157, distance: 82.4
click at [334, 157] on div "To activate drag with keyboard, press Alt + Enter. Once in keyboard drag state,…" at bounding box center [210, 122] width 398 height 167
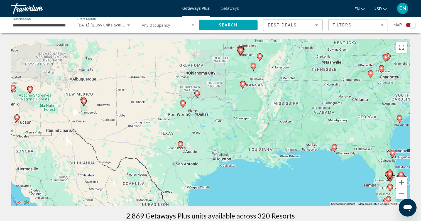
drag, startPoint x: 253, startPoint y: 120, endPoint x: 325, endPoint y: 139, distance: 74.3
click at [325, 139] on div "To activate drag with keyboard, press Alt + Enter. Once in keyboard drag state,…" at bounding box center [210, 122] width 398 height 167
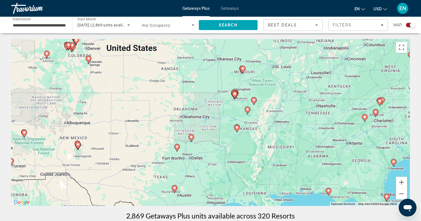
drag, startPoint x: 311, startPoint y: 118, endPoint x: 279, endPoint y: 158, distance: 51.5
click at [279, 159] on div "To activate drag with keyboard, press Alt + Enter. Once in keyboard drag state,…" at bounding box center [210, 122] width 398 height 167
click at [406, 181] on button "Zoom in" at bounding box center [401, 182] width 11 height 11
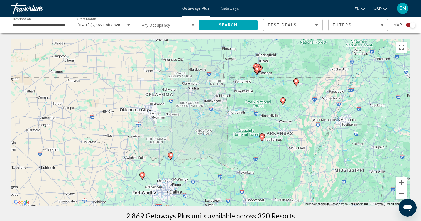
drag, startPoint x: 105, startPoint y: 110, endPoint x: 315, endPoint y: 158, distance: 214.7
click at [315, 158] on div "To activate drag with keyboard, press Alt + Enter. Once in keyboard drag state,…" at bounding box center [210, 122] width 398 height 167
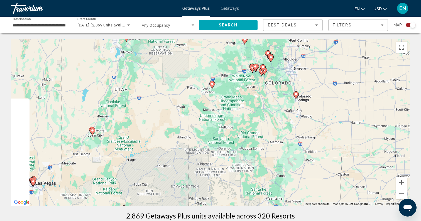
drag, startPoint x: 228, startPoint y: 100, endPoint x: 312, endPoint y: 140, distance: 93.7
click at [312, 140] on div "To activate drag with keyboard, press Alt + Enter. Once in keyboard drag state,…" at bounding box center [210, 122] width 398 height 167
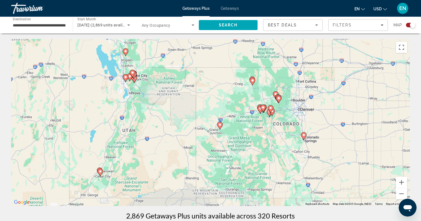
drag, startPoint x: 264, startPoint y: 117, endPoint x: 220, endPoint y: 135, distance: 48.0
click at [220, 135] on div "To activate drag with keyboard, press Alt + Enter. Once in keyboard drag state,…" at bounding box center [210, 122] width 398 height 167
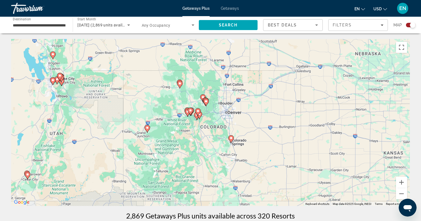
drag, startPoint x: 257, startPoint y: 141, endPoint x: 203, endPoint y: 154, distance: 55.7
click at [203, 155] on div "To activate drag with keyboard, press Alt + Enter. Once in keyboard drag state,…" at bounding box center [210, 122] width 398 height 167
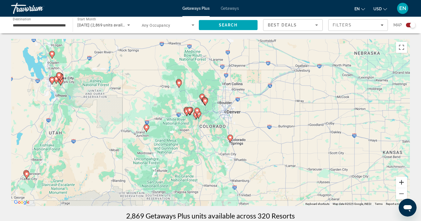
click at [402, 183] on button "Zoom in" at bounding box center [401, 182] width 11 height 11
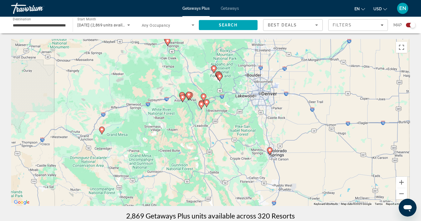
drag, startPoint x: 285, startPoint y: 140, endPoint x: 304, endPoint y: 131, distance: 21.2
click at [305, 131] on div "To activate drag with keyboard, press Alt + Enter. Once in keyboard drag state,…" at bounding box center [210, 122] width 398 height 167
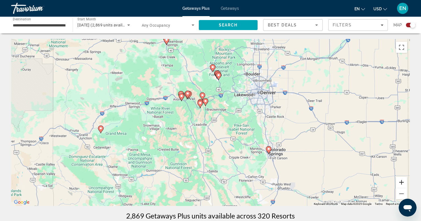
click at [402, 181] on button "Zoom in" at bounding box center [401, 182] width 11 height 11
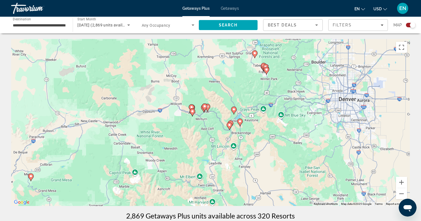
drag, startPoint x: 219, startPoint y: 102, endPoint x: 258, endPoint y: 139, distance: 53.9
click at [258, 139] on div "To activate drag with keyboard, press Alt + Enter. Once in keyboard drag state,…" at bounding box center [210, 122] width 398 height 167
click at [401, 182] on button "Zoom in" at bounding box center [401, 182] width 11 height 11
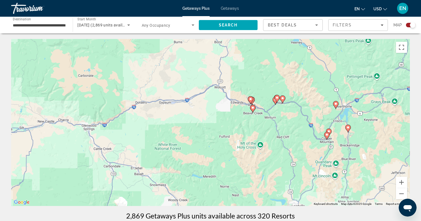
drag, startPoint x: 264, startPoint y: 137, endPoint x: 343, endPoint y: 139, distance: 79.3
click at [344, 139] on div "To activate drag with keyboard, press Alt + Enter. Once in keyboard drag state,…" at bounding box center [210, 122] width 398 height 167
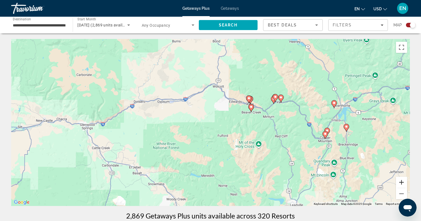
click at [401, 184] on button "Zoom in" at bounding box center [401, 182] width 11 height 11
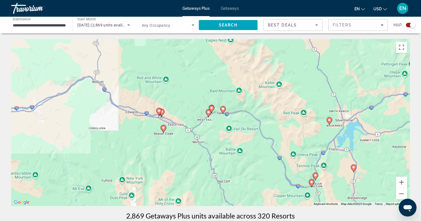
drag, startPoint x: 368, startPoint y: 131, endPoint x: 237, endPoint y: 163, distance: 134.3
click at [237, 163] on div "To activate drag with keyboard, press Alt + Enter. Once in keyboard drag state,…" at bounding box center [210, 122] width 398 height 167
click at [403, 183] on button "Zoom in" at bounding box center [401, 182] width 11 height 11
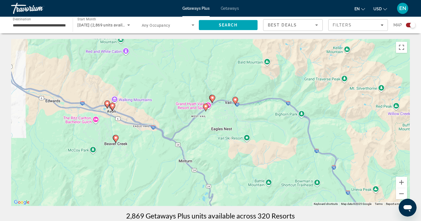
click at [113, 106] on image "Main content" at bounding box center [112, 105] width 3 height 3
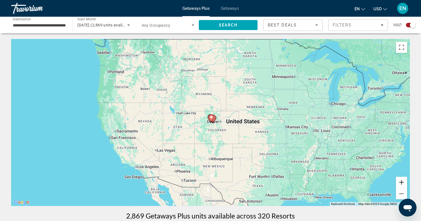
click at [404, 183] on button "Zoom in" at bounding box center [401, 182] width 11 height 11
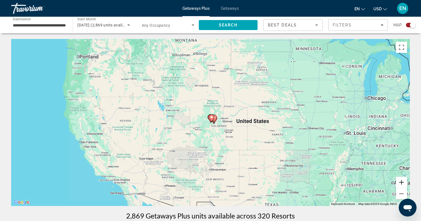
click at [404, 183] on button "Zoom in" at bounding box center [401, 182] width 11 height 11
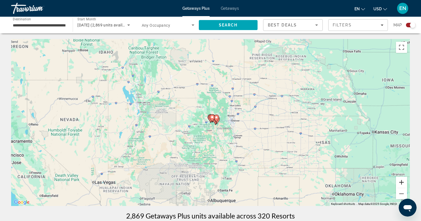
click at [404, 183] on button "Zoom in" at bounding box center [401, 182] width 11 height 11
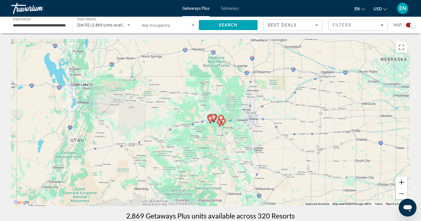
click at [404, 183] on button "Zoom in" at bounding box center [401, 182] width 11 height 11
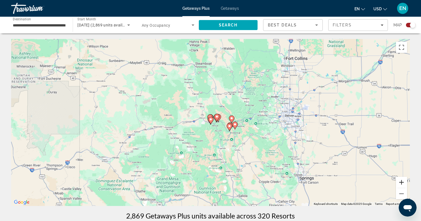
click at [404, 183] on button "Zoom in" at bounding box center [401, 182] width 11 height 11
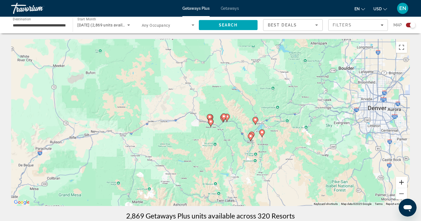
click at [404, 183] on button "Zoom in" at bounding box center [401, 182] width 11 height 11
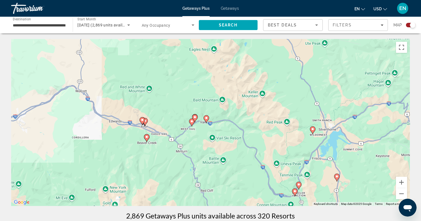
drag, startPoint x: 363, startPoint y: 149, endPoint x: 269, endPoint y: 150, distance: 93.2
click at [270, 150] on div "To activate drag with keyboard, press Alt + Enter. Once in keyboard drag state,…" at bounding box center [210, 122] width 398 height 167
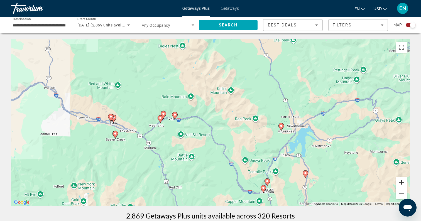
click at [404, 182] on button "Zoom in" at bounding box center [401, 182] width 11 height 11
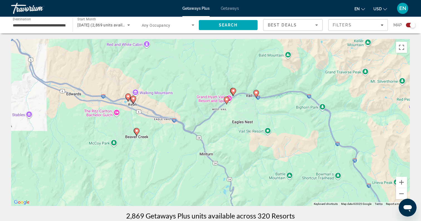
drag, startPoint x: 168, startPoint y: 158, endPoint x: 286, endPoint y: 139, distance: 119.0
click at [286, 139] on div "To activate drag with keyboard, press Alt + Enter. Once in keyboard drag state,…" at bounding box center [210, 122] width 398 height 167
click at [226, 99] on image "Main content" at bounding box center [226, 99] width 3 height 3
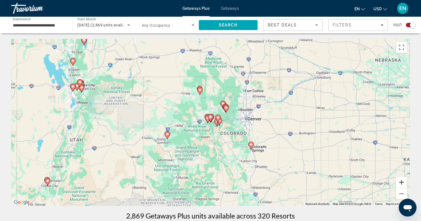
click at [403, 183] on button "Zoom in" at bounding box center [401, 182] width 11 height 11
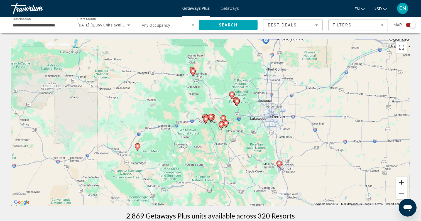
click at [403, 183] on button "Zoom in" at bounding box center [401, 182] width 11 height 11
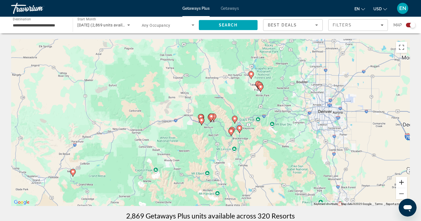
click at [403, 183] on button "Zoom in" at bounding box center [401, 182] width 11 height 11
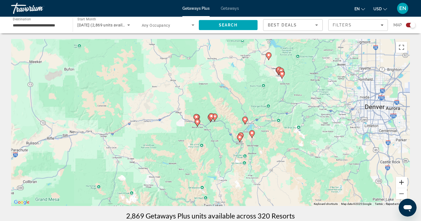
click at [403, 183] on button "Zoom in" at bounding box center [401, 182] width 11 height 11
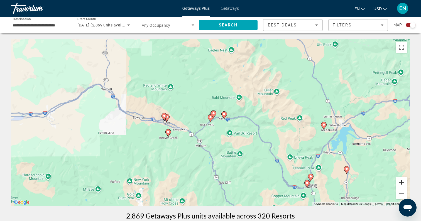
click at [403, 183] on button "Zoom in" at bounding box center [401, 182] width 11 height 11
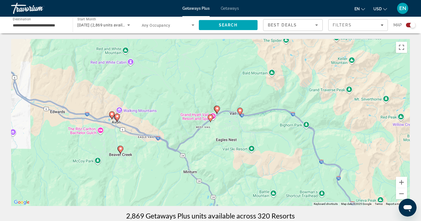
click at [239, 110] on image "Main content" at bounding box center [239, 110] width 3 height 3
type input "**********"
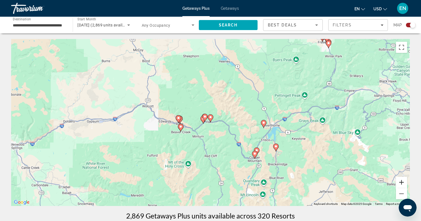
click at [400, 182] on button "Zoom in" at bounding box center [401, 182] width 11 height 11
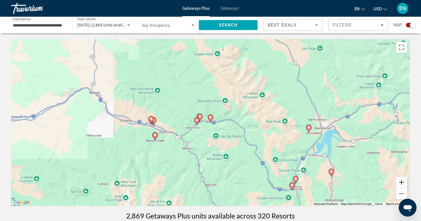
click at [400, 182] on button "Zoom in" at bounding box center [401, 182] width 11 height 11
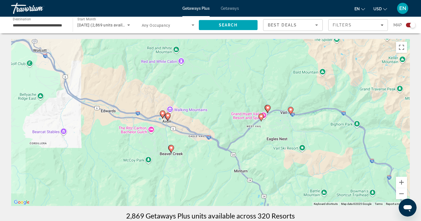
drag, startPoint x: 173, startPoint y: 155, endPoint x: 255, endPoint y: 146, distance: 82.2
click at [255, 147] on div "To activate drag with keyboard, press Alt + Enter. Once in keyboard drag state,…" at bounding box center [210, 122] width 398 height 167
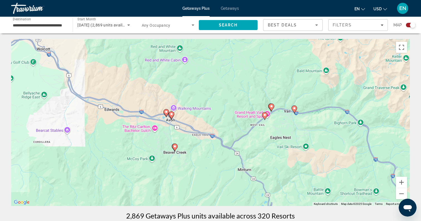
click at [171, 114] on image "Main content" at bounding box center [171, 113] width 3 height 3
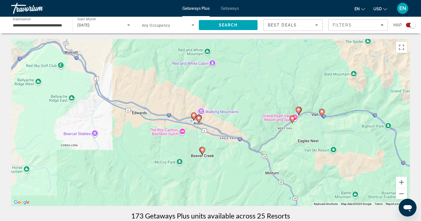
drag, startPoint x: 211, startPoint y: 154, endPoint x: 200, endPoint y: 76, distance: 78.5
click at [200, 76] on div "To activate drag with keyboard, press Alt + Enter. Once in keyboard drag state,…" at bounding box center [210, 122] width 398 height 167
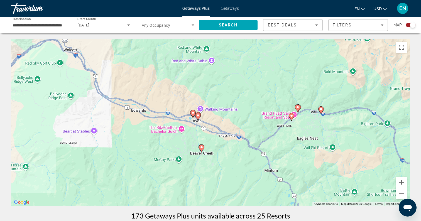
click at [198, 115] on image "Main content" at bounding box center [197, 115] width 3 height 3
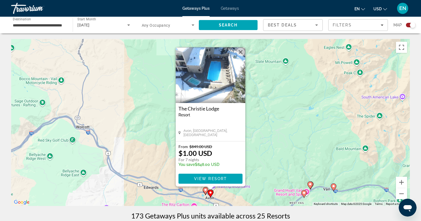
click at [242, 53] on button "Close" at bounding box center [240, 52] width 8 height 8
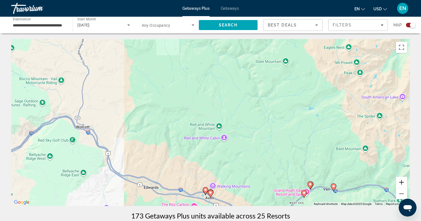
click at [403, 181] on button "Zoom in" at bounding box center [401, 182] width 11 height 11
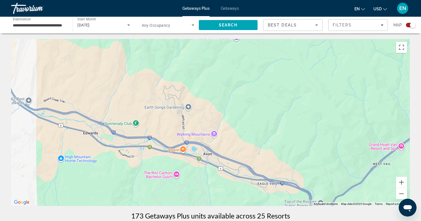
drag, startPoint x: 281, startPoint y: 171, endPoint x: 280, endPoint y: 50, distance: 120.8
click at [280, 50] on div "Main content" at bounding box center [210, 122] width 398 height 167
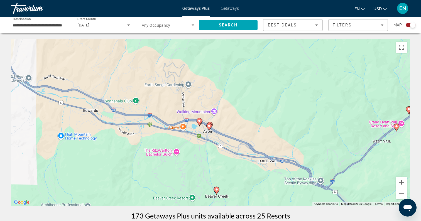
drag, startPoint x: 259, startPoint y: 71, endPoint x: 258, endPoint y: 33, distance: 38.2
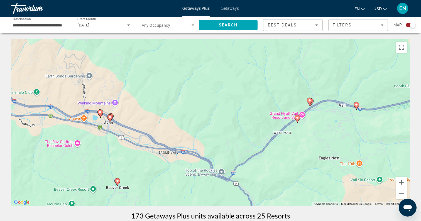
drag, startPoint x: 381, startPoint y: 138, endPoint x: 284, endPoint y: 148, distance: 97.9
click at [284, 148] on div "To activate drag with keyboard, press Alt + Enter. Once in keyboard drag state,…" at bounding box center [210, 122] width 398 height 167
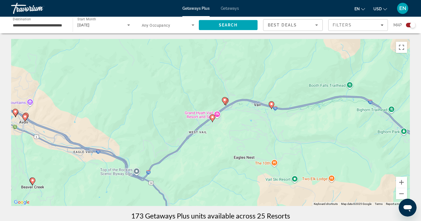
drag, startPoint x: 305, startPoint y: 151, endPoint x: 220, endPoint y: 150, distance: 85.7
click at [220, 150] on div "To activate drag with keyboard, press Alt + Enter. Once in keyboard drag state,…" at bounding box center [210, 122] width 398 height 167
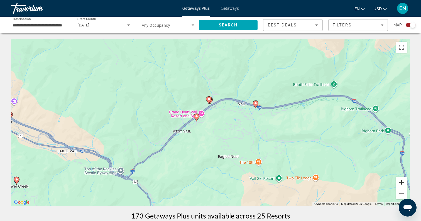
click at [402, 182] on button "Zoom in" at bounding box center [401, 182] width 11 height 11
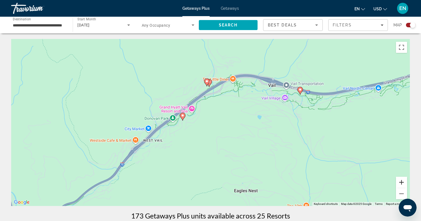
click at [402, 182] on button "Zoom in" at bounding box center [401, 182] width 11 height 11
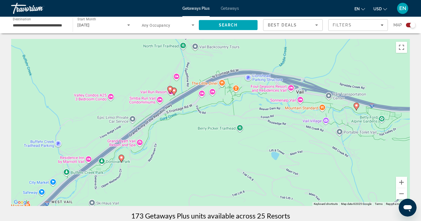
drag, startPoint x: 284, startPoint y: 91, endPoint x: 251, endPoint y: 135, distance: 55.4
click at [251, 135] on div "To activate drag with keyboard, press Alt + Enter. Once in keyboard drag state,…" at bounding box center [210, 122] width 398 height 167
click at [175, 92] on icon "Main content" at bounding box center [173, 91] width 5 height 7
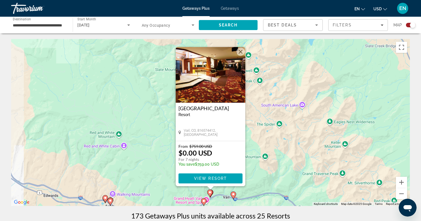
click at [242, 51] on button "Close" at bounding box center [240, 52] width 8 height 8
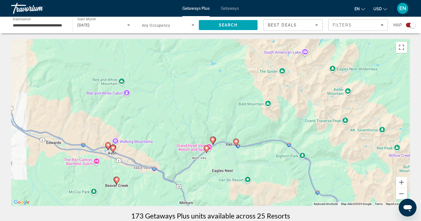
drag, startPoint x: 259, startPoint y: 170, endPoint x: 262, endPoint y: 112, distance: 57.9
click at [262, 112] on div "To activate drag with keyboard, press Alt + Enter. Once in keyboard drag state,…" at bounding box center [210, 122] width 398 height 167
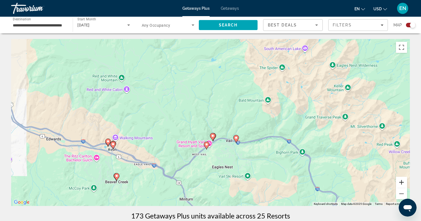
click at [403, 182] on button "Zoom in" at bounding box center [401, 182] width 11 height 11
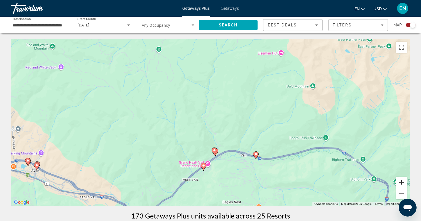
click at [403, 182] on button "Zoom in" at bounding box center [401, 182] width 11 height 11
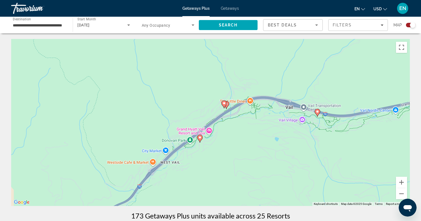
drag, startPoint x: 304, startPoint y: 178, endPoint x: 308, endPoint y: 88, distance: 90.3
click at [308, 88] on div "To activate drag with keyboard, press Alt + Enter. Once in keyboard drag state,…" at bounding box center [210, 122] width 398 height 167
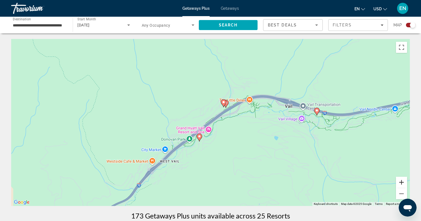
click at [401, 185] on button "Zoom in" at bounding box center [401, 182] width 11 height 11
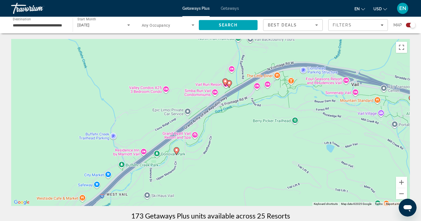
drag, startPoint x: 372, startPoint y: 141, endPoint x: 348, endPoint y: 122, distance: 30.5
click at [348, 122] on div "To activate drag with keyboard, press Alt + Enter. Once in keyboard drag state,…" at bounding box center [210, 122] width 398 height 167
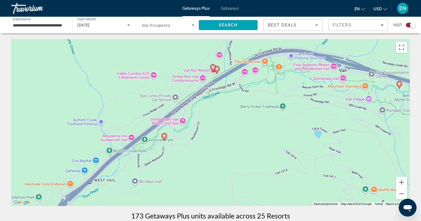
click at [212, 66] on image "Main content" at bounding box center [212, 66] width 3 height 3
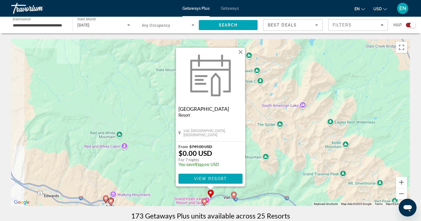
click at [240, 52] on button "Close" at bounding box center [240, 52] width 8 height 8
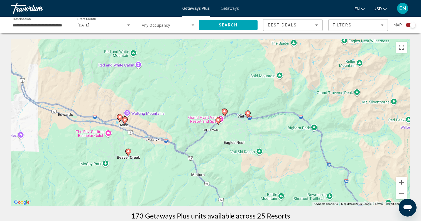
drag, startPoint x: 266, startPoint y: 143, endPoint x: 282, endPoint y: 44, distance: 100.0
click at [282, 44] on div "To activate drag with keyboard, press Alt + Enter. Once in keyboard drag state,…" at bounding box center [210, 122] width 398 height 167
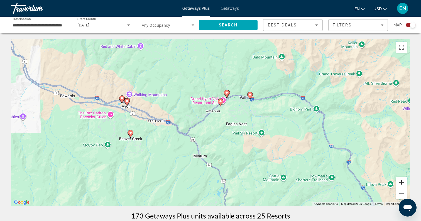
click at [405, 181] on button "Zoom in" at bounding box center [401, 182] width 11 height 11
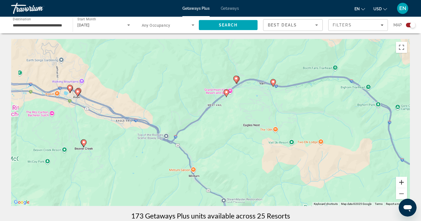
click at [405, 181] on button "Zoom in" at bounding box center [401, 182] width 11 height 11
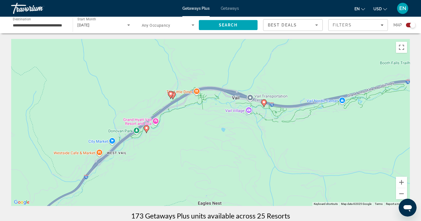
drag, startPoint x: 375, startPoint y: 66, endPoint x: 269, endPoint y: 140, distance: 128.9
click at [269, 141] on div "To activate drag with keyboard, press Alt + Enter. Once in keyboard drag state,…" at bounding box center [210, 122] width 398 height 167
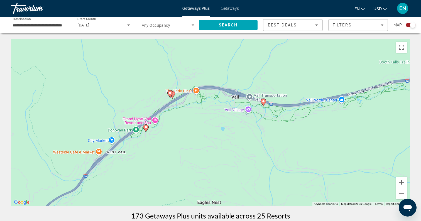
click at [146, 129] on icon "Main content" at bounding box center [145, 128] width 5 height 7
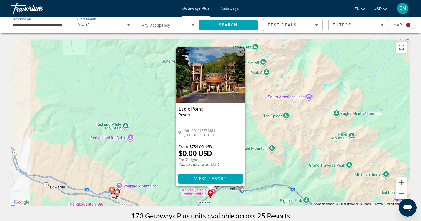
click at [242, 55] on button "Close" at bounding box center [240, 52] width 8 height 8
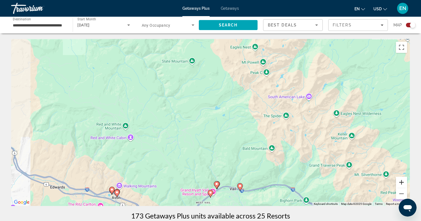
click at [403, 182] on button "Zoom in" at bounding box center [401, 182] width 11 height 11
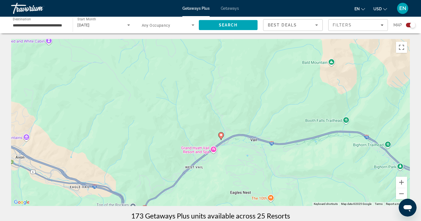
drag, startPoint x: 294, startPoint y: 186, endPoint x: 290, endPoint y: 65, distance: 121.1
click at [290, 64] on div "To activate drag with keyboard, press Alt + Enter. Once in keyboard drag state,…" at bounding box center [210, 122] width 398 height 167
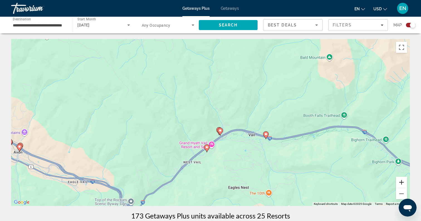
click at [403, 179] on button "Zoom in" at bounding box center [401, 182] width 11 height 11
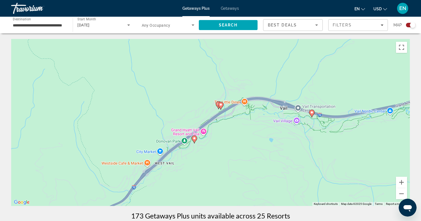
drag, startPoint x: 355, startPoint y: 170, endPoint x: 338, endPoint y: 122, distance: 50.5
click at [339, 123] on div "To activate drag with keyboard, press Alt + Enter. Once in keyboard drag state,…" at bounding box center [210, 122] width 398 height 167
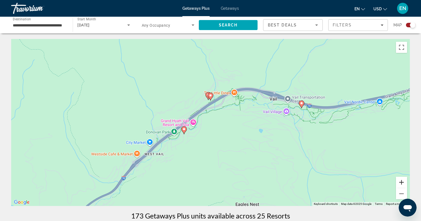
click at [403, 181] on button "Zoom in" at bounding box center [401, 182] width 11 height 11
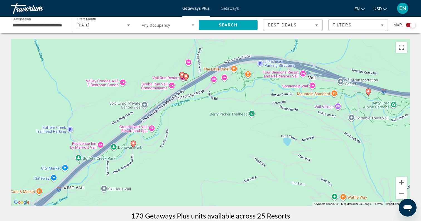
drag, startPoint x: 354, startPoint y: 150, endPoint x: 327, endPoint y: 151, distance: 26.7
click at [327, 151] on div "To activate drag with keyboard, press Alt + Enter. Once in keyboard drag state,…" at bounding box center [210, 122] width 398 height 167
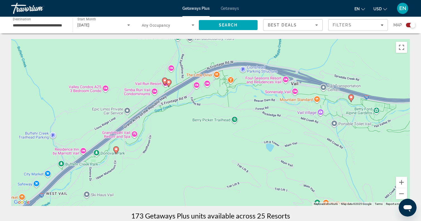
drag, startPoint x: 334, startPoint y: 136, endPoint x: 316, endPoint y: 142, distance: 19.7
click at [317, 143] on div "To activate drag with keyboard, press Alt + Enter. Once in keyboard drag state,…" at bounding box center [210, 122] width 398 height 167
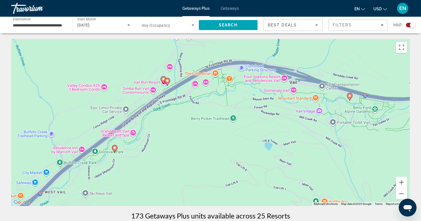
click at [168, 80] on image "Main content" at bounding box center [167, 80] width 3 height 3
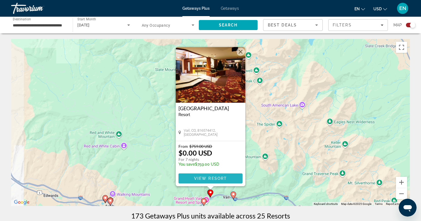
click at [205, 176] on span "View Resort" at bounding box center [210, 178] width 33 height 4
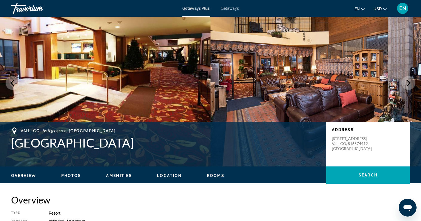
scroll to position [13, 0]
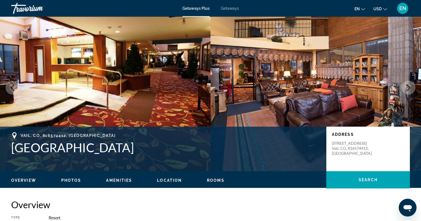
click at [411, 85] on icon "Next image" at bounding box center [408, 87] width 7 height 7
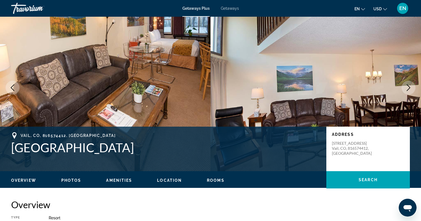
click at [411, 85] on icon "Next image" at bounding box center [408, 87] width 7 height 7
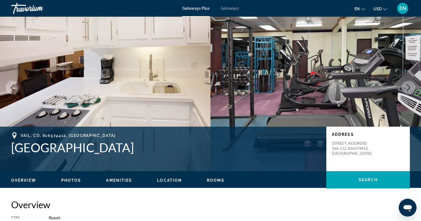
click at [411, 85] on icon "Next image" at bounding box center [408, 87] width 7 height 7
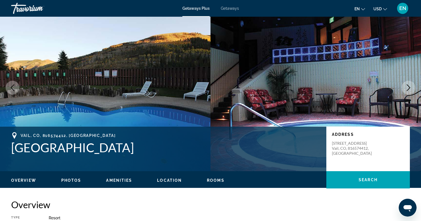
click at [411, 85] on icon "Next image" at bounding box center [408, 87] width 7 height 7
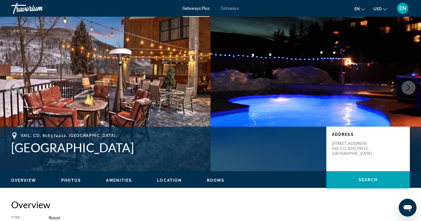
click at [411, 85] on icon "Next image" at bounding box center [408, 87] width 7 height 7
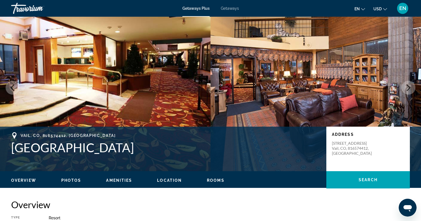
click at [411, 85] on icon "Next image" at bounding box center [408, 87] width 7 height 7
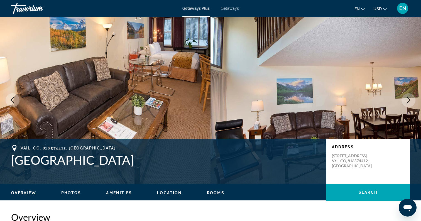
scroll to position [0, 0]
